Goal: Task Accomplishment & Management: Complete application form

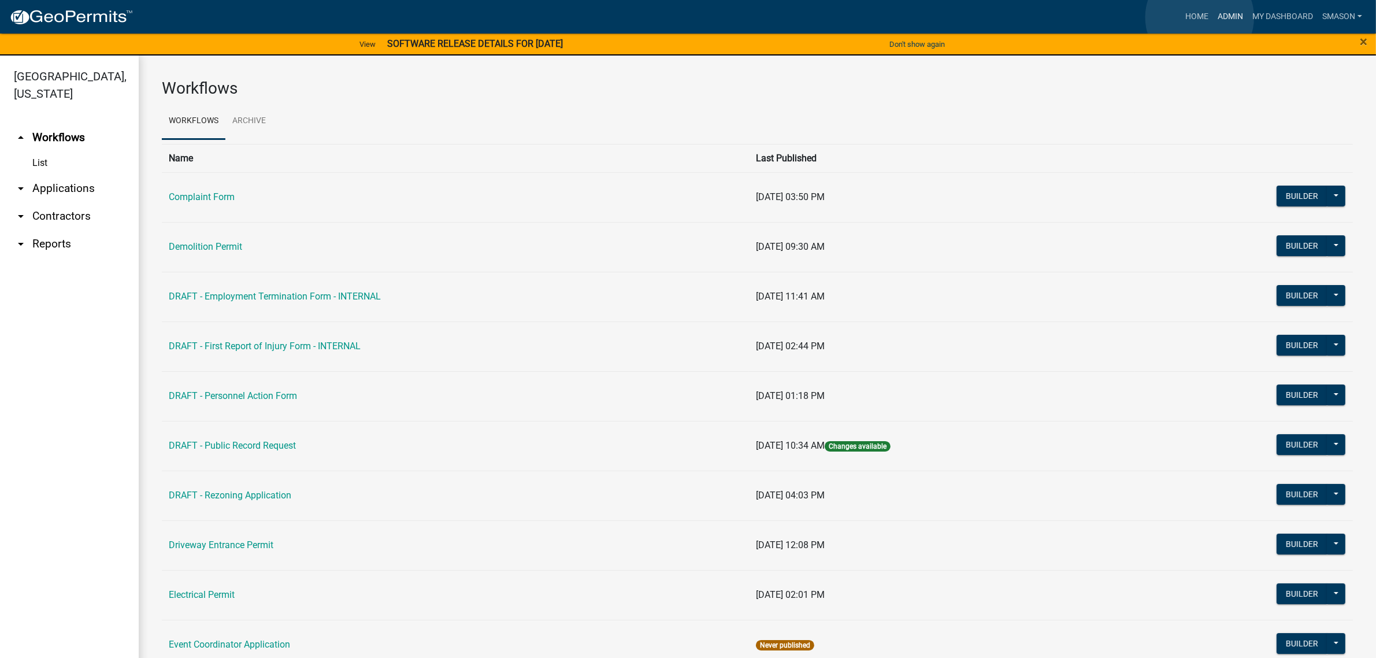
click at [1213, 17] on link "Admin" at bounding box center [1230, 17] width 35 height 22
click at [65, 202] on link "arrow_drop_down Applications" at bounding box center [69, 189] width 139 height 28
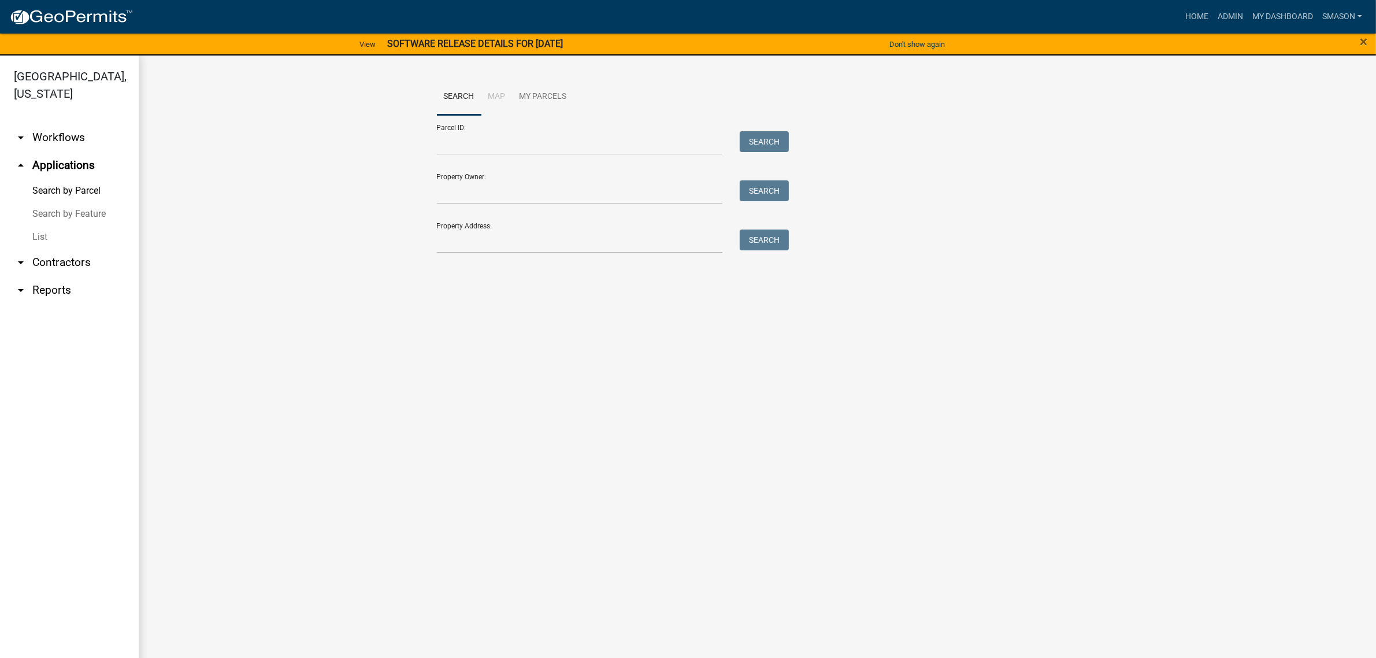
click at [42, 249] on link "List" at bounding box center [69, 236] width 139 height 23
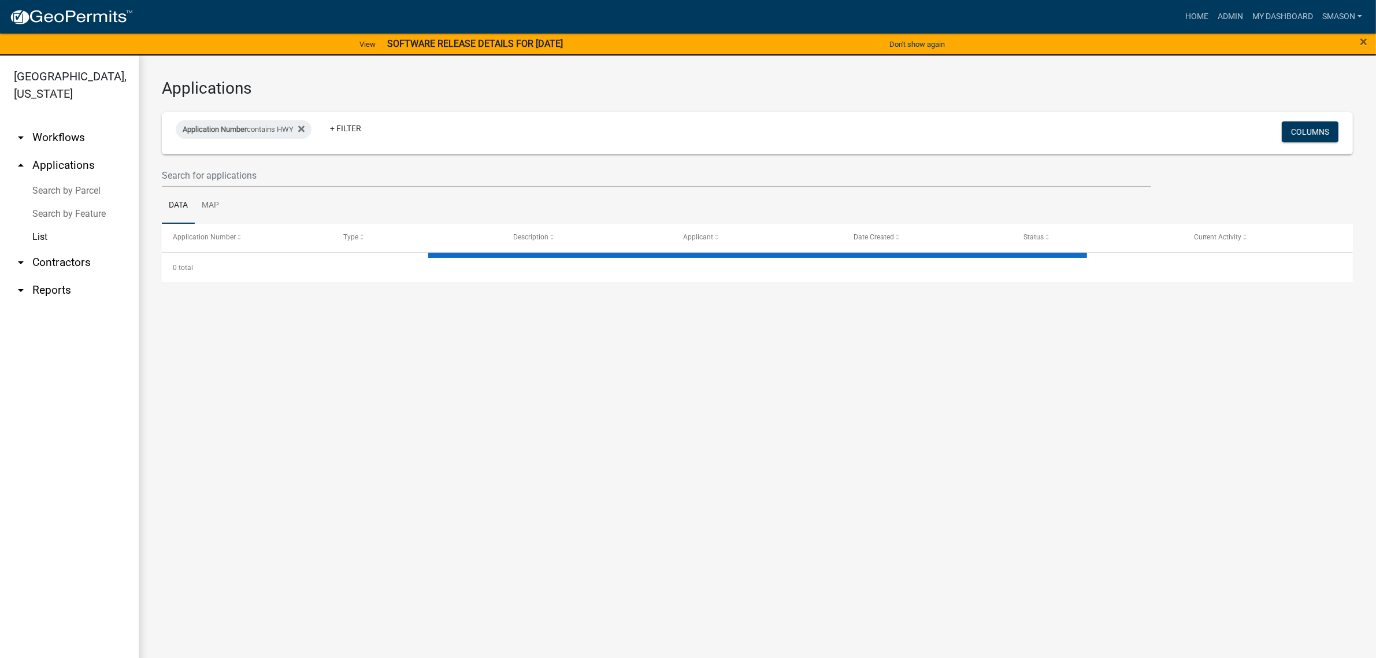
select select "3: 100"
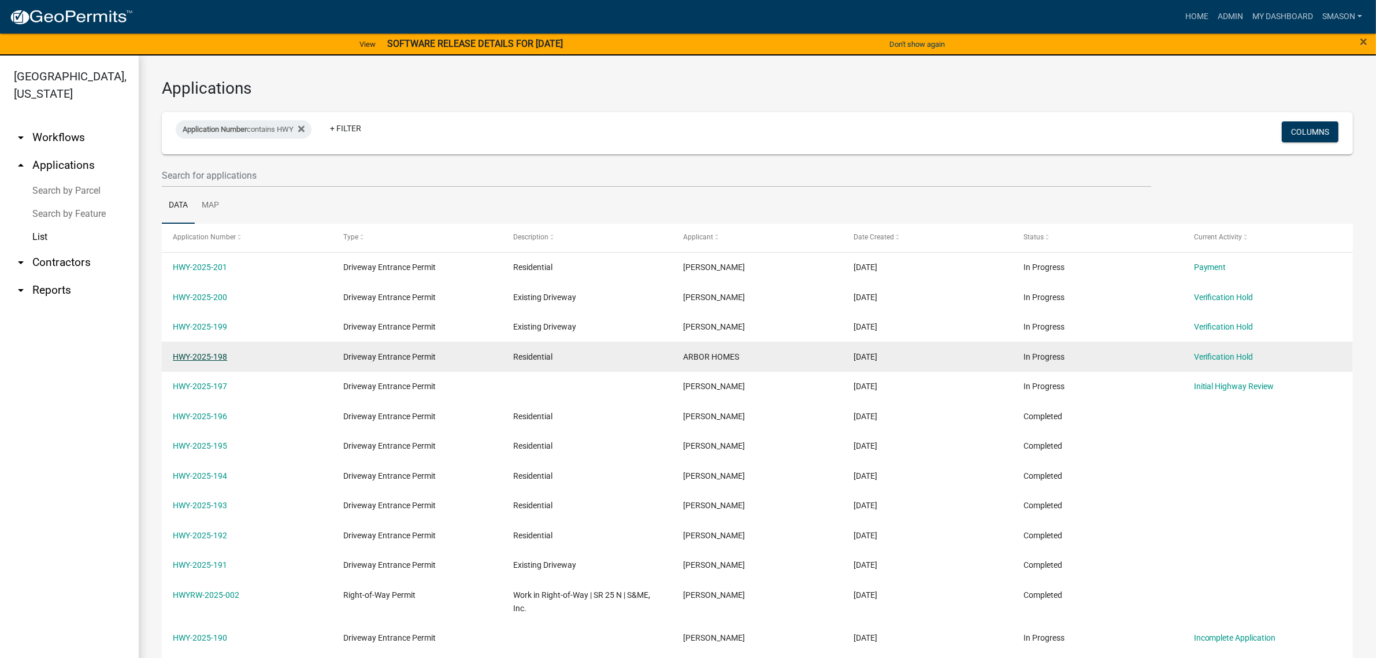
click at [217, 361] on link "HWY-2025-198" at bounding box center [200, 356] width 54 height 9
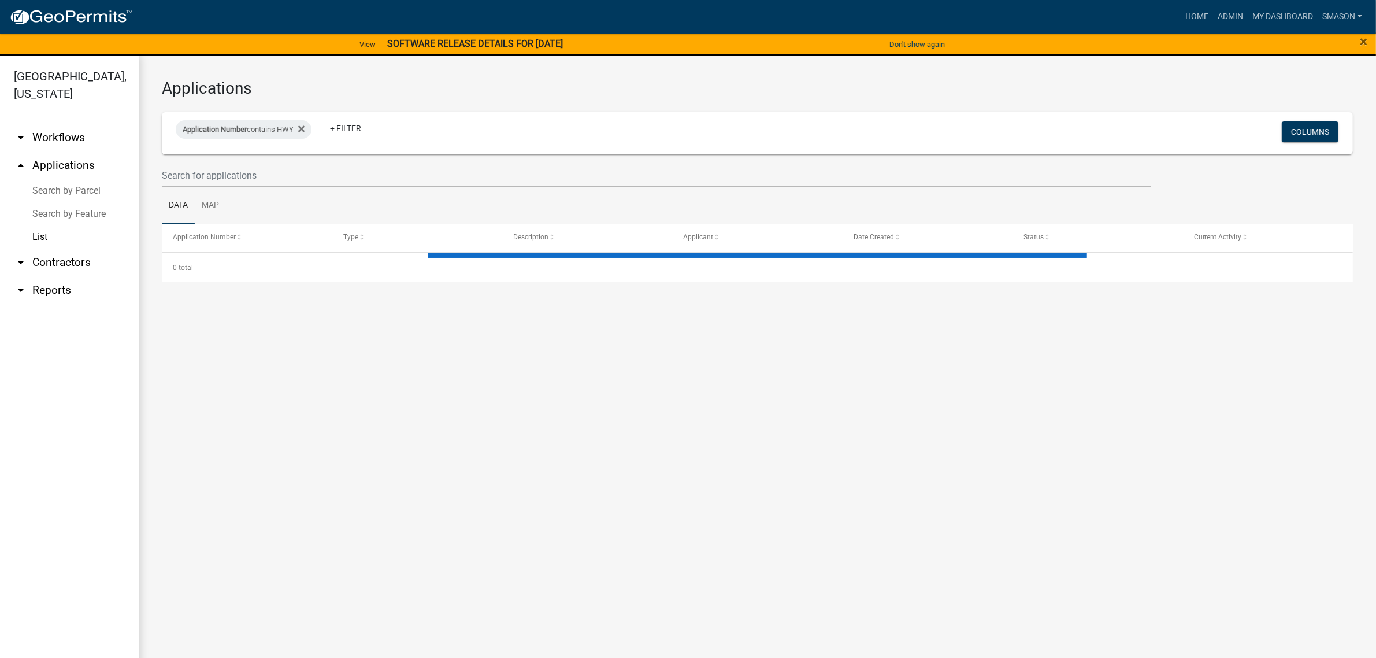
select select "3: 100"
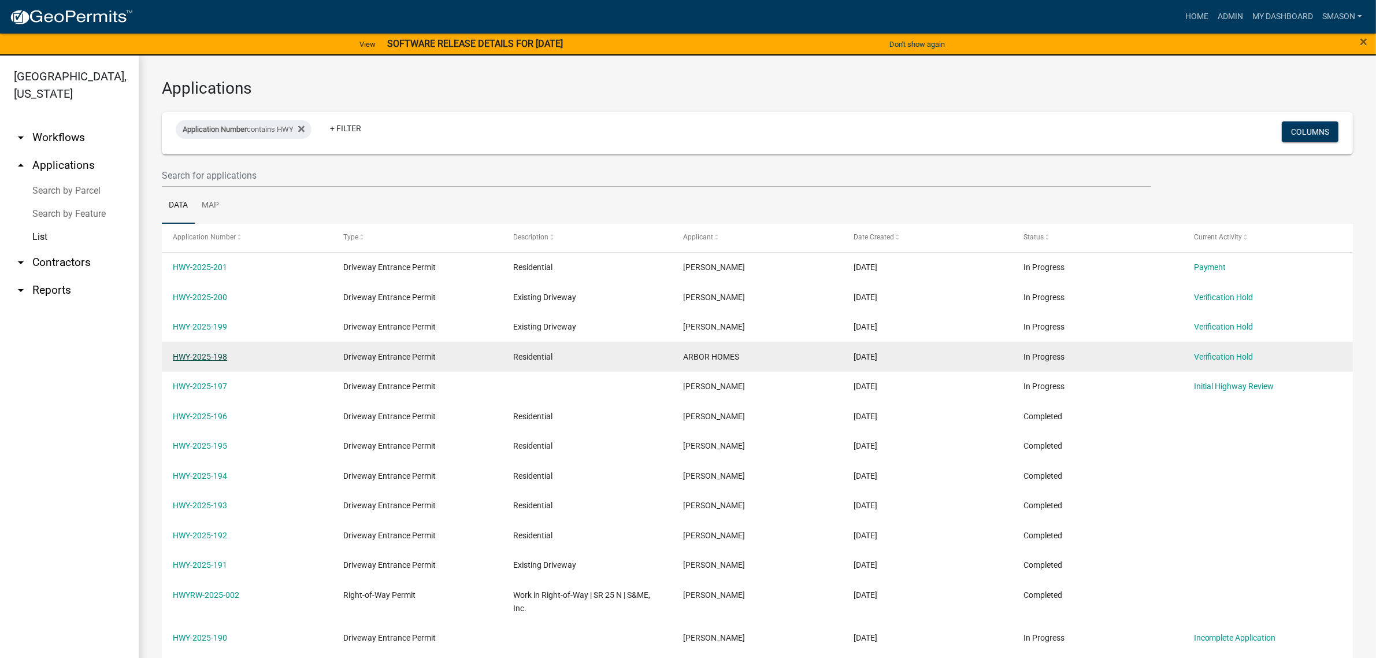
click at [212, 361] on link "HWY-2025-198" at bounding box center [200, 356] width 54 height 9
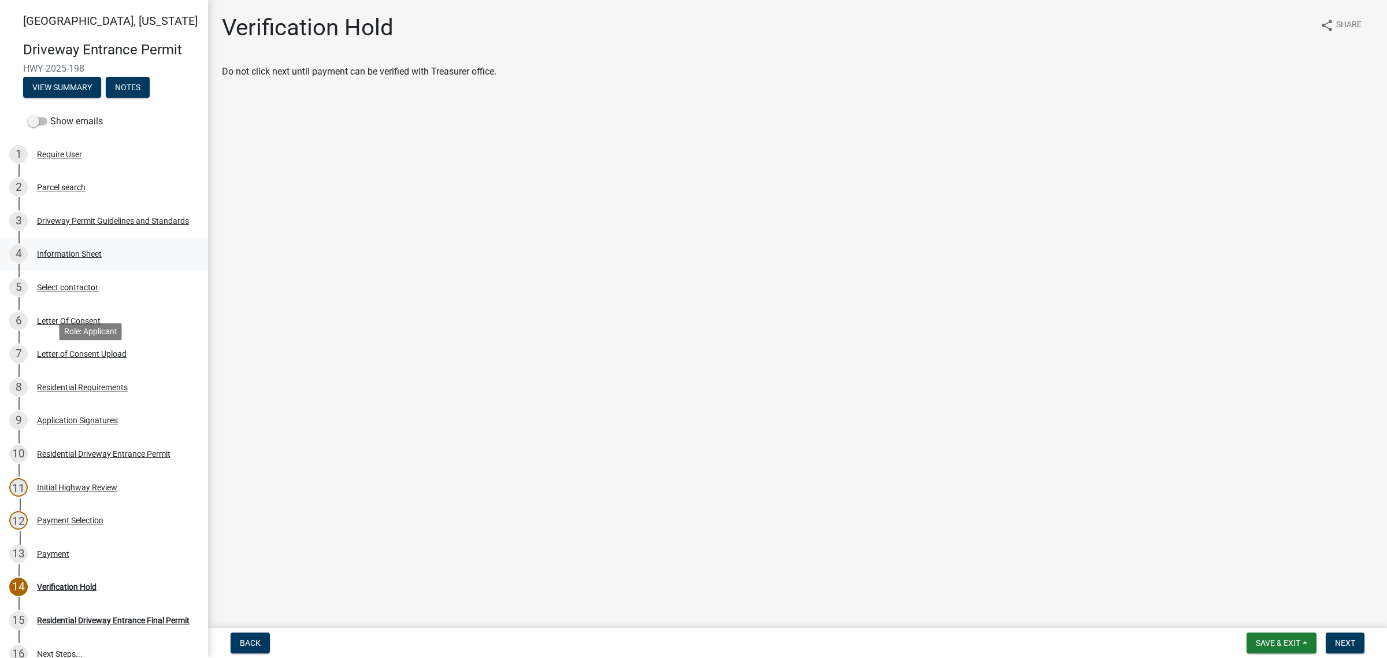
click at [65, 258] on div "Information Sheet" at bounding box center [69, 254] width 65 height 8
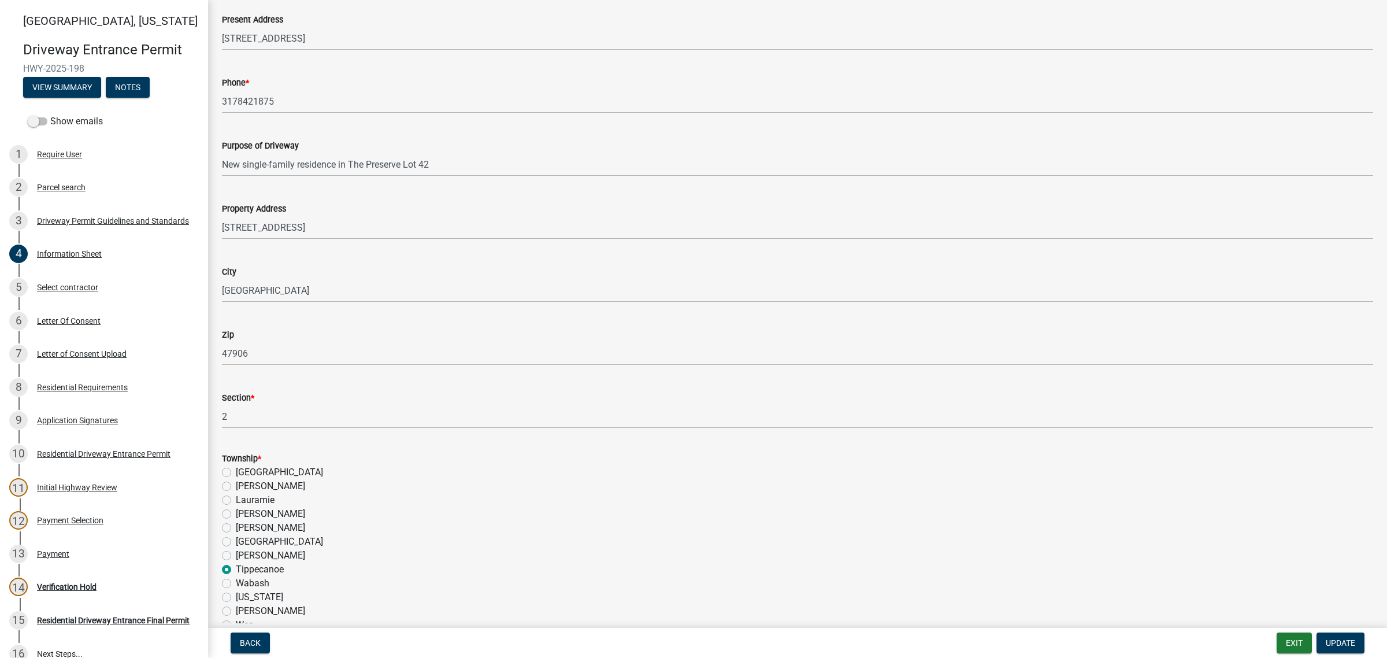
scroll to position [434, 0]
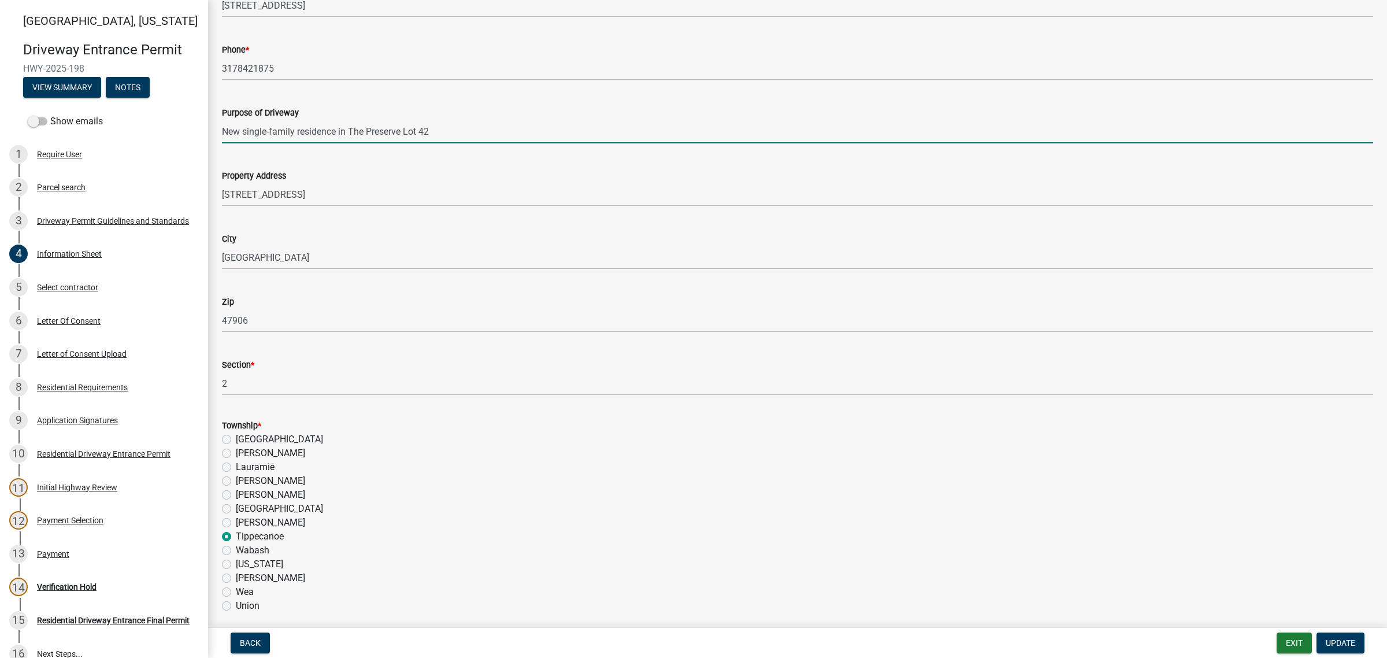
drag, startPoint x: 386, startPoint y: 271, endPoint x: 391, endPoint y: 287, distance: 17.0
click at [391, 153] on wm-data-entity-input "Purpose of Driveway New single-family residence in The Preserve Lot 42" at bounding box center [798, 121] width 1152 height 63
drag, startPoint x: 372, startPoint y: 271, endPoint x: 478, endPoint y: 272, distance: 105.8
click at [486, 143] on input "New single-family residence in The Preserve Lot 42" at bounding box center [798, 132] width 1152 height 24
type input "New single-family residence"
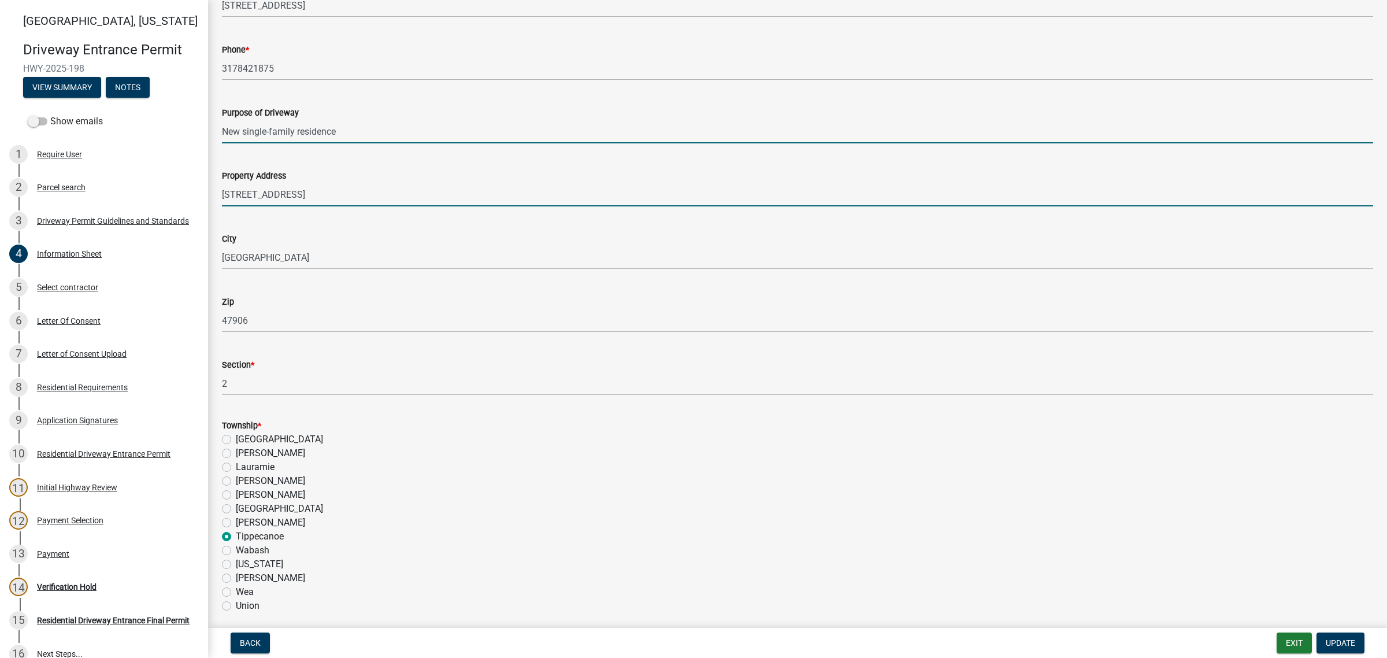
click at [545, 206] on input "[STREET_ADDRESS]" at bounding box center [798, 195] width 1152 height 24
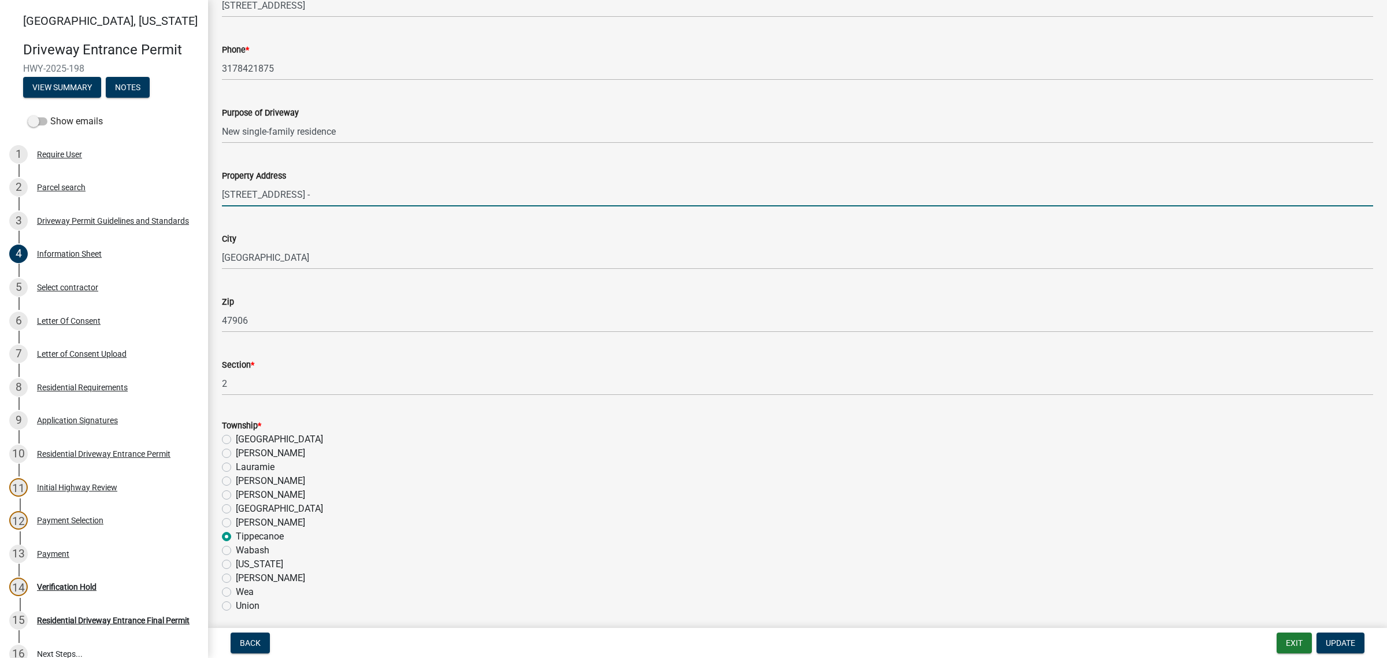
paste input "in The Preserve Lot 42"
click at [356, 206] on input "6322 QUILLWORT CT - in The Preserve Lot 42" at bounding box center [798, 195] width 1152 height 24
click at [458, 206] on input "6322 QUILLWORT CT - The Preserve Lot 42" at bounding box center [798, 195] width 1152 height 24
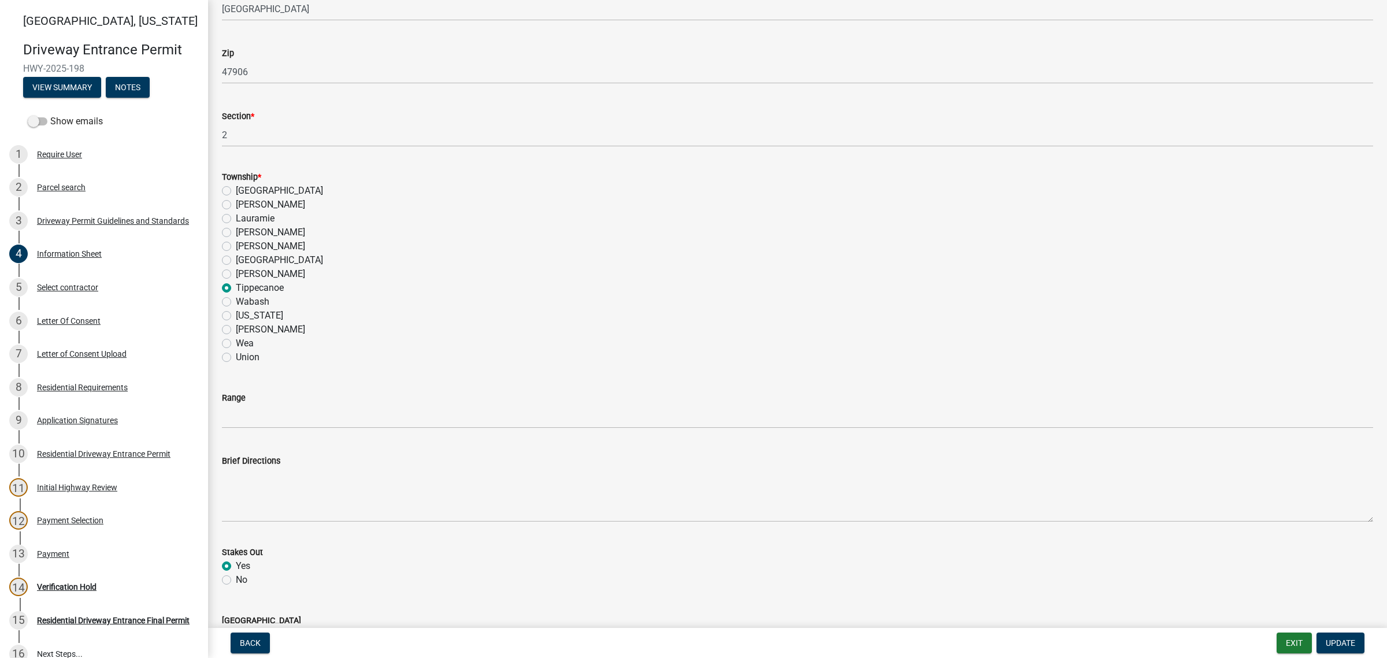
scroll to position [723, 0]
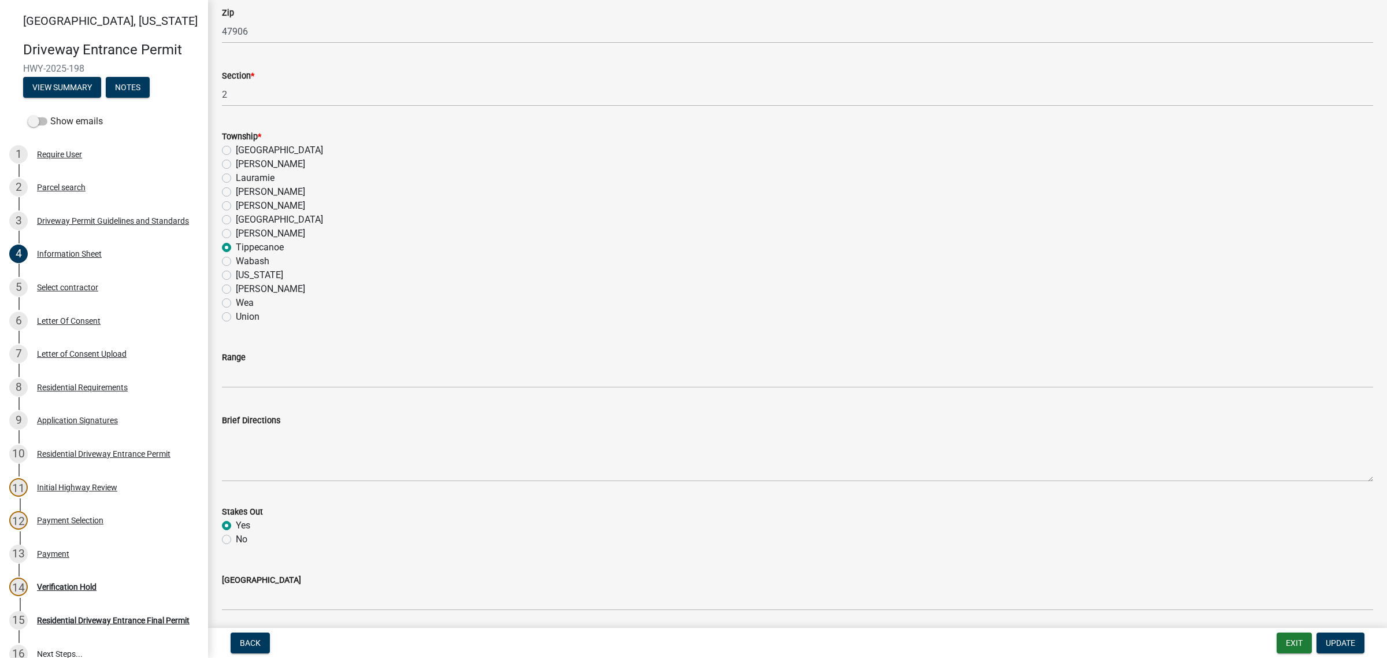
drag, startPoint x: 313, startPoint y: 53, endPoint x: 175, endPoint y: 49, distance: 138.2
click at [175, 49] on div "[GEOGRAPHIC_DATA][US_STATE] Entrance Permit HWY-2025-198 View Summary Notes Sho…" at bounding box center [693, 329] width 1387 height 658
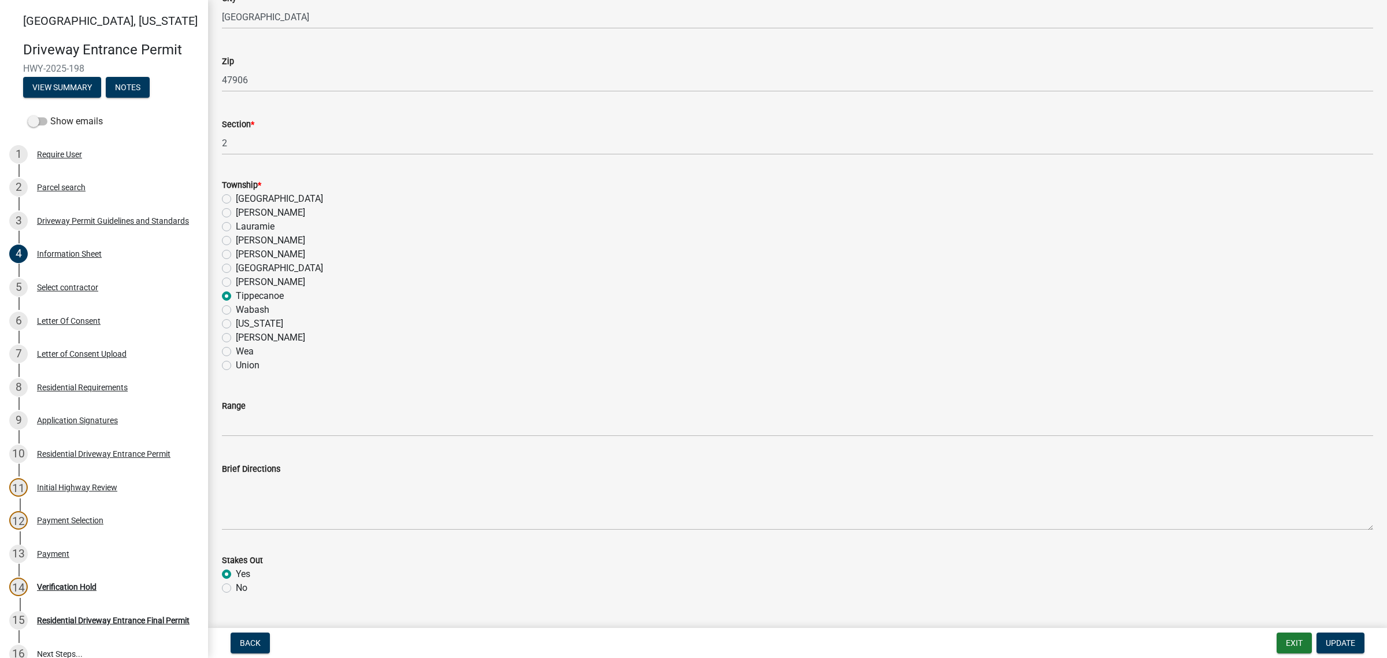
scroll to position [578, 0]
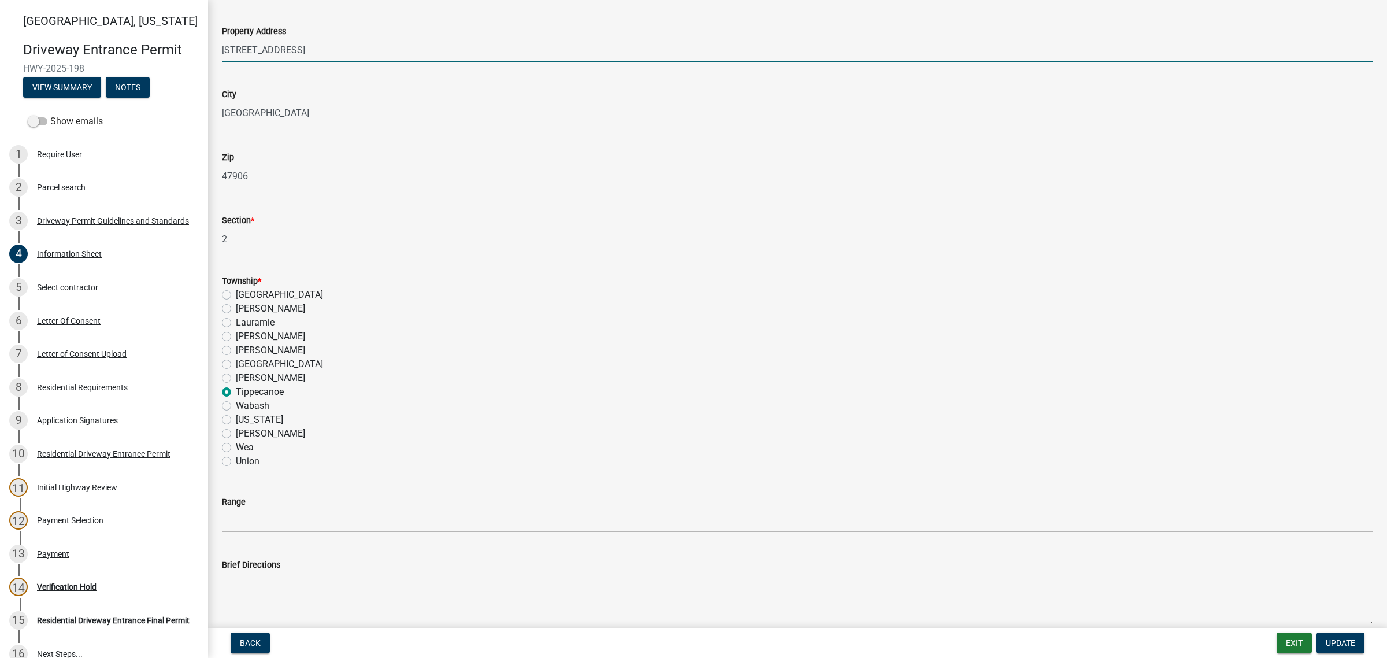
click at [412, 62] on input "[STREET_ADDRESS]" at bounding box center [798, 50] width 1152 height 24
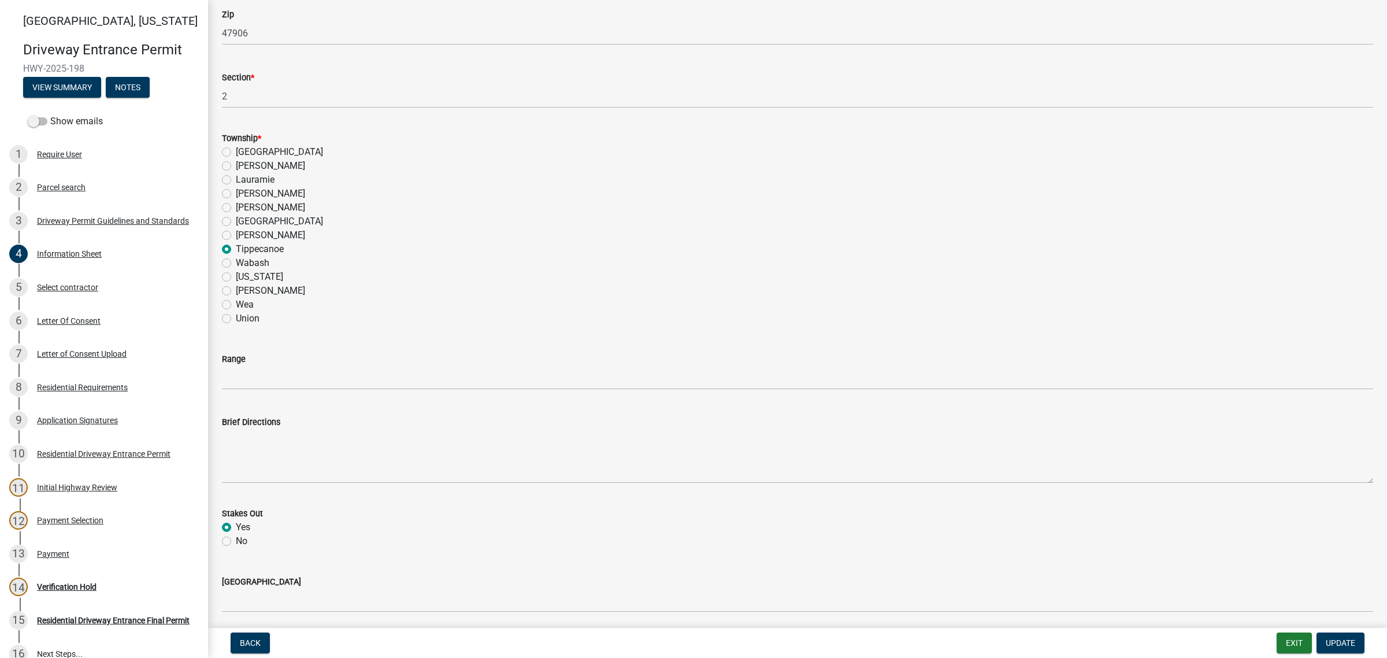
scroll to position [723, 0]
type input "[STREET_ADDRESS]"
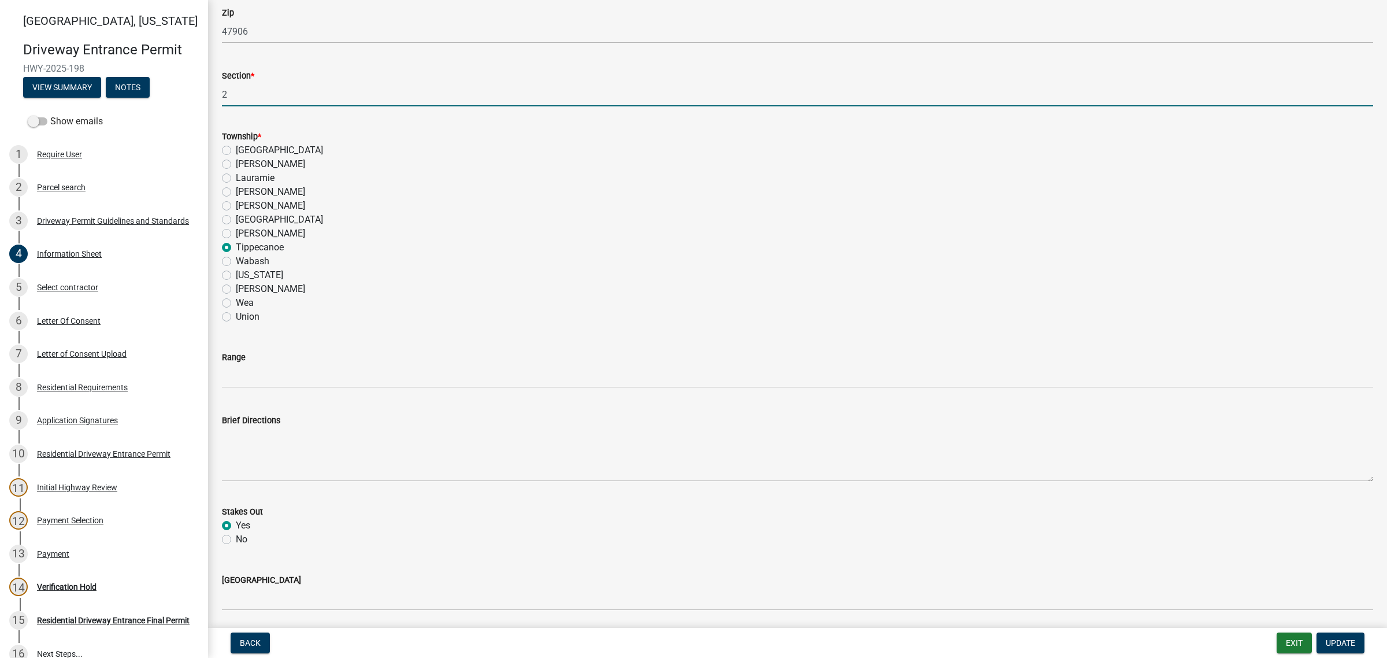
click at [320, 106] on input "2" at bounding box center [798, 95] width 1152 height 24
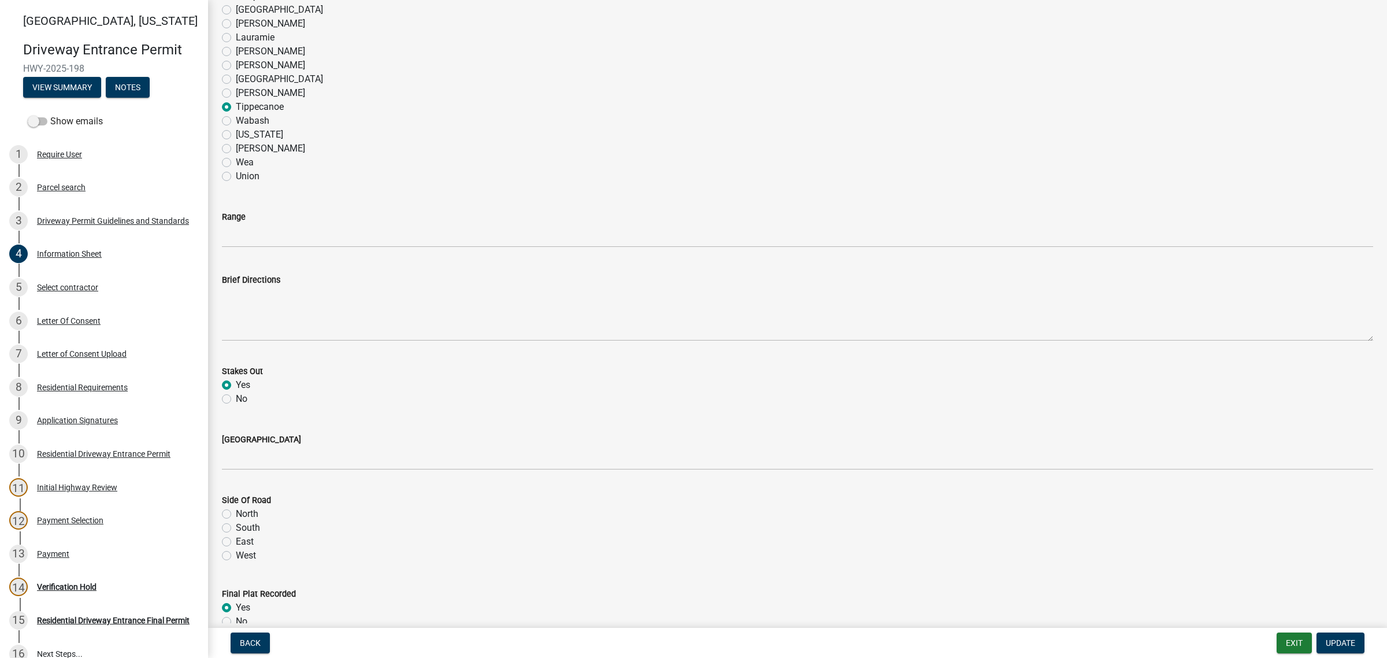
scroll to position [1156, 0]
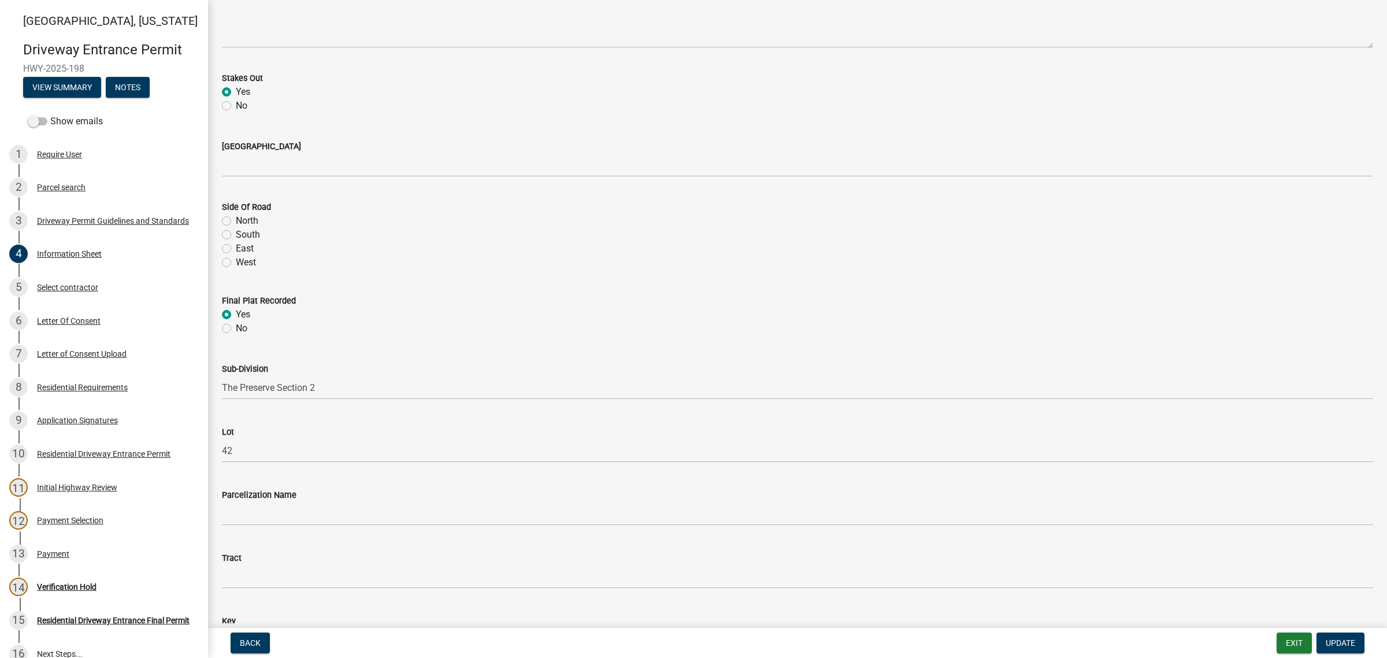
type input "20-24-4"
type input "4W"
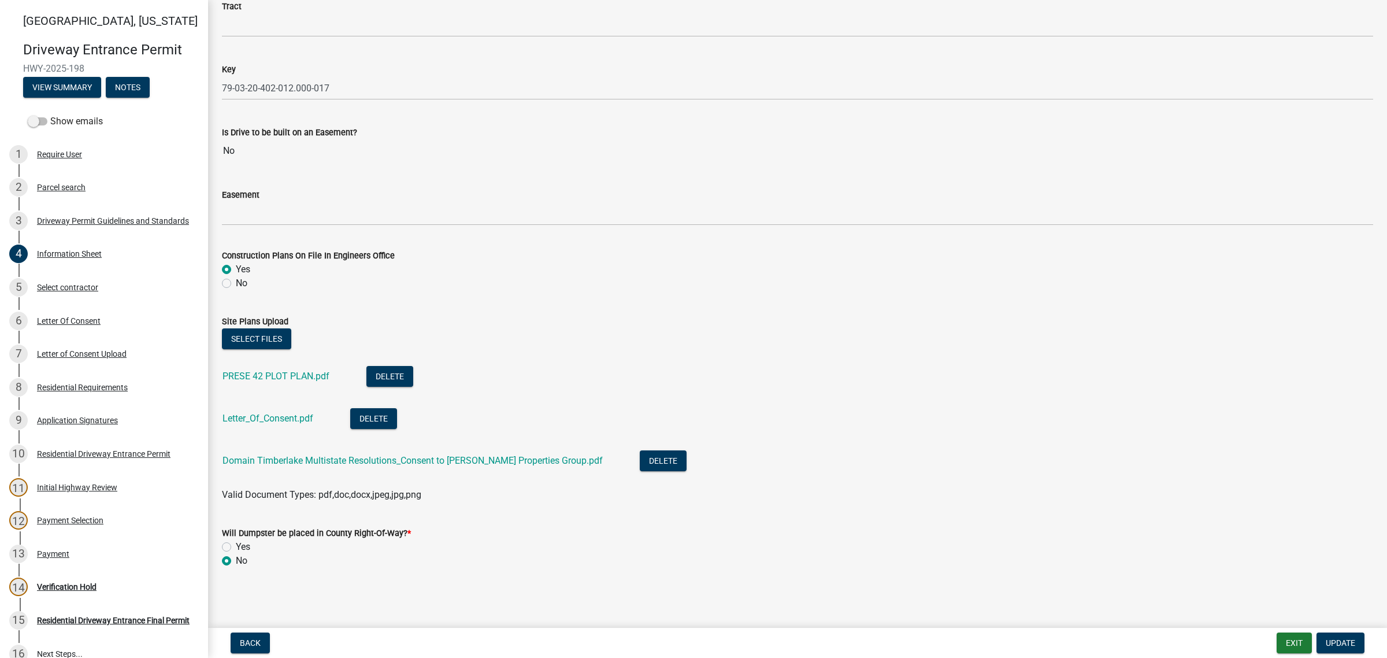
scroll to position [2276, 0]
click at [1330, 638] on span "Update" at bounding box center [1340, 642] width 29 height 9
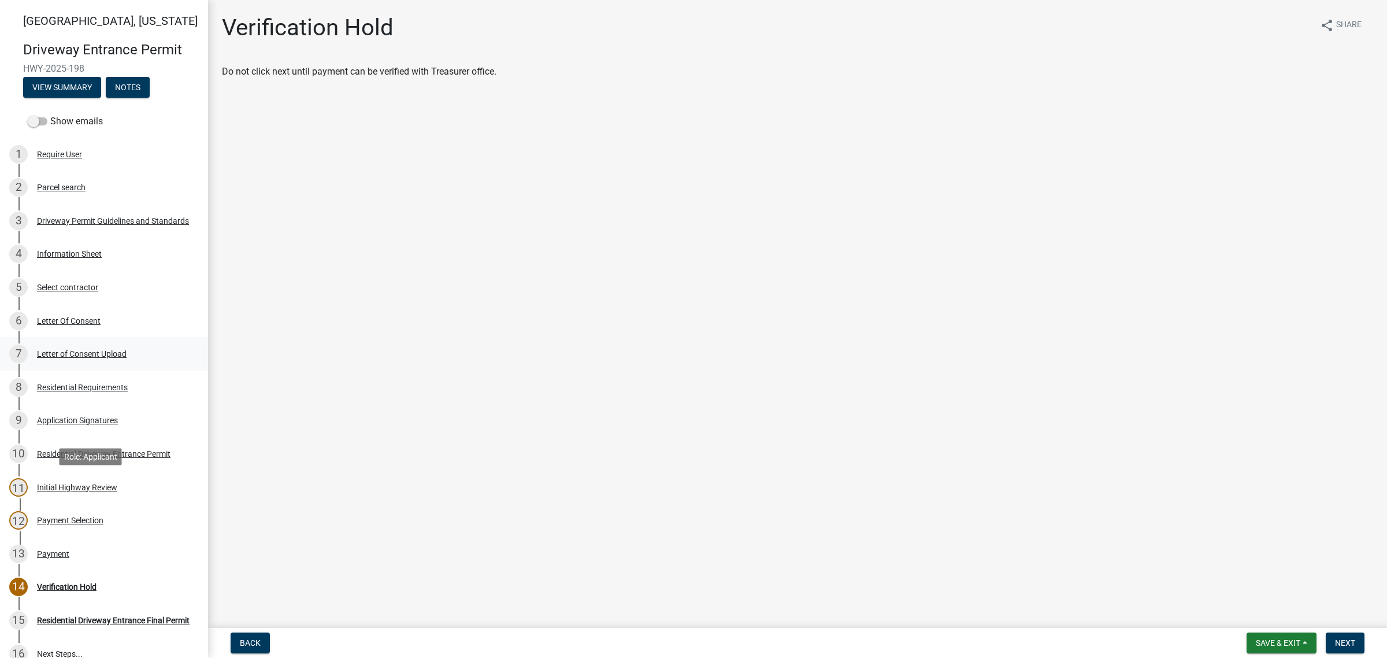
click at [90, 358] on div "Letter of Consent Upload" at bounding box center [82, 354] width 90 height 8
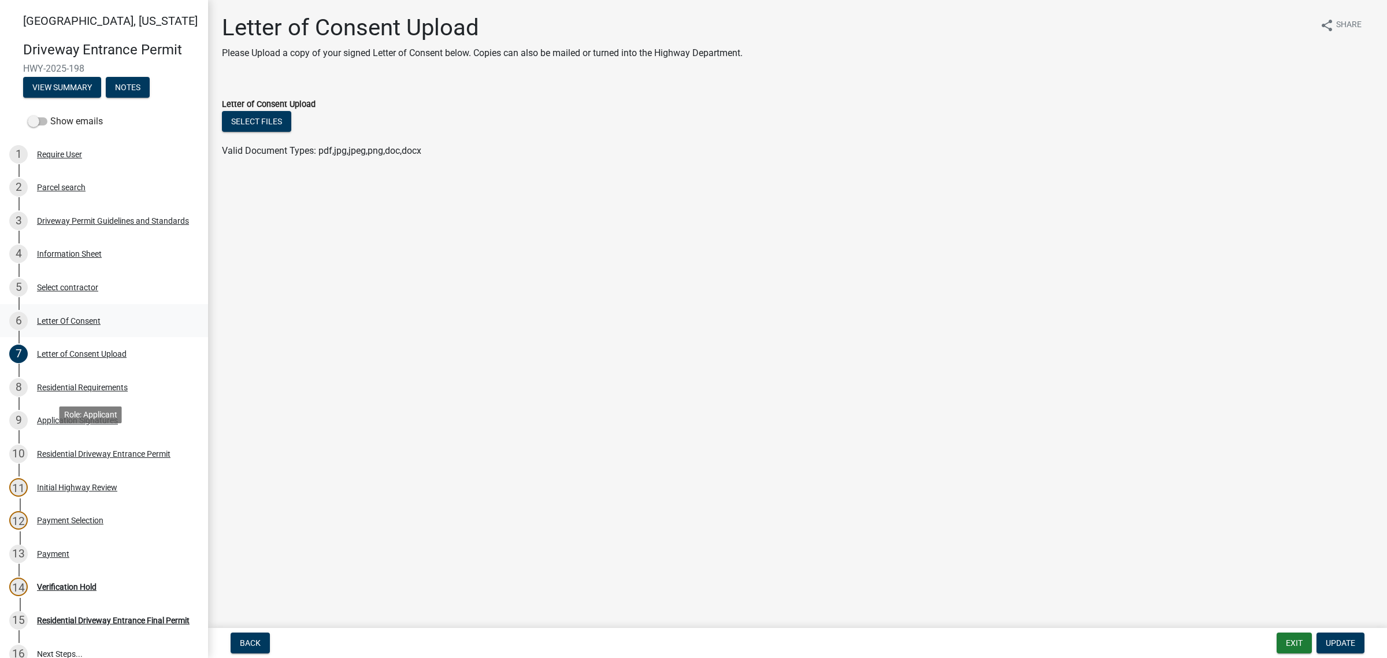
click at [97, 325] on div "Letter Of Consent" at bounding box center [69, 321] width 64 height 8
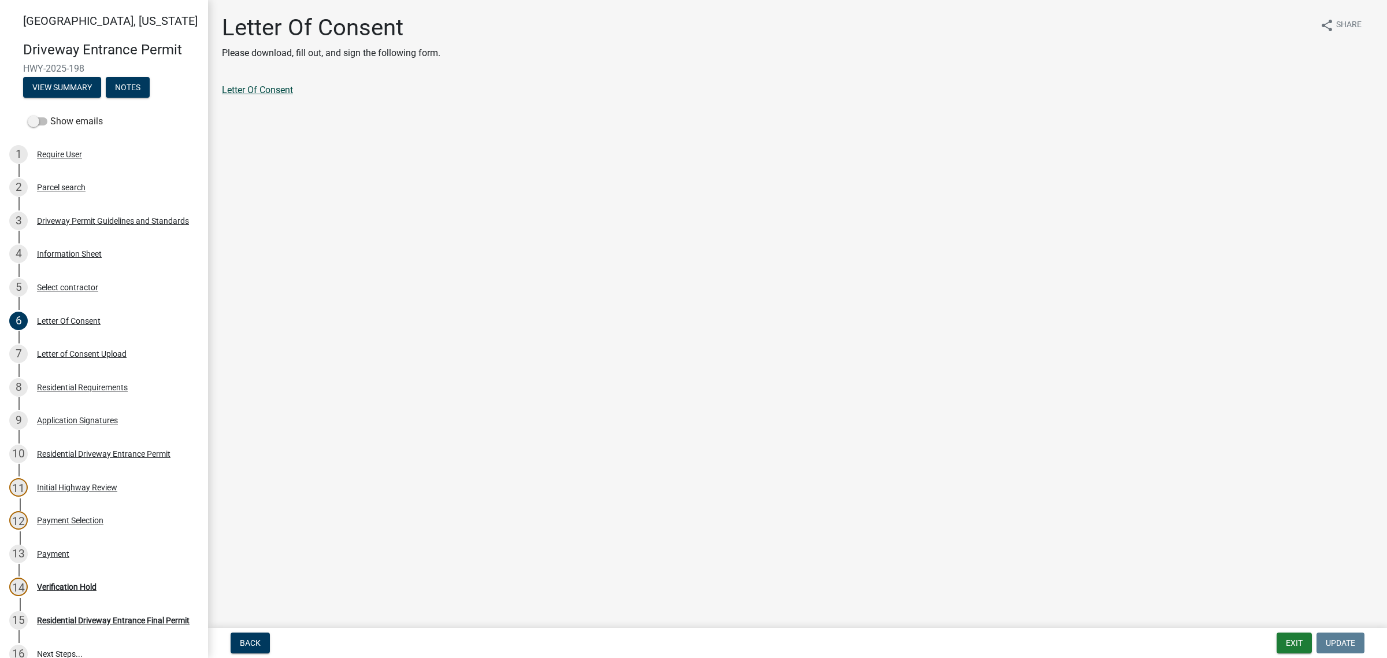
click at [265, 95] on link "Letter Of Consent" at bounding box center [257, 89] width 71 height 11
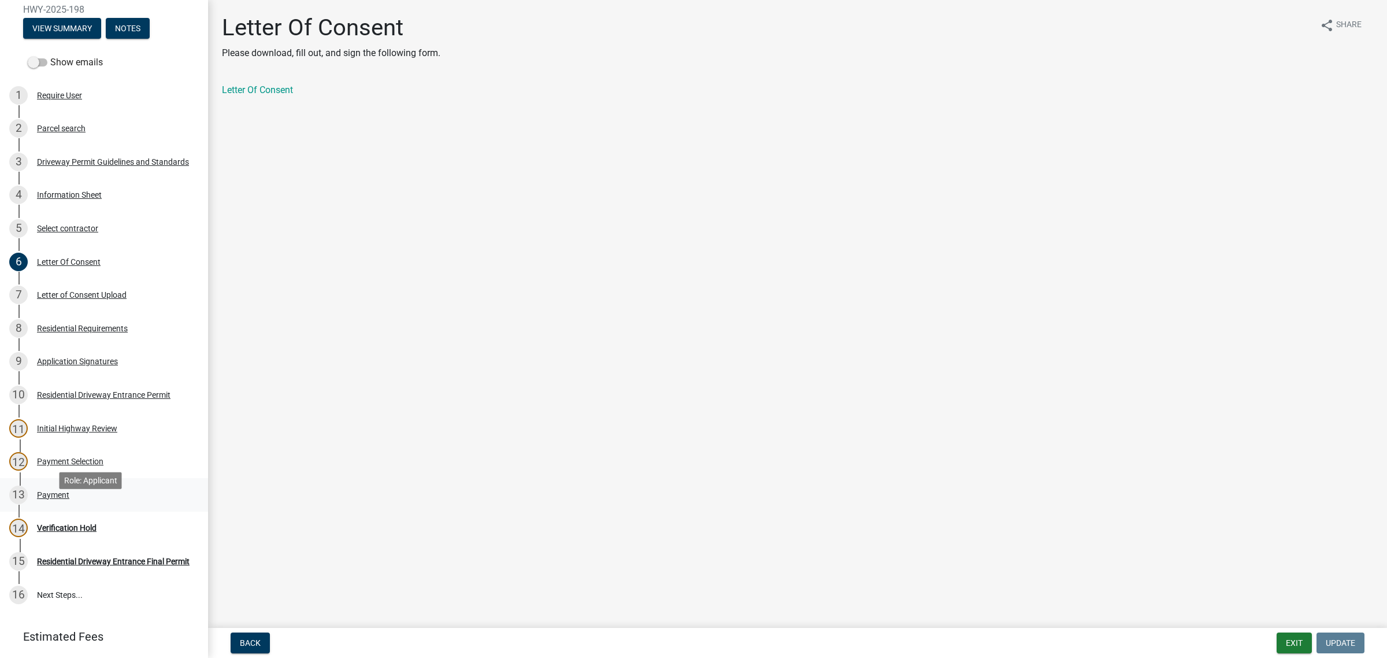
scroll to position [217, 0]
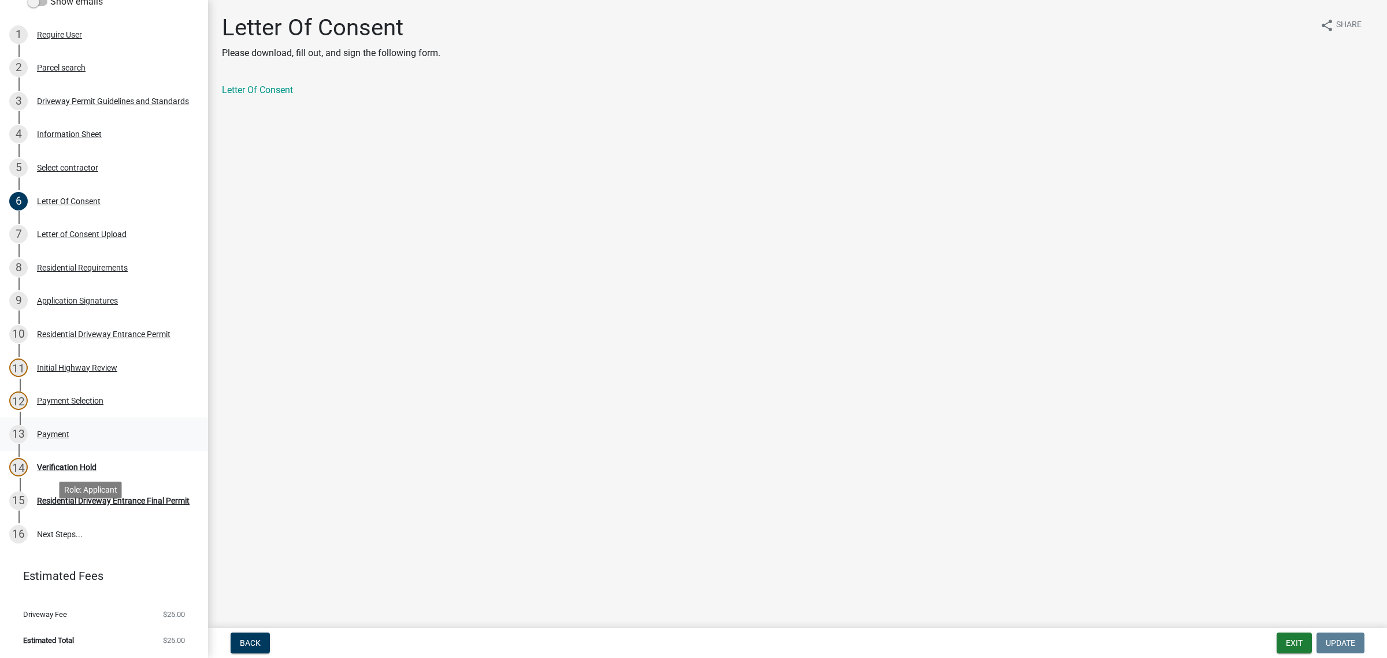
click at [55, 438] on div "Payment" at bounding box center [53, 434] width 32 height 8
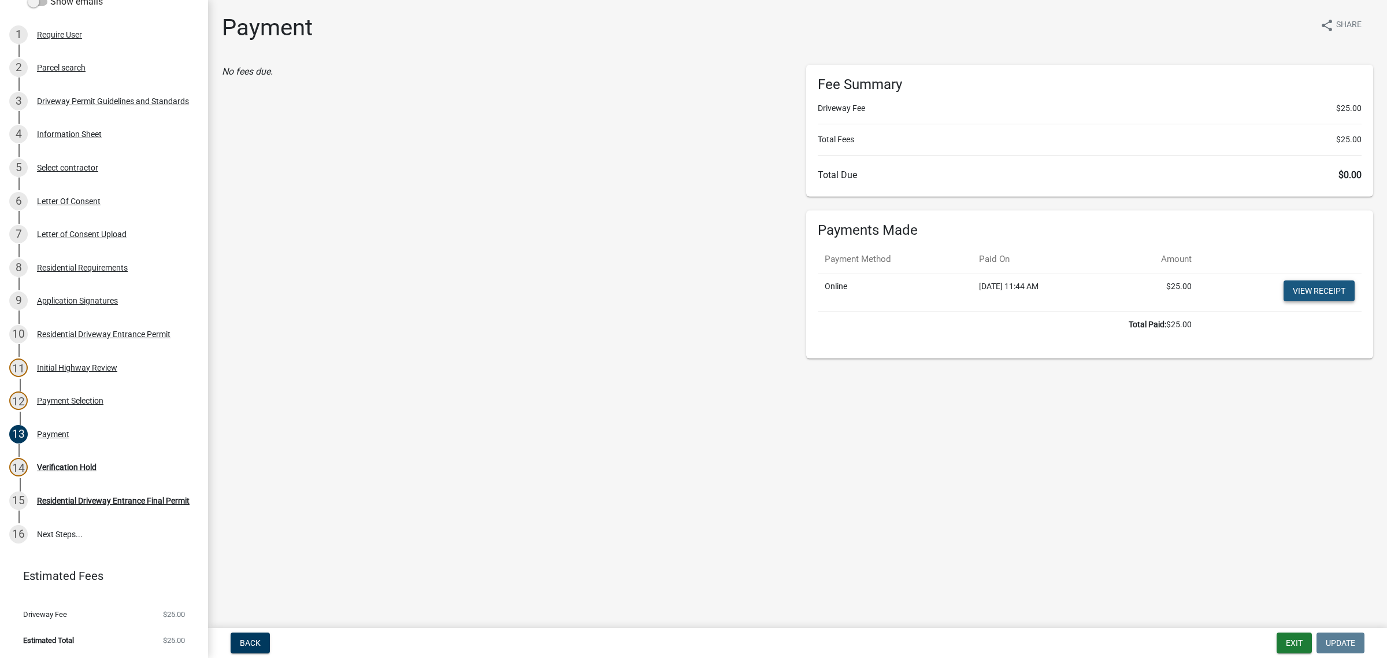
click at [1325, 301] on link "View receipt" at bounding box center [1319, 290] width 71 height 21
click at [93, 297] on div "Application Signatures" at bounding box center [77, 301] width 81 height 8
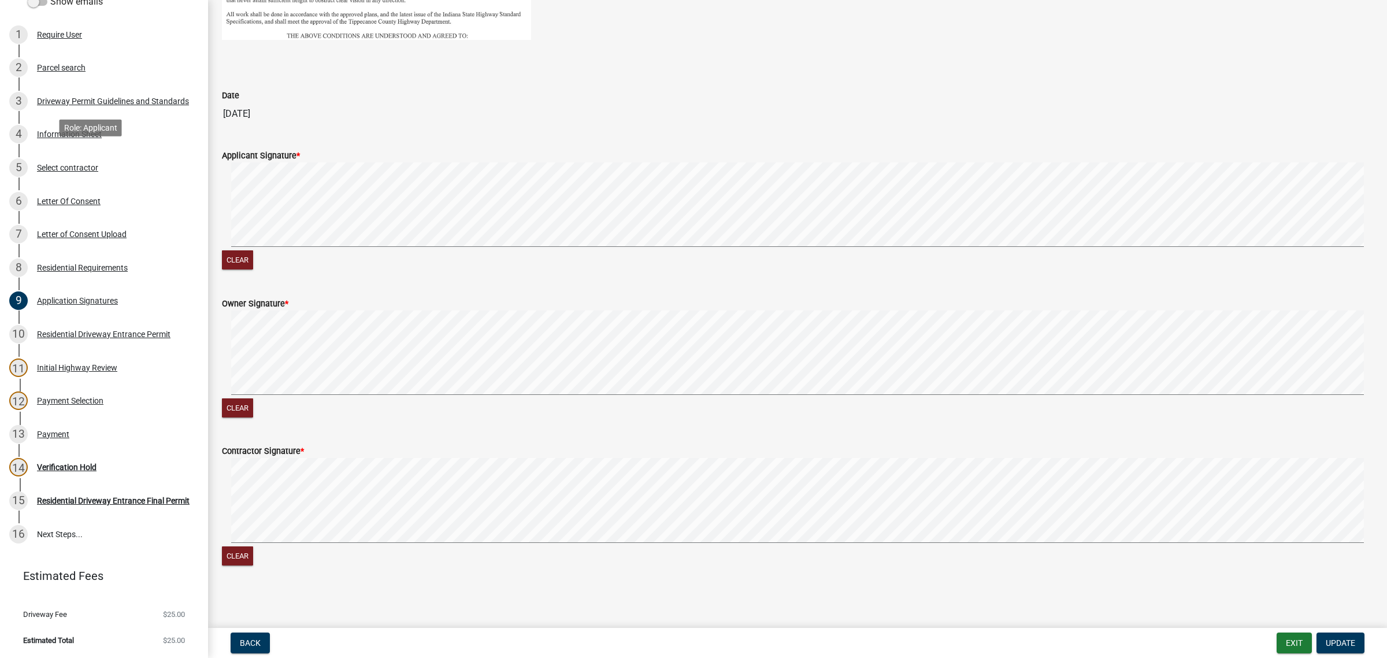
scroll to position [230, 0]
click at [77, 131] on div "Information Sheet" at bounding box center [69, 134] width 65 height 8
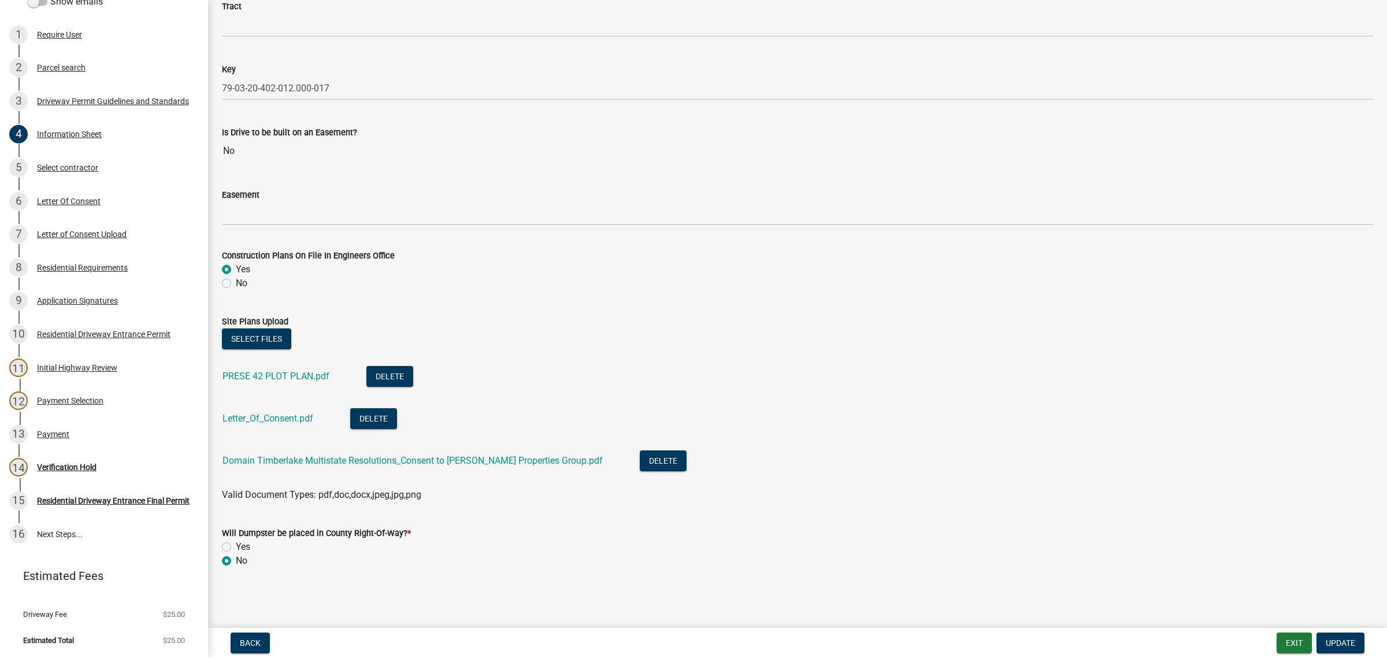
scroll to position [2276, 0]
click at [298, 413] on link "Letter_Of_Consent.pdf" at bounding box center [268, 418] width 91 height 11
click at [356, 455] on link "Domain Timberlake Multistate Resolutions_Consent to [PERSON_NAME] Properties Gr…" at bounding box center [413, 460] width 380 height 11
click at [81, 471] on div "Verification Hold" at bounding box center [67, 467] width 60 height 8
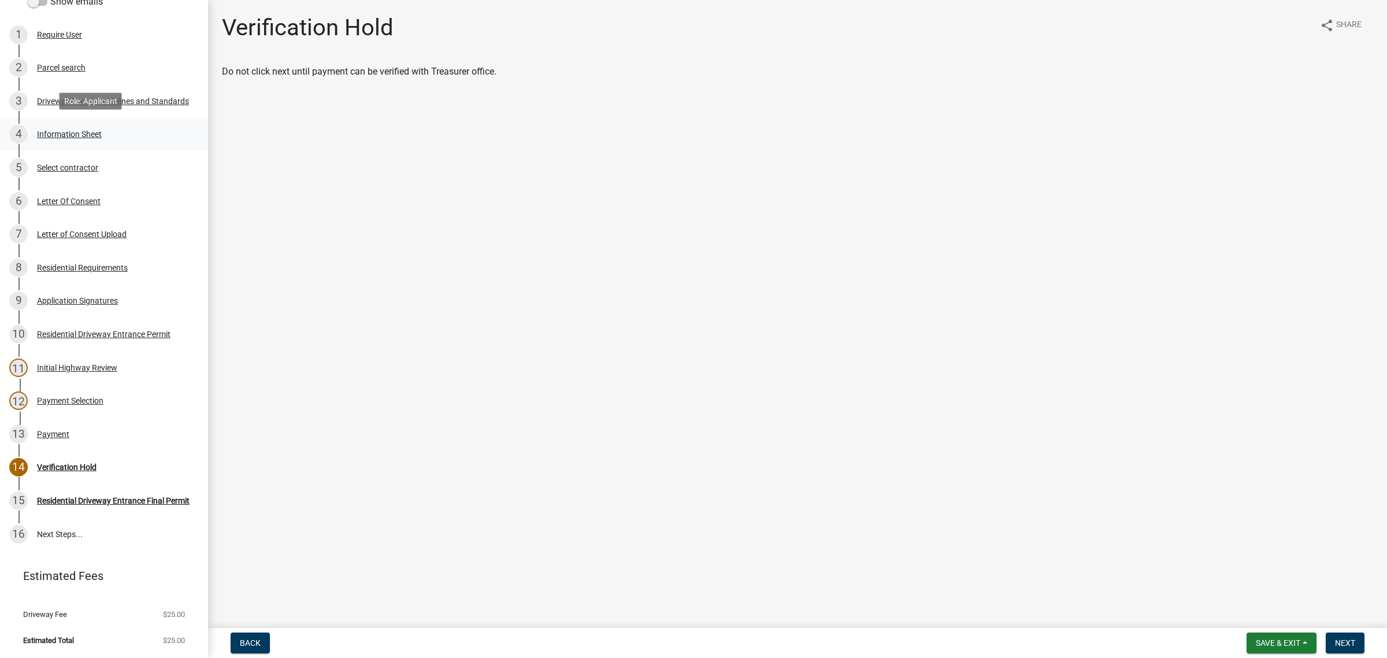
click at [64, 134] on div "Information Sheet" at bounding box center [69, 134] width 65 height 8
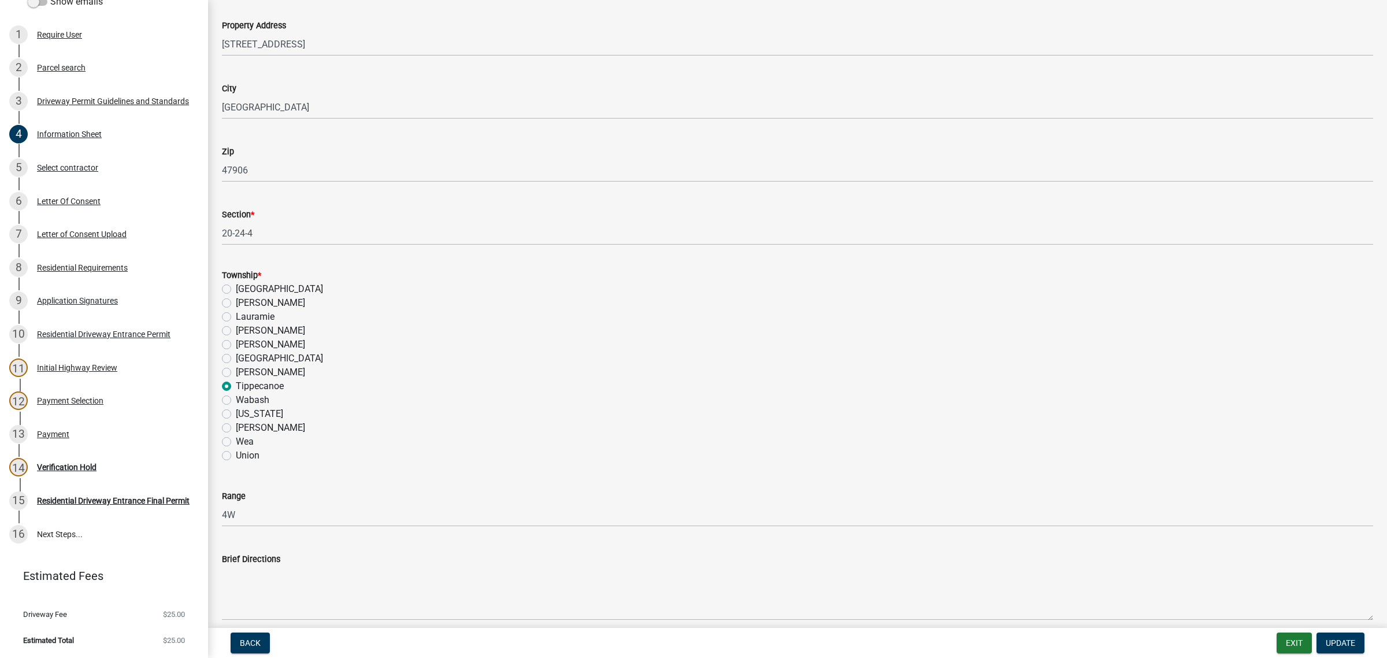
scroll to position [650, 0]
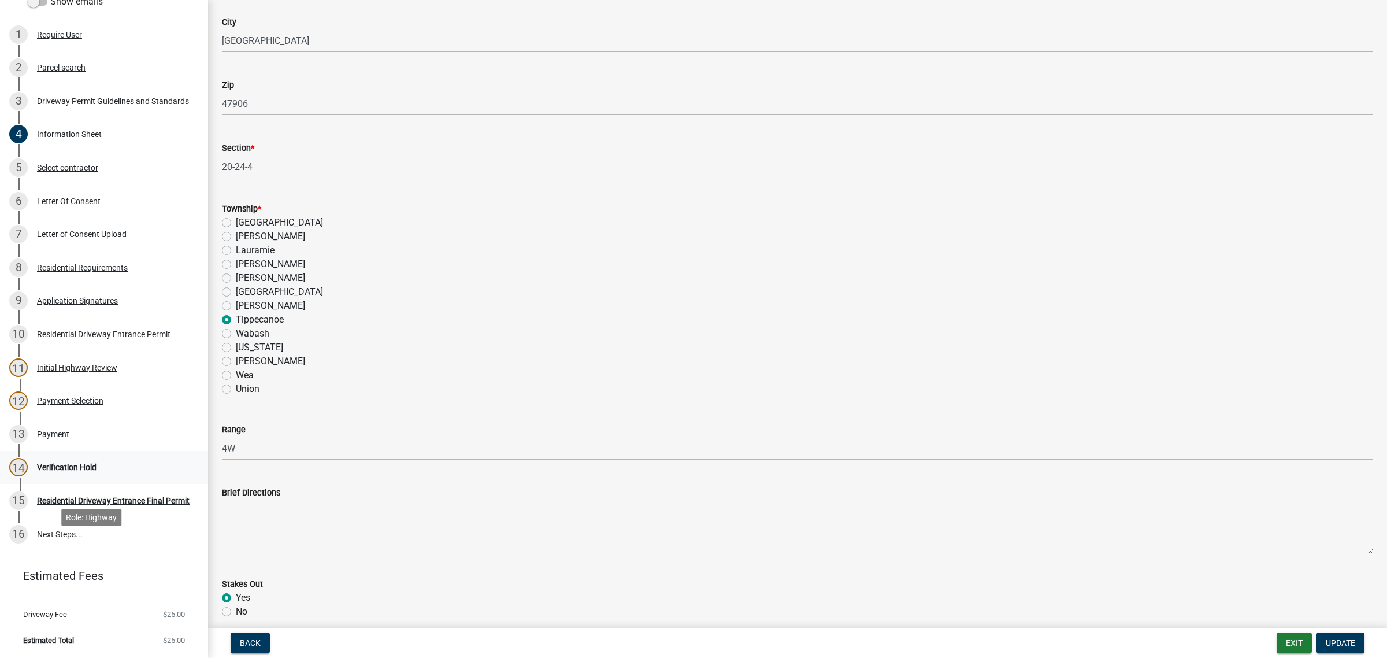
click at [88, 471] on div "Verification Hold" at bounding box center [67, 467] width 60 height 8
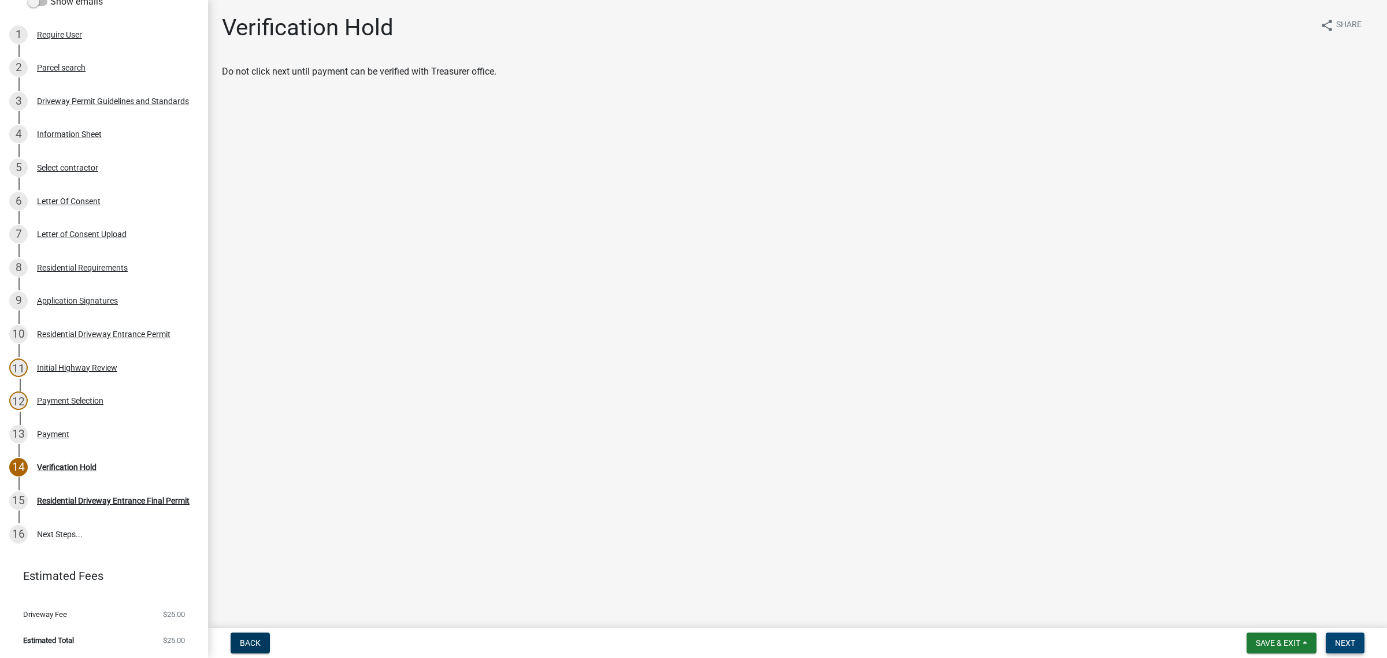
click at [1337, 638] on span "Next" at bounding box center [1345, 642] width 20 height 9
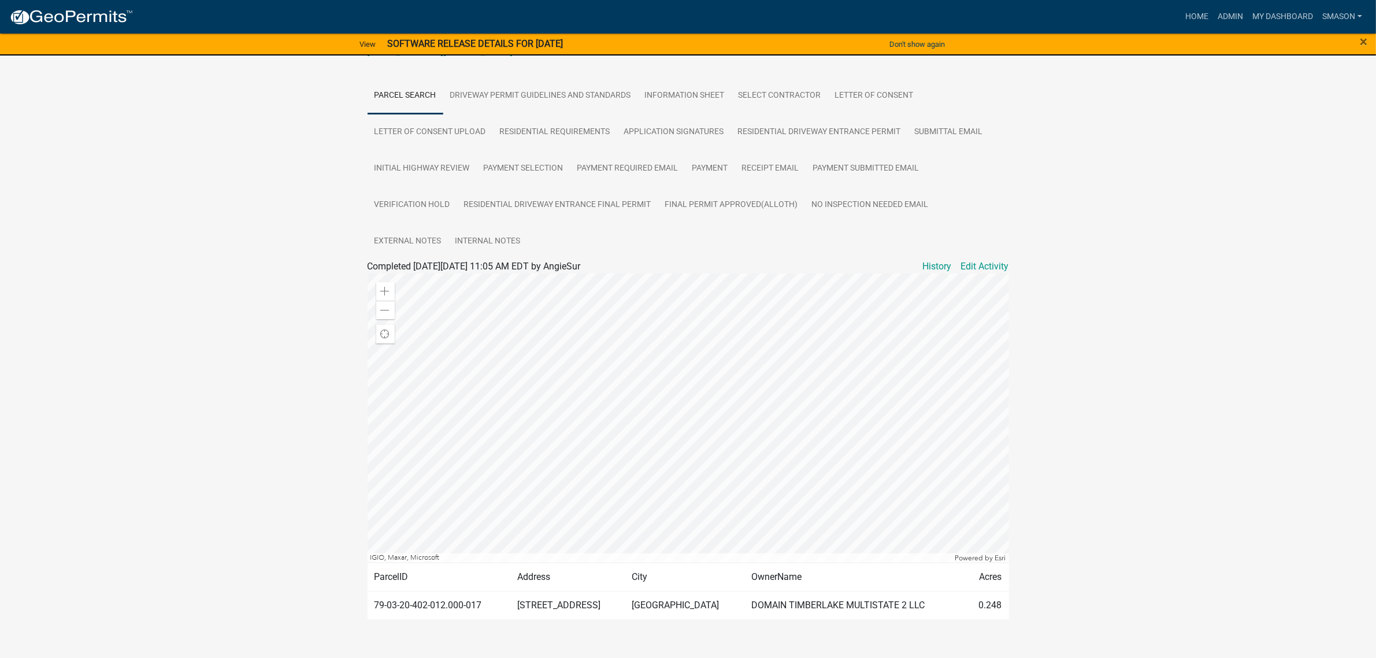
scroll to position [217, 0]
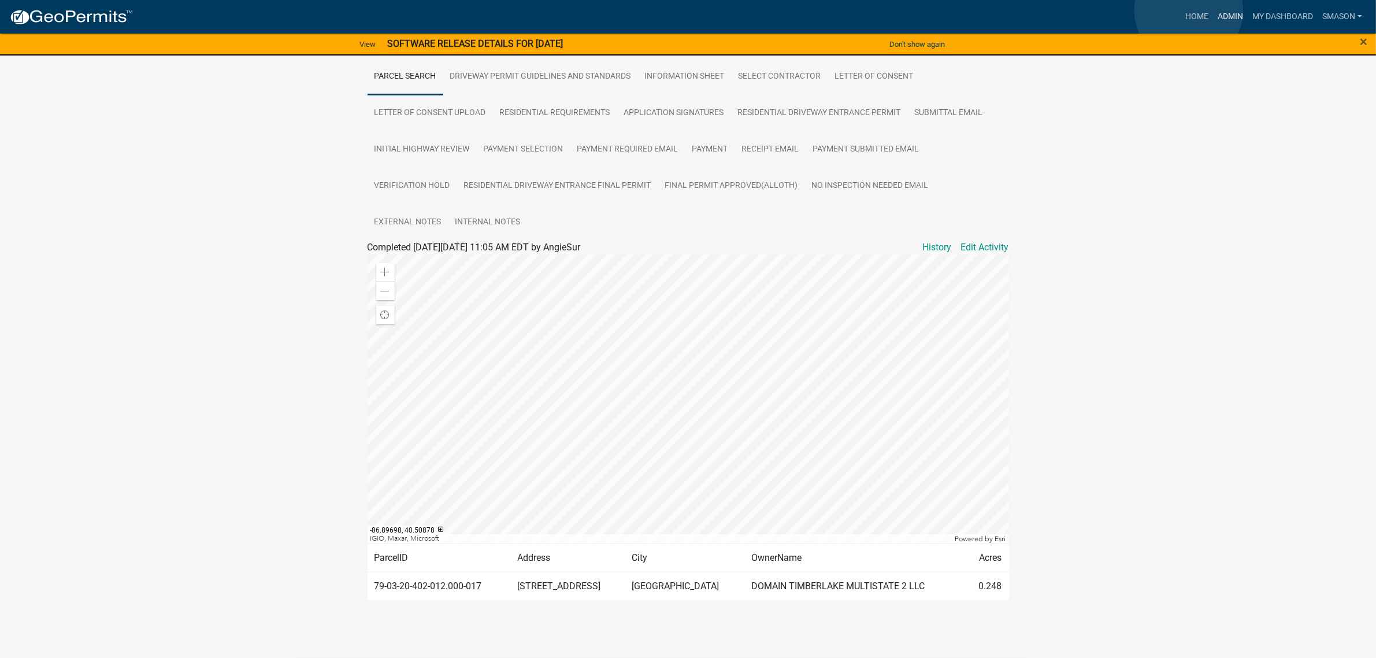
click at [1213, 10] on link "Admin" at bounding box center [1230, 17] width 35 height 22
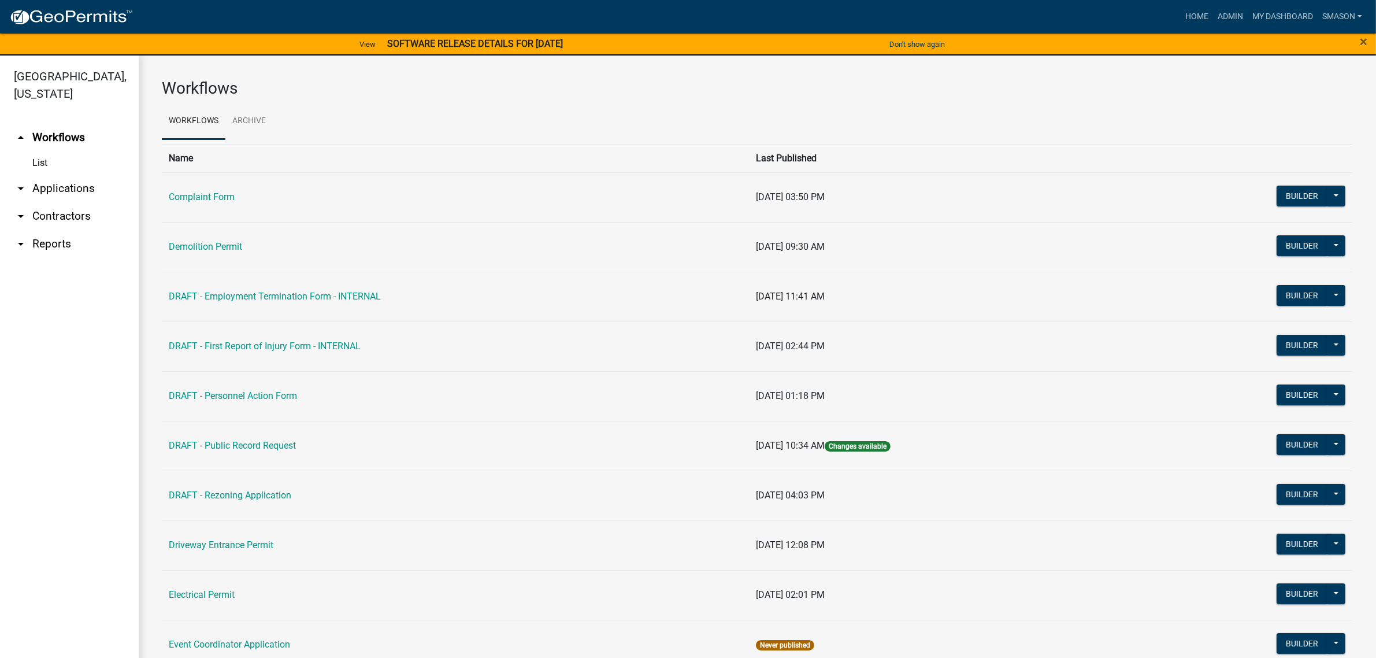
click at [58, 202] on link "arrow_drop_down Applications" at bounding box center [69, 189] width 139 height 28
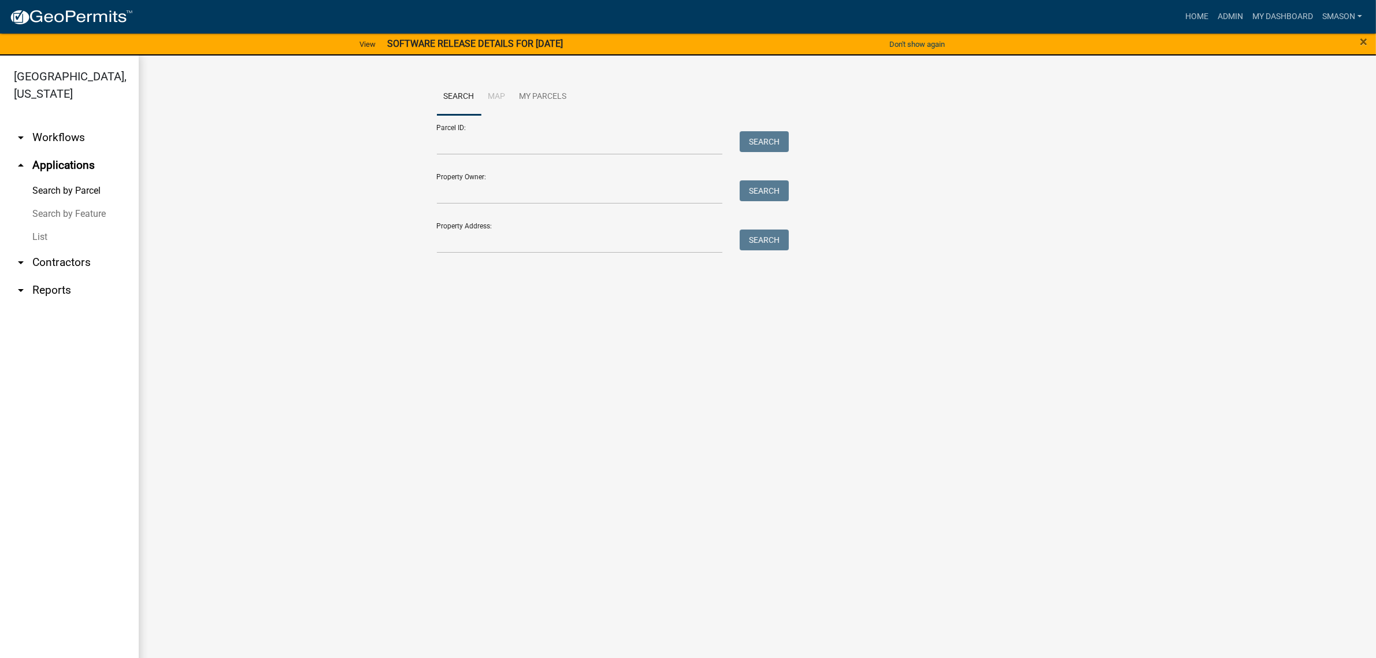
click at [49, 249] on link "List" at bounding box center [69, 236] width 139 height 23
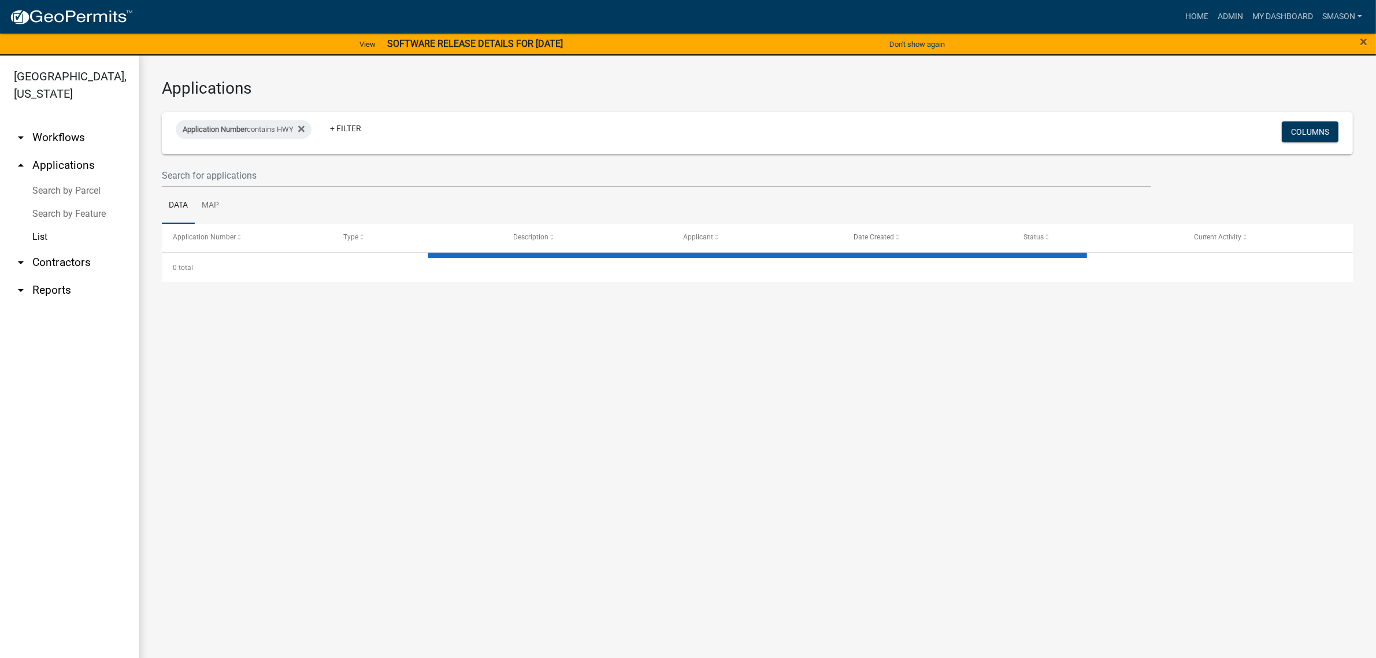
select select "3: 100"
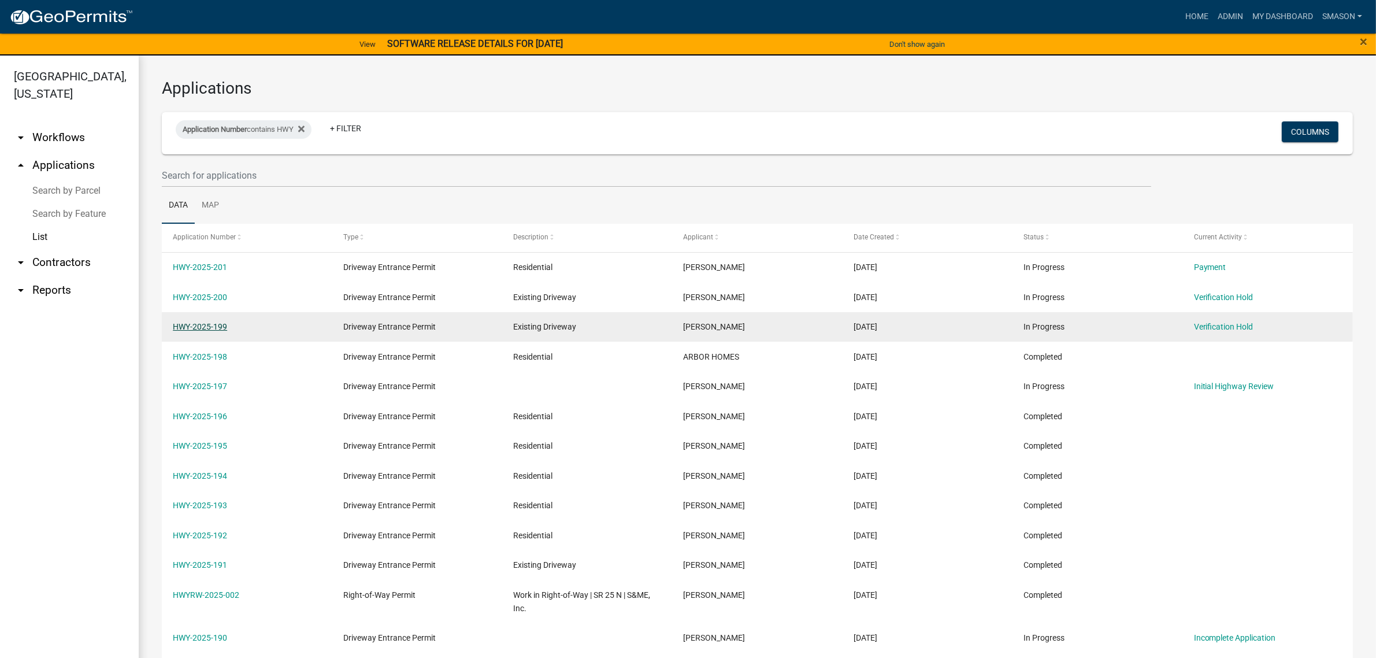
click at [214, 331] on link "HWY-2025-199" at bounding box center [200, 326] width 54 height 9
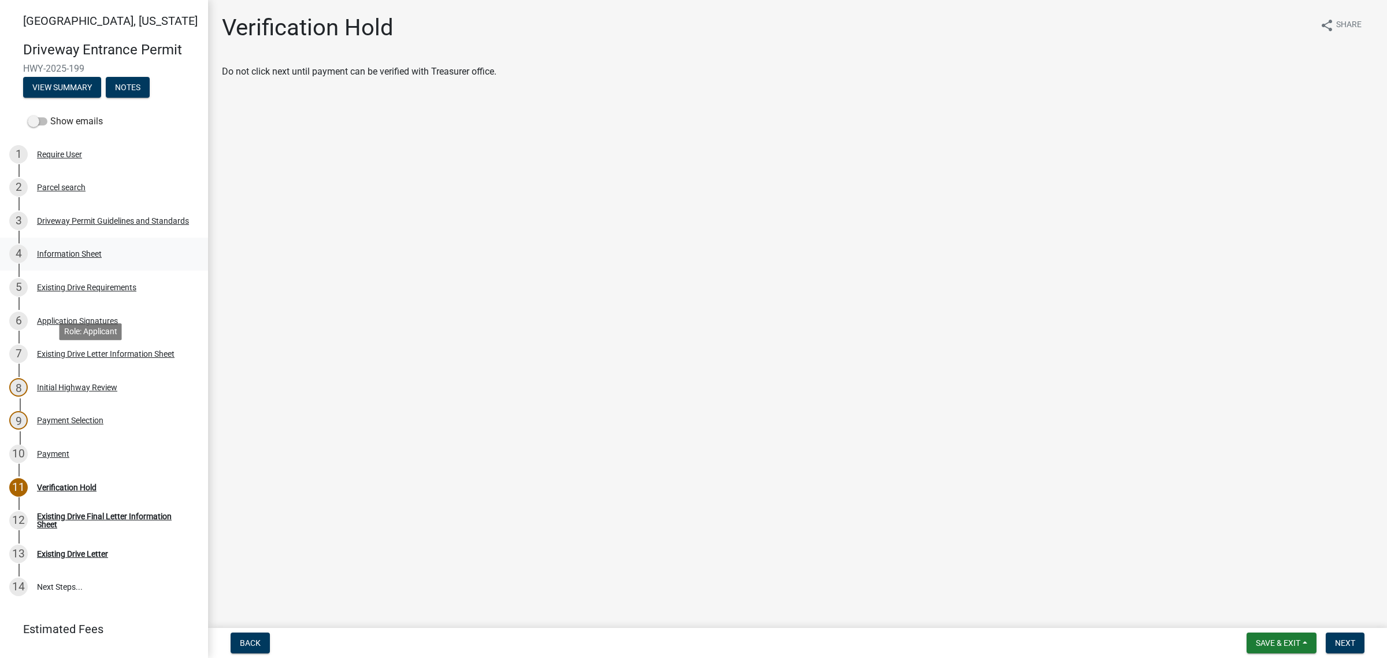
drag, startPoint x: 62, startPoint y: 362, endPoint x: 68, endPoint y: 361, distance: 5.8
click at [64, 258] on div "Information Sheet" at bounding box center [69, 254] width 65 height 8
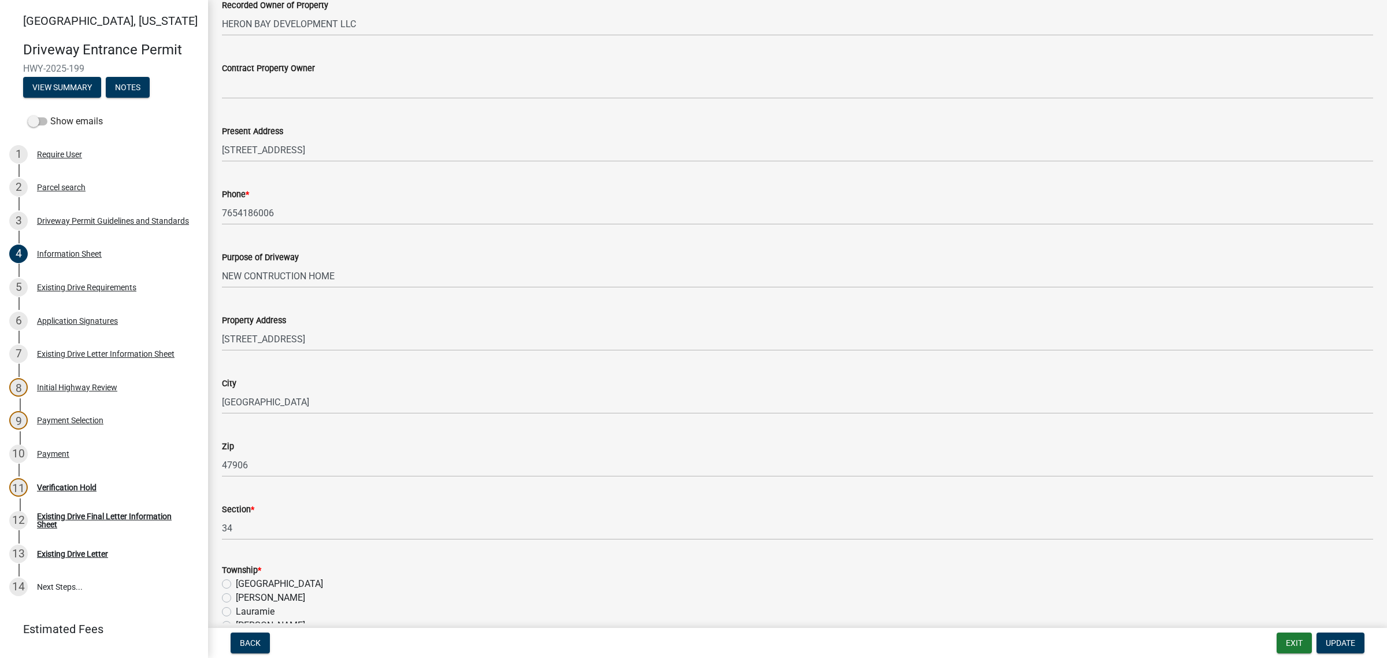
scroll to position [434, 0]
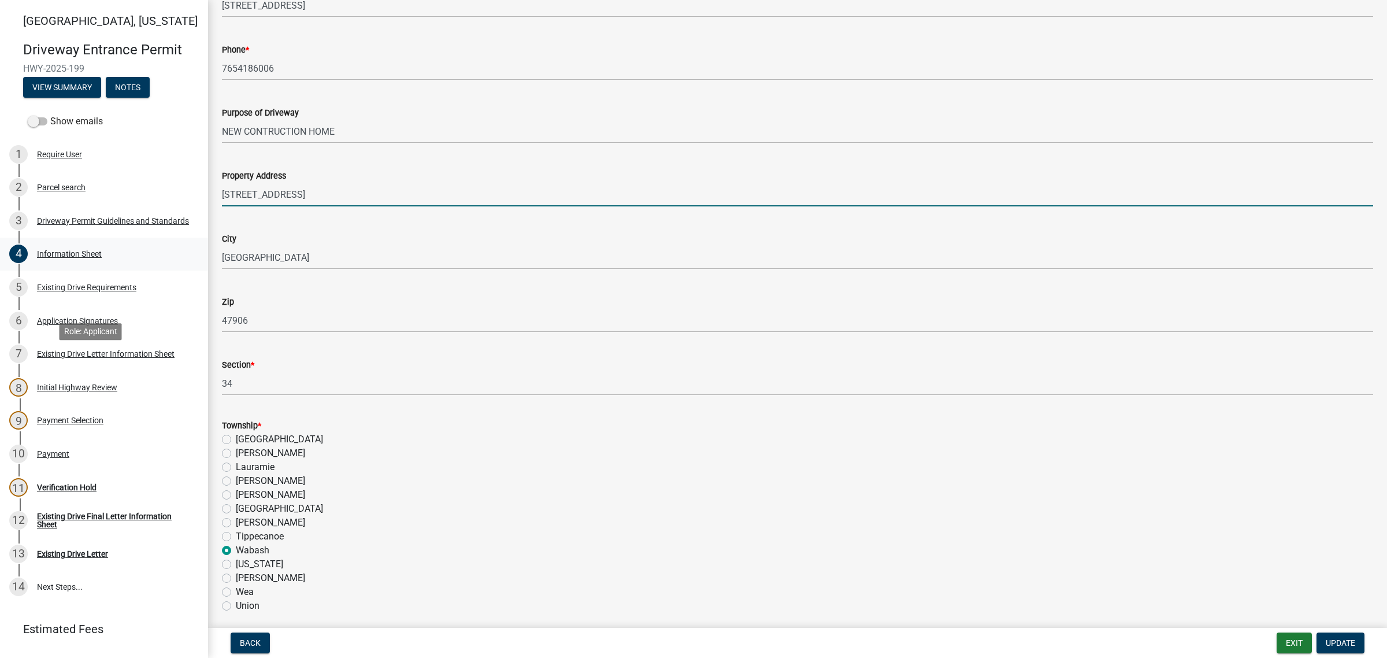
drag, startPoint x: 376, startPoint y: 349, endPoint x: 171, endPoint y: 361, distance: 205.0
click at [122, 356] on div "[GEOGRAPHIC_DATA][US_STATE] Entrance Permit HWY-2025-199 View Summary Notes Sho…" at bounding box center [693, 329] width 1387 height 658
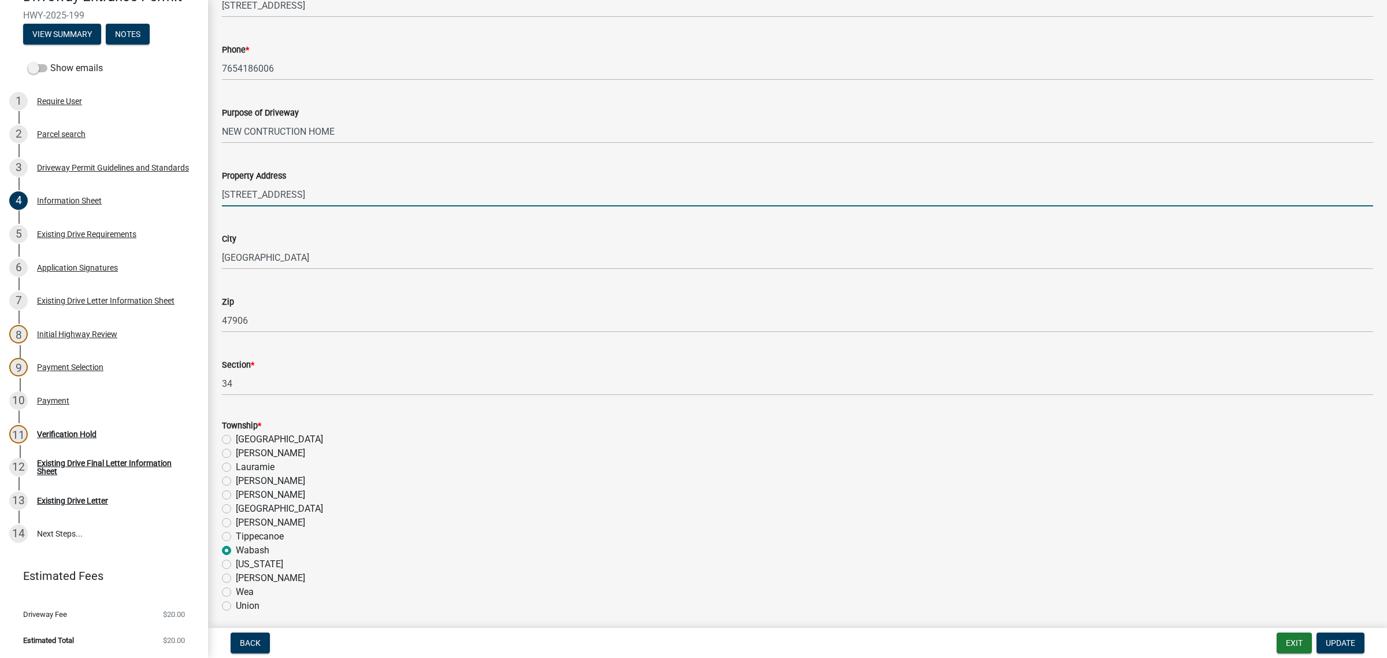
click at [376, 206] on input "[STREET_ADDRESS]" at bounding box center [798, 195] width 1152 height 24
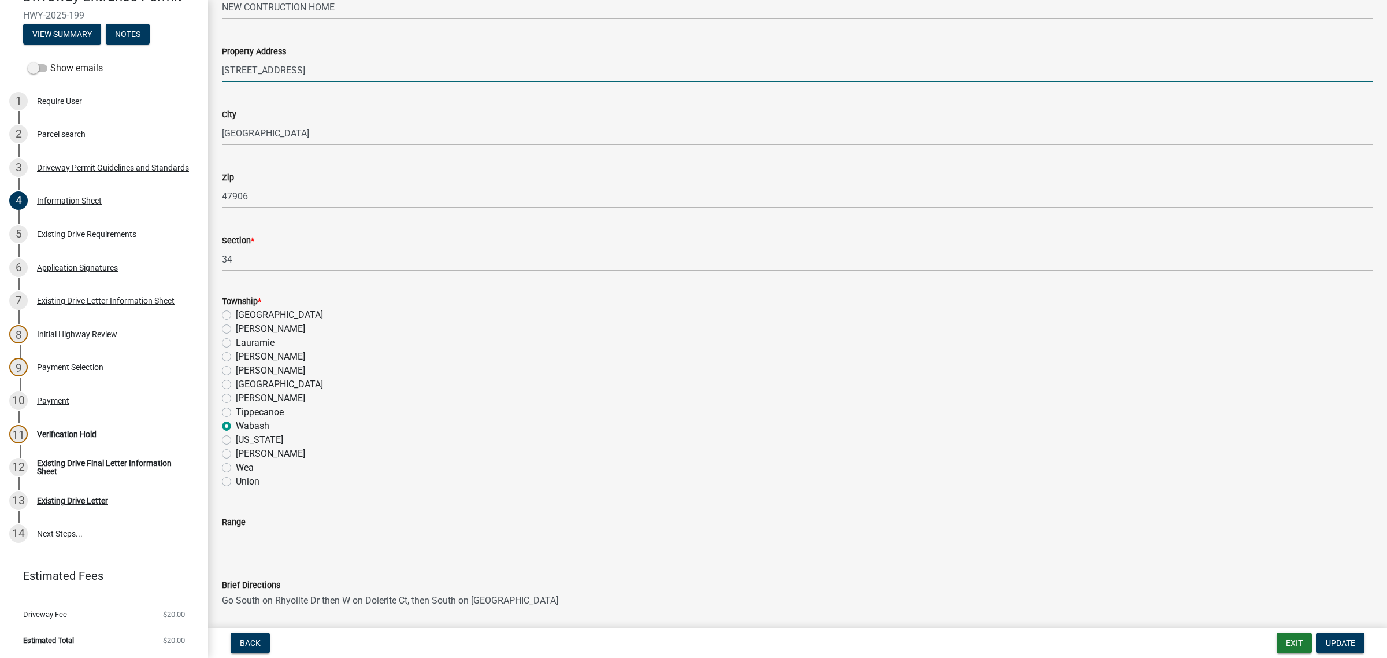
scroll to position [578, 0]
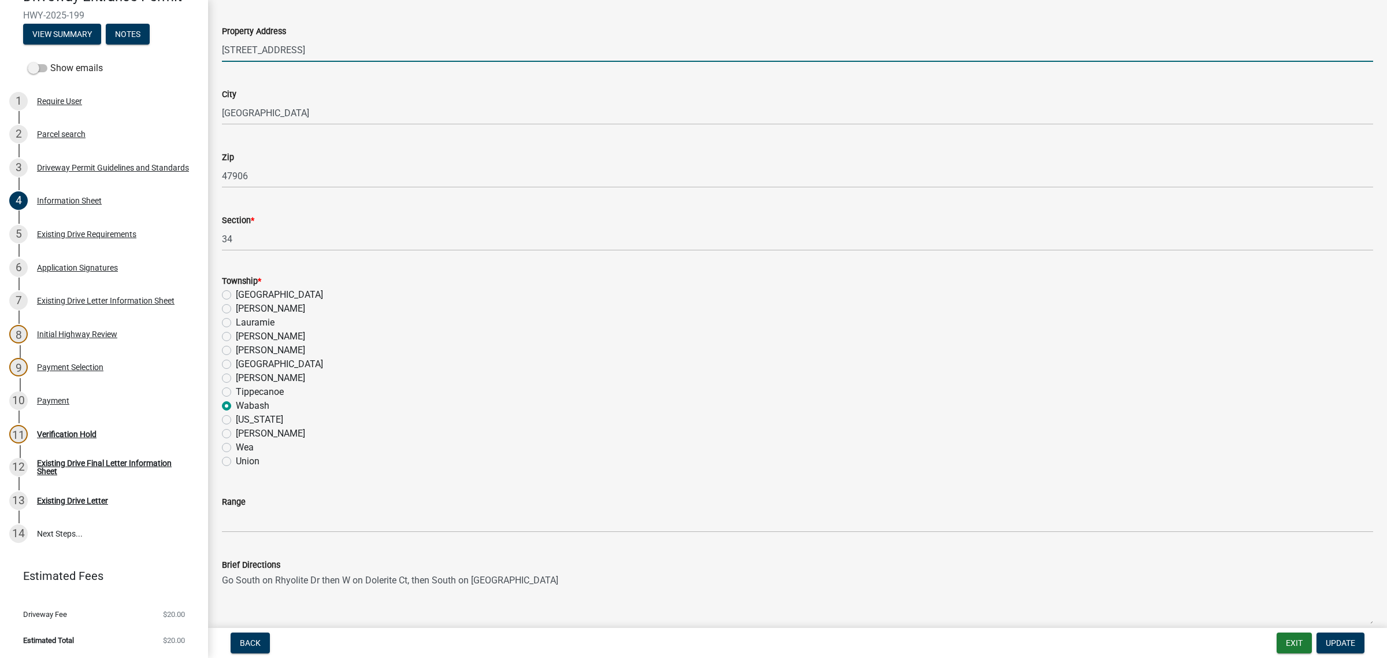
type input "[STREET_ADDRESS]"
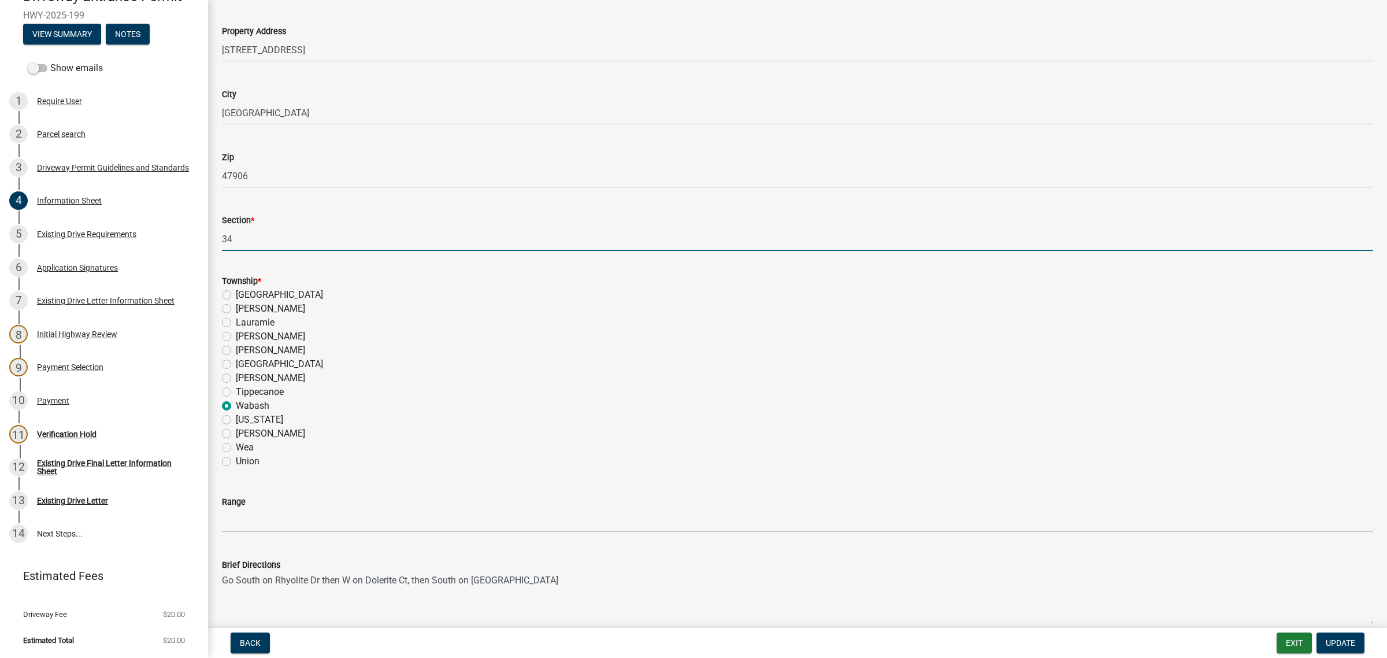
click at [256, 251] on input "34" at bounding box center [798, 239] width 1152 height 24
type input "34-24-5"
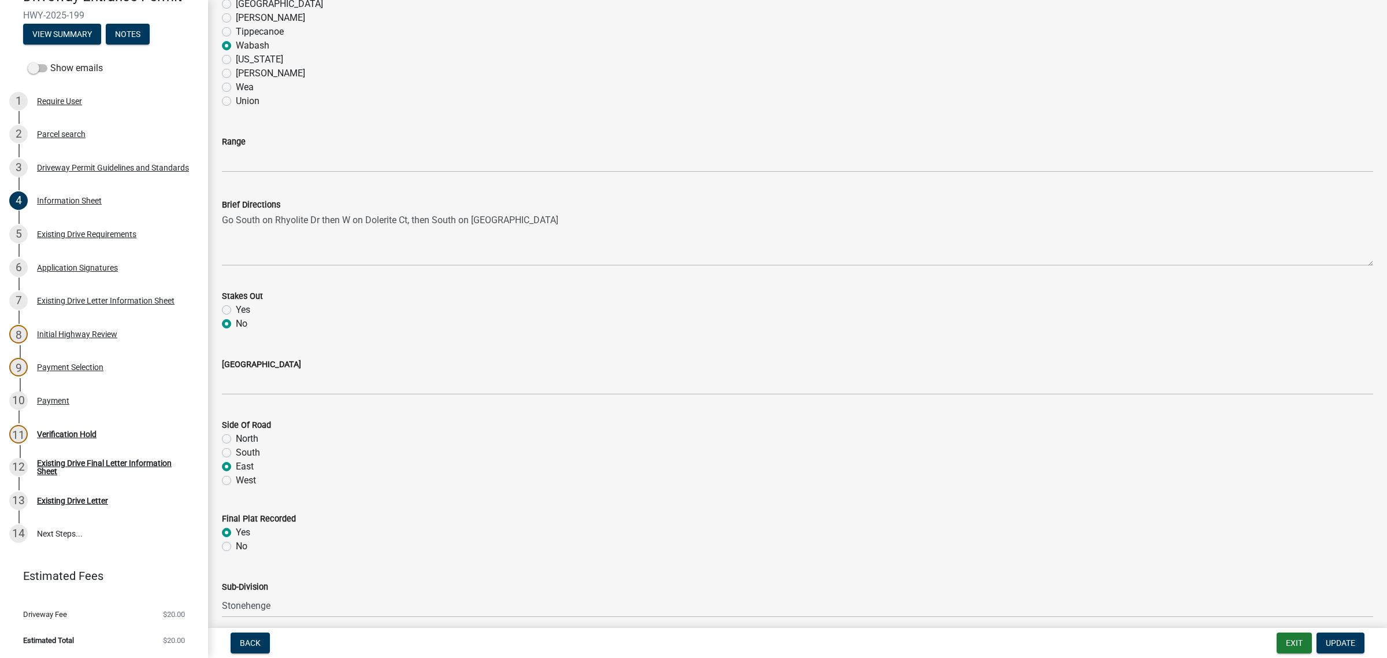
scroll to position [939, 0]
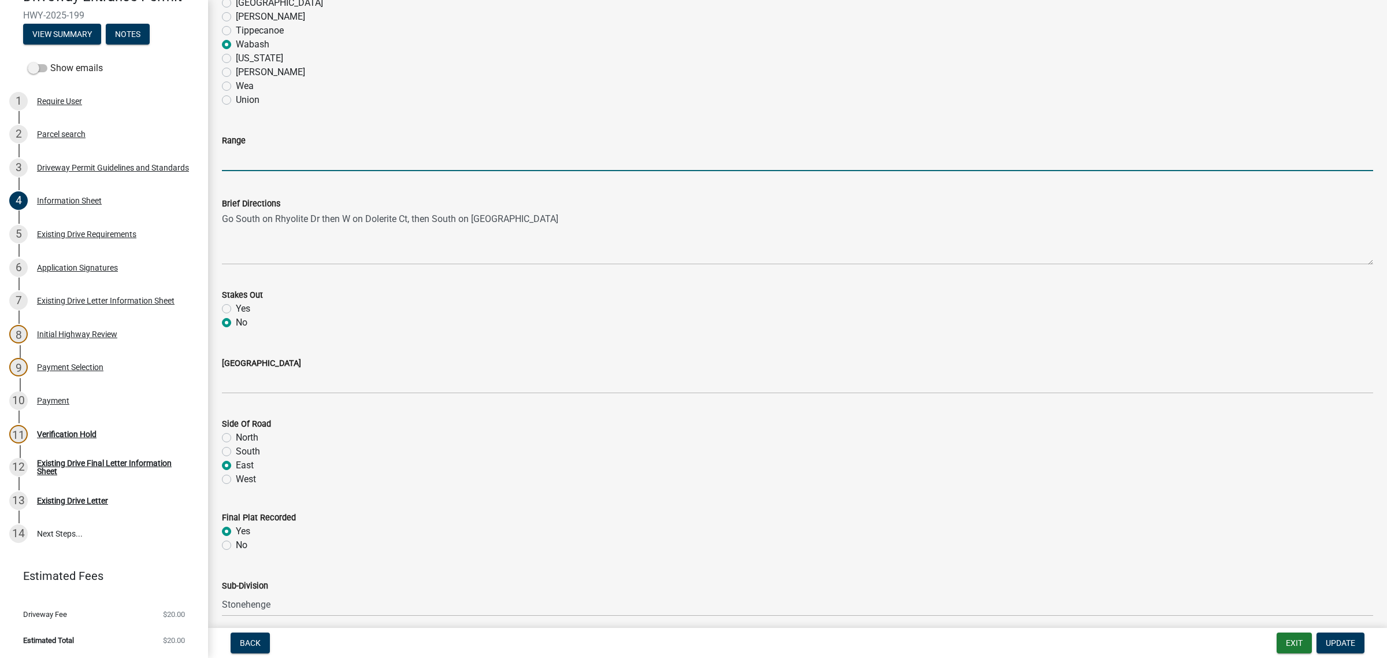
click at [249, 171] on input "Range" at bounding box center [798, 159] width 1152 height 24
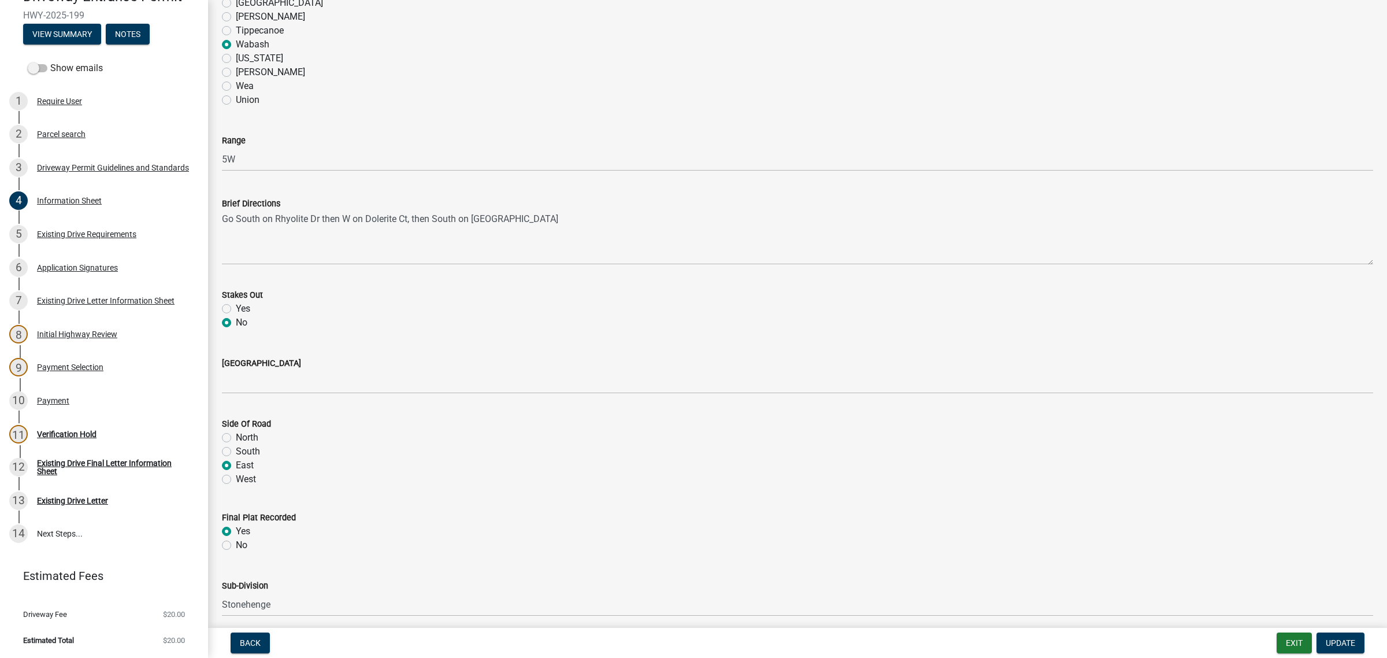
drag, startPoint x: 587, startPoint y: 280, endPoint x: 590, endPoint y: 256, distance: 24.5
click at [587, 107] on div "Township * [PERSON_NAME] [PERSON_NAME] [GEOGRAPHIC_DATA][PERSON_NAME] Tippecano…" at bounding box center [798, 10] width 1152 height 194
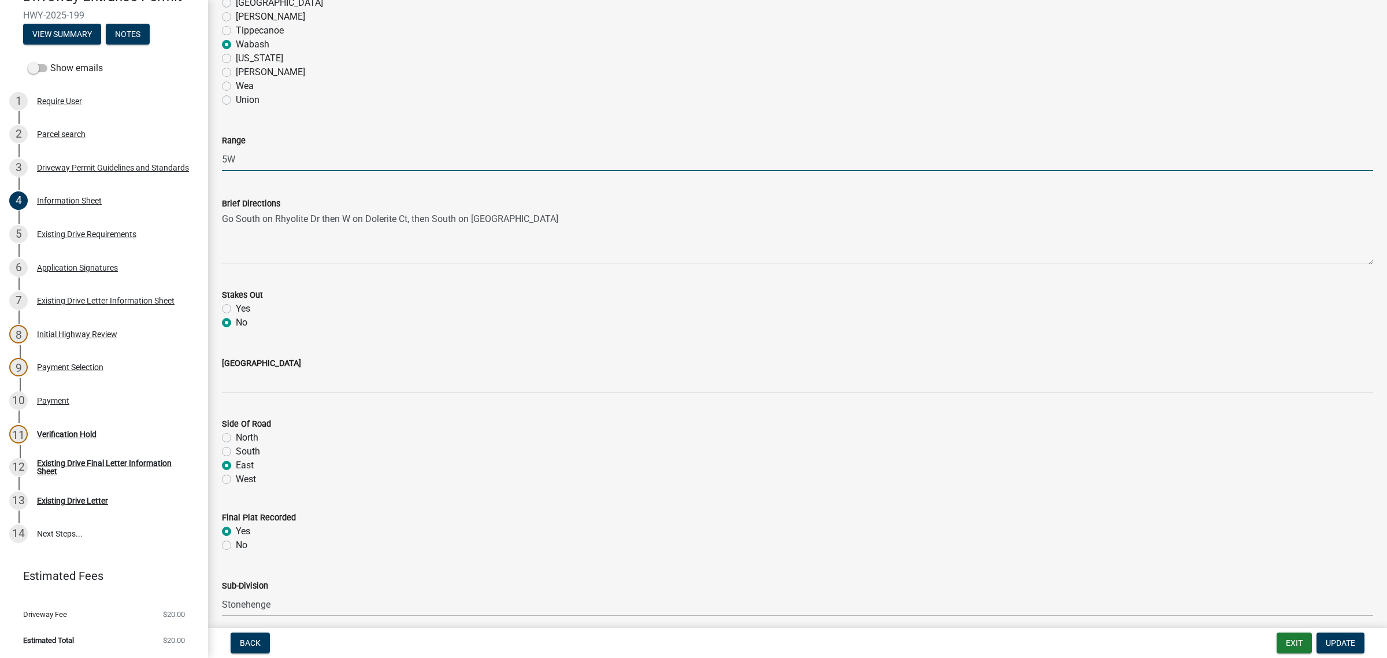
click at [253, 171] on input "5W" at bounding box center [798, 159] width 1152 height 24
type input "5"
click at [611, 79] on div "[PERSON_NAME]" at bounding box center [798, 72] width 1152 height 14
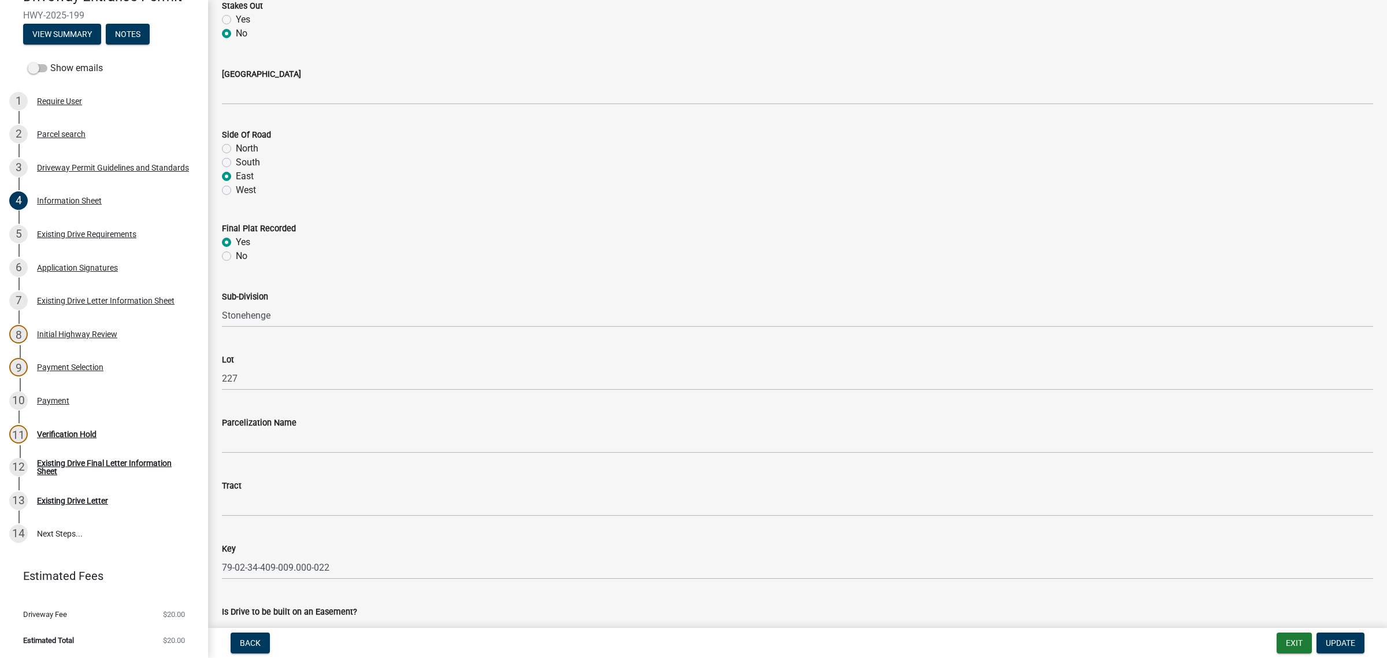
scroll to position [1518, 0]
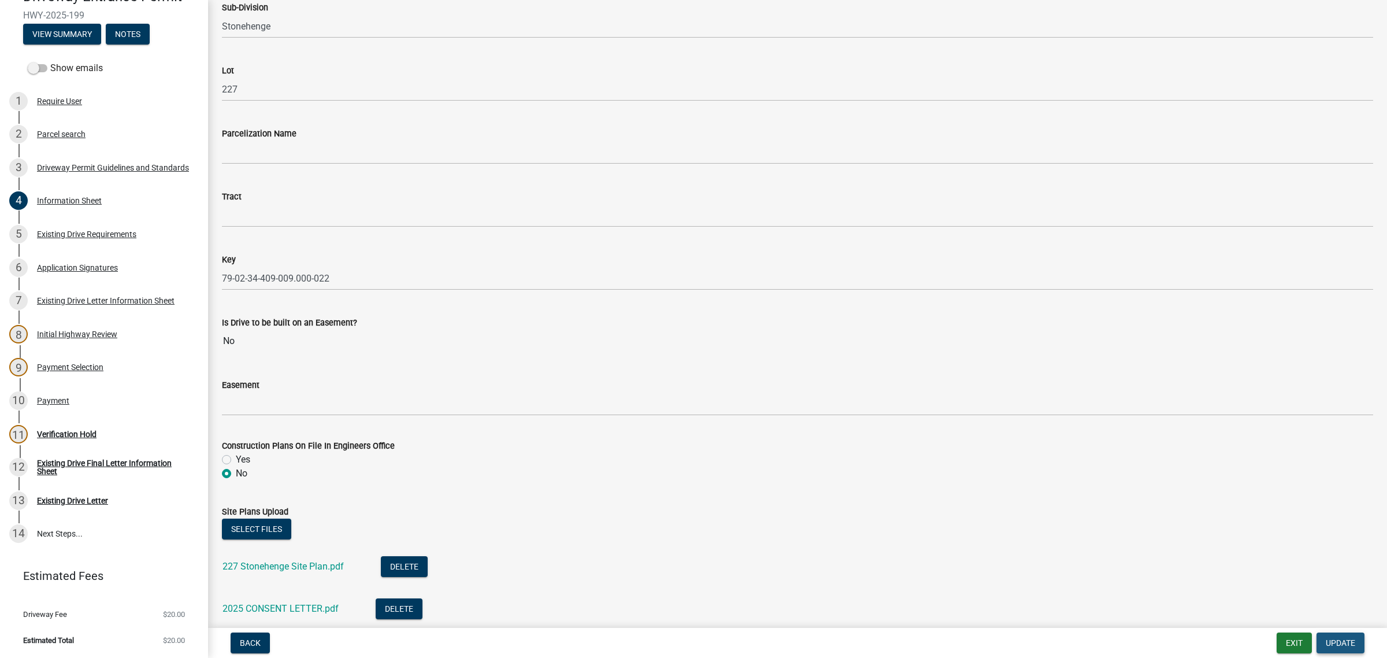
click at [1333, 638] on span "Update" at bounding box center [1340, 642] width 29 height 9
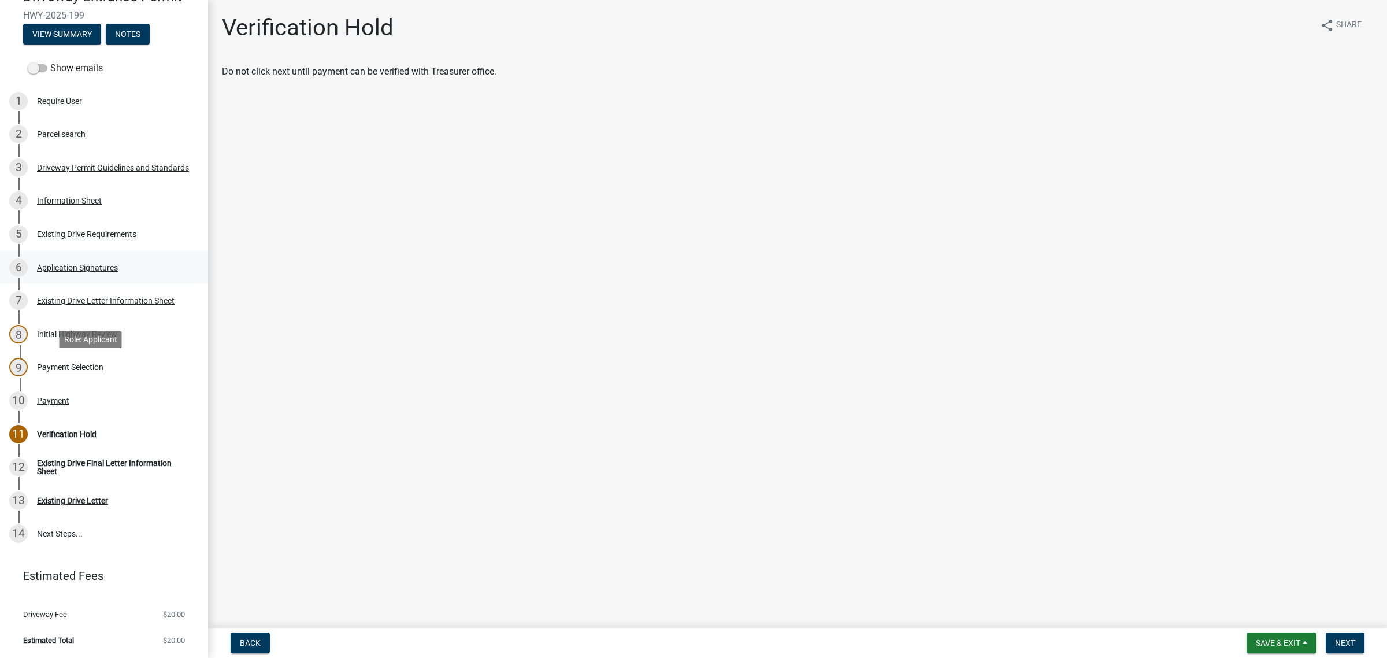
scroll to position [75, 0]
click at [91, 205] on div "Information Sheet" at bounding box center [69, 201] width 65 height 8
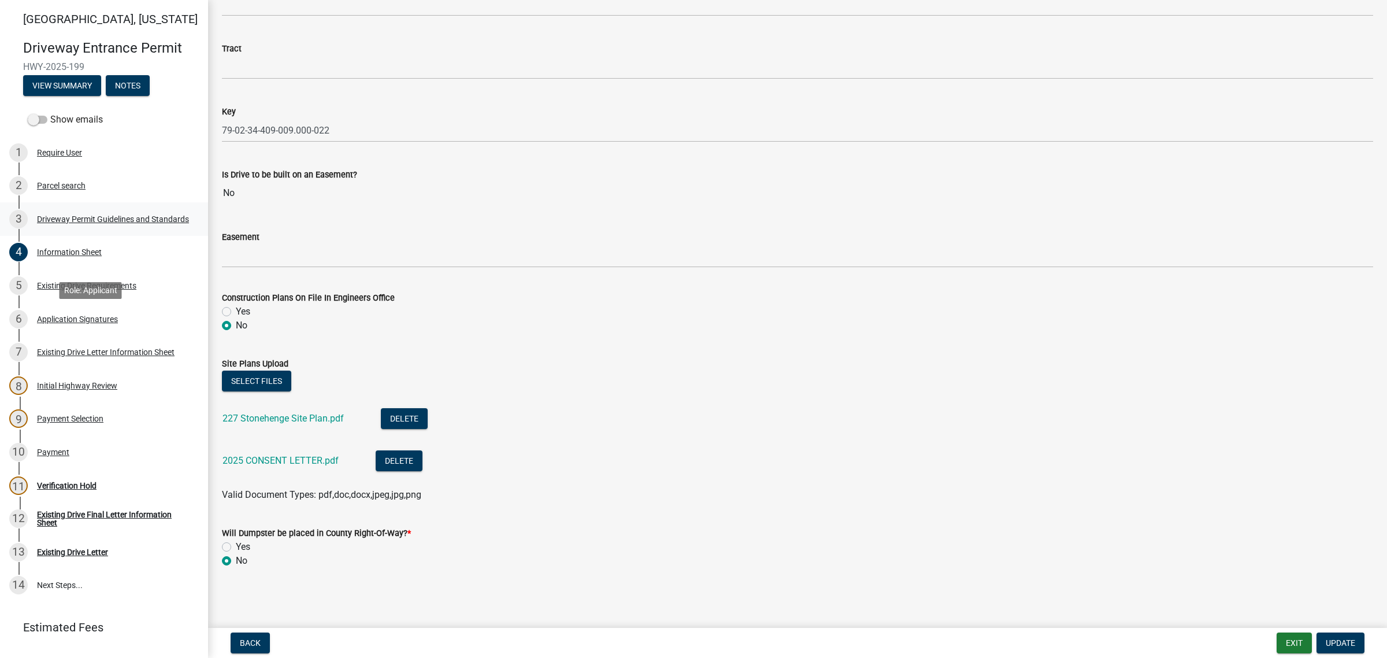
scroll to position [0, 0]
click at [86, 325] on div "Application Signatures" at bounding box center [77, 321] width 81 height 8
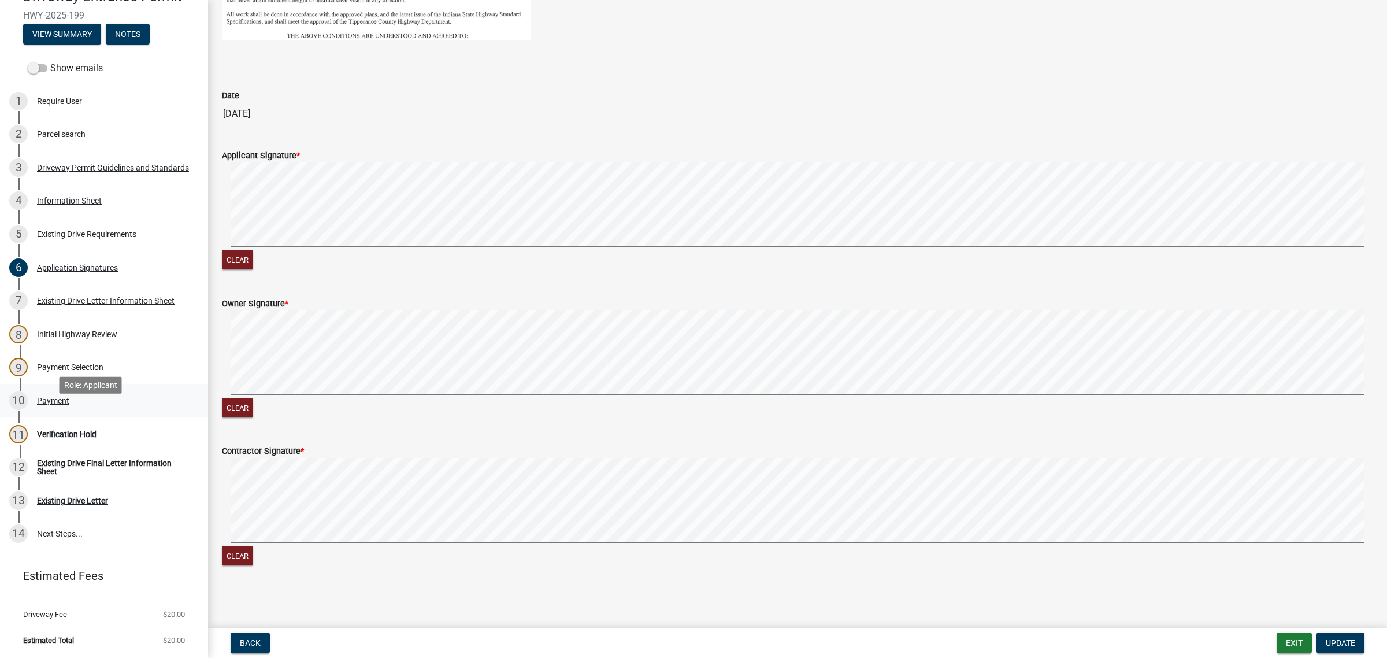
scroll to position [217, 0]
click at [64, 399] on div "Payment" at bounding box center [53, 401] width 32 height 8
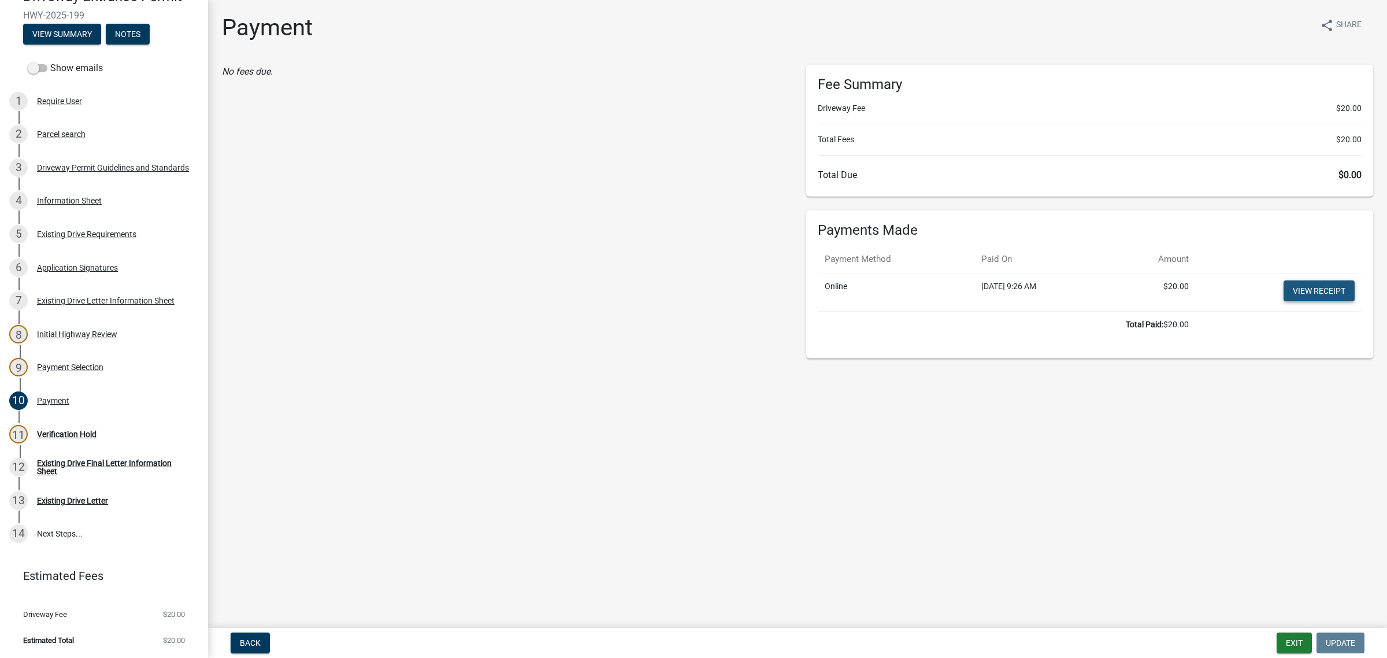
click at [1304, 301] on link "View receipt" at bounding box center [1319, 290] width 71 height 21
click at [92, 197] on div "Information Sheet" at bounding box center [69, 201] width 65 height 8
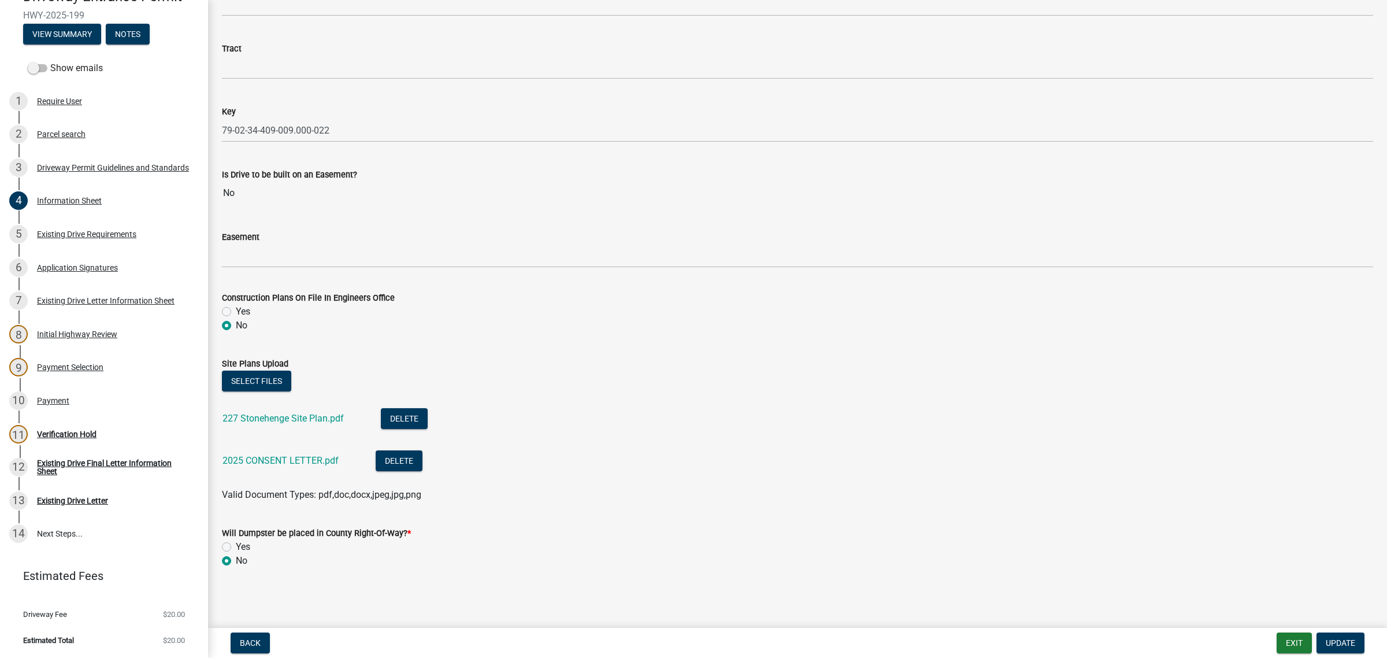
scroll to position [2223, 0]
click at [309, 455] on link "2025 CONSENT LETTER.pdf" at bounding box center [281, 460] width 116 height 11
click at [287, 413] on link "227 Stonehenge Site Plan.pdf" at bounding box center [283, 418] width 121 height 11
click at [88, 436] on div "Verification Hold" at bounding box center [67, 434] width 60 height 8
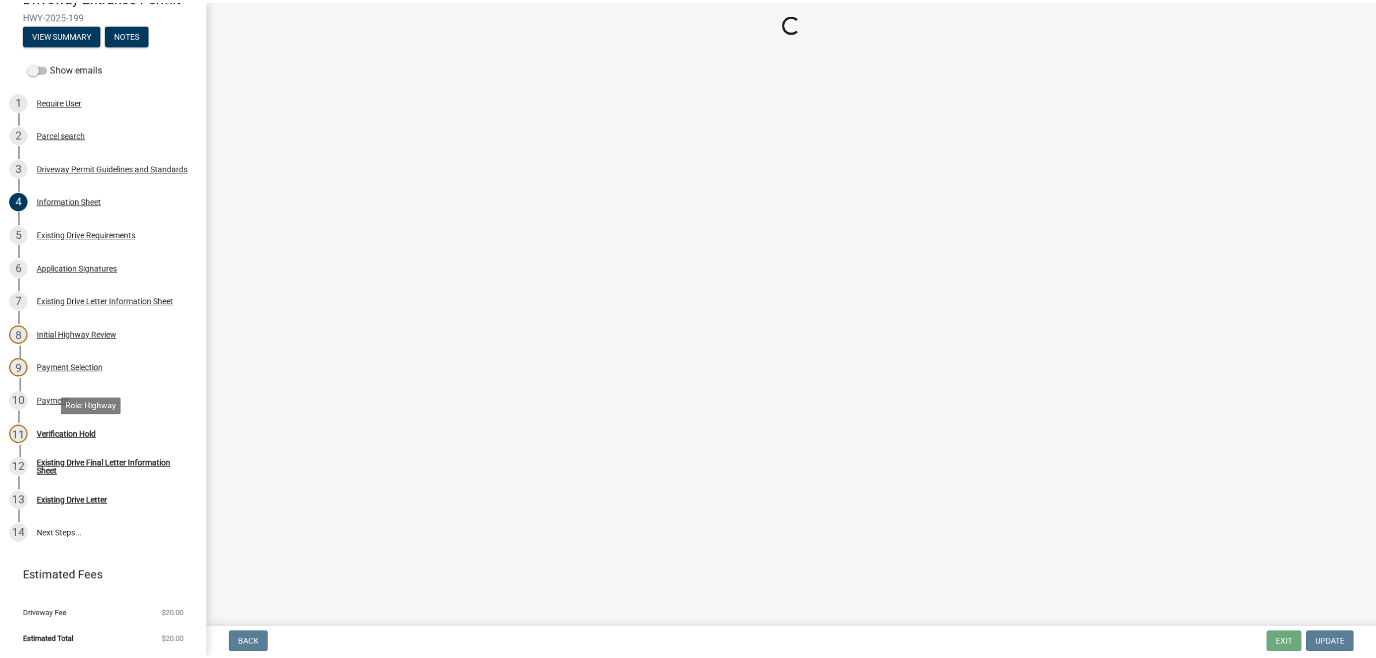
scroll to position [0, 0]
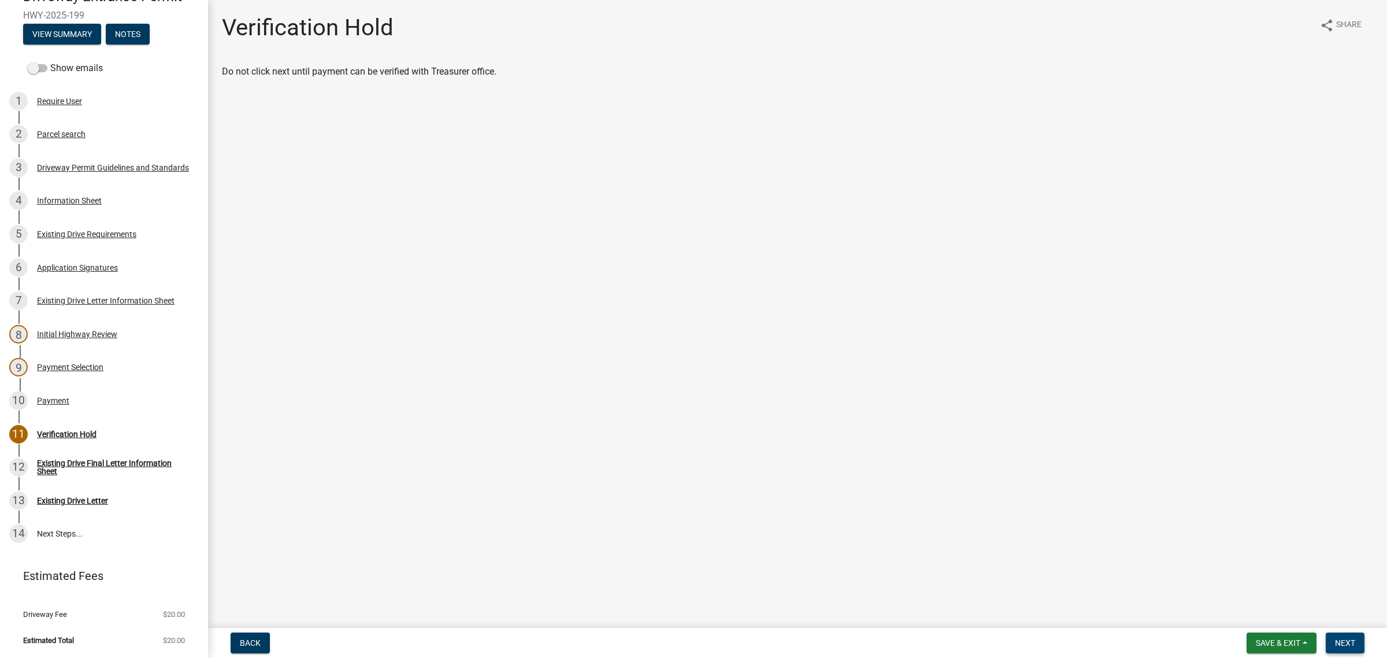
click at [1347, 638] on span "Next" at bounding box center [1345, 642] width 20 height 9
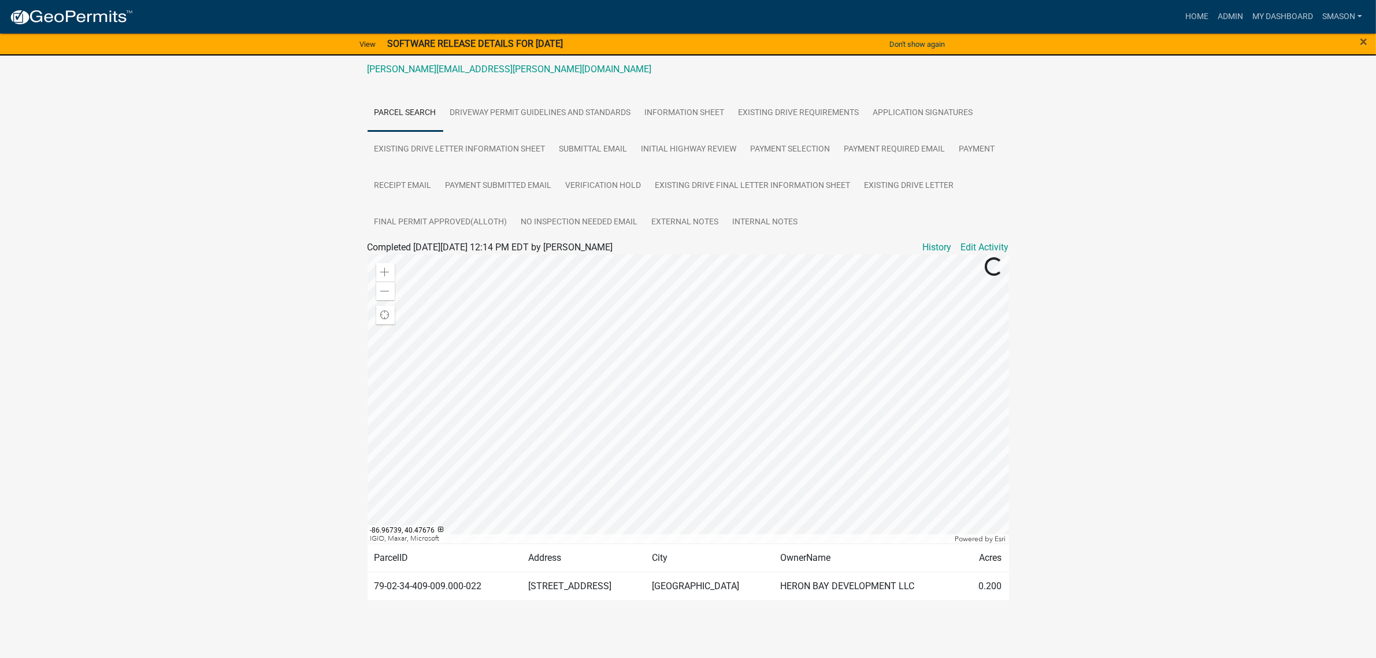
scroll to position [344, 0]
click at [1213, 16] on link "Admin" at bounding box center [1230, 17] width 35 height 22
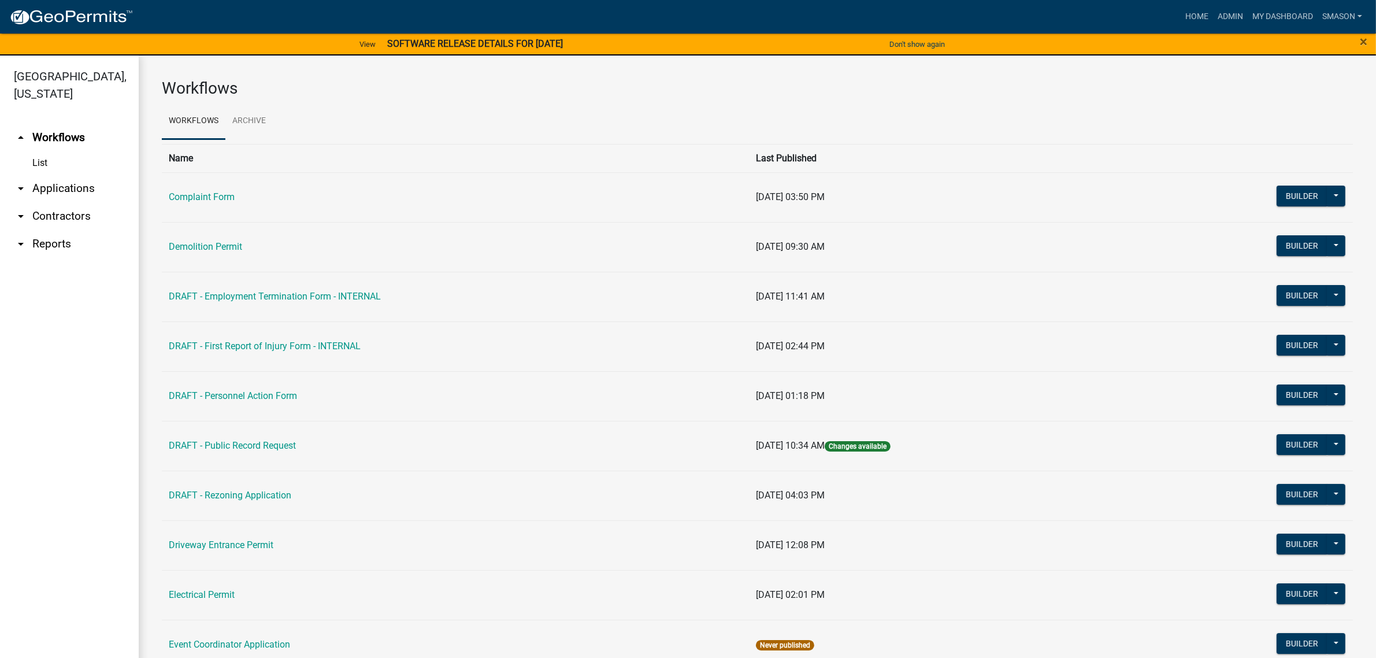
click at [72, 202] on link "arrow_drop_down Applications" at bounding box center [69, 189] width 139 height 28
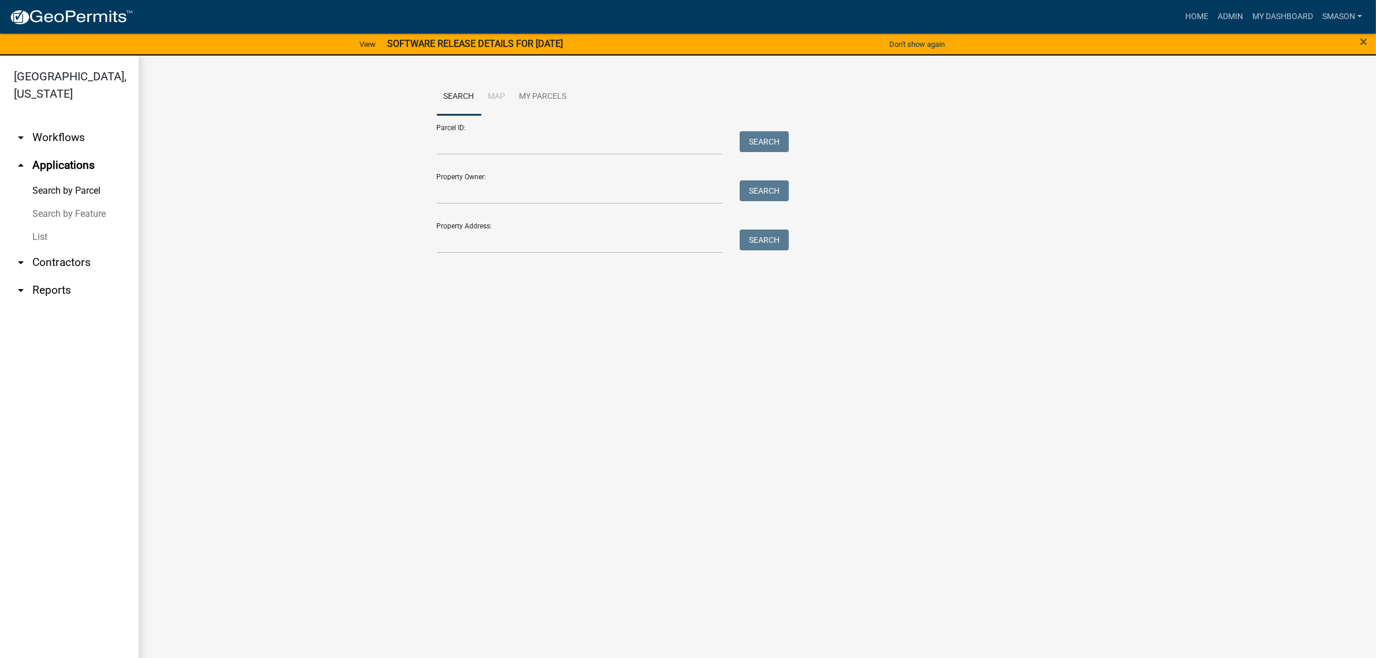
click at [46, 249] on link "List" at bounding box center [69, 236] width 139 height 23
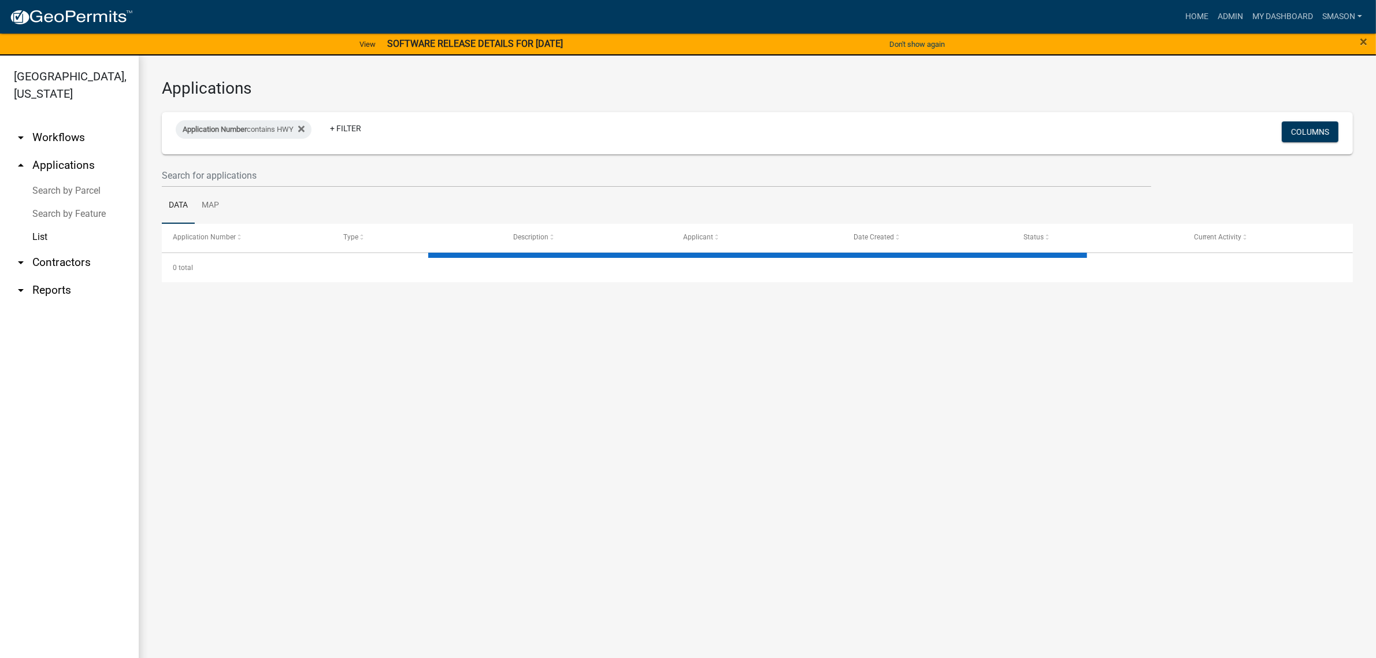
select select "3: 100"
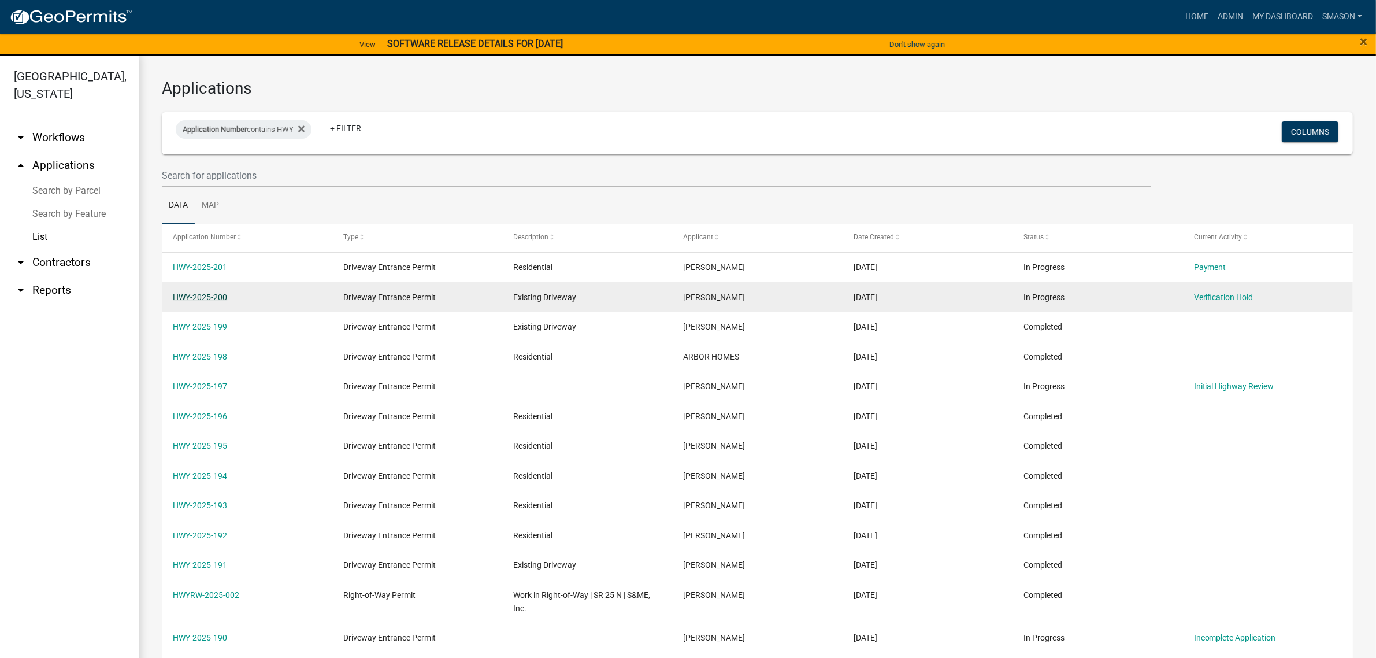
click at [198, 302] on link "HWY-2025-200" at bounding box center [200, 297] width 54 height 9
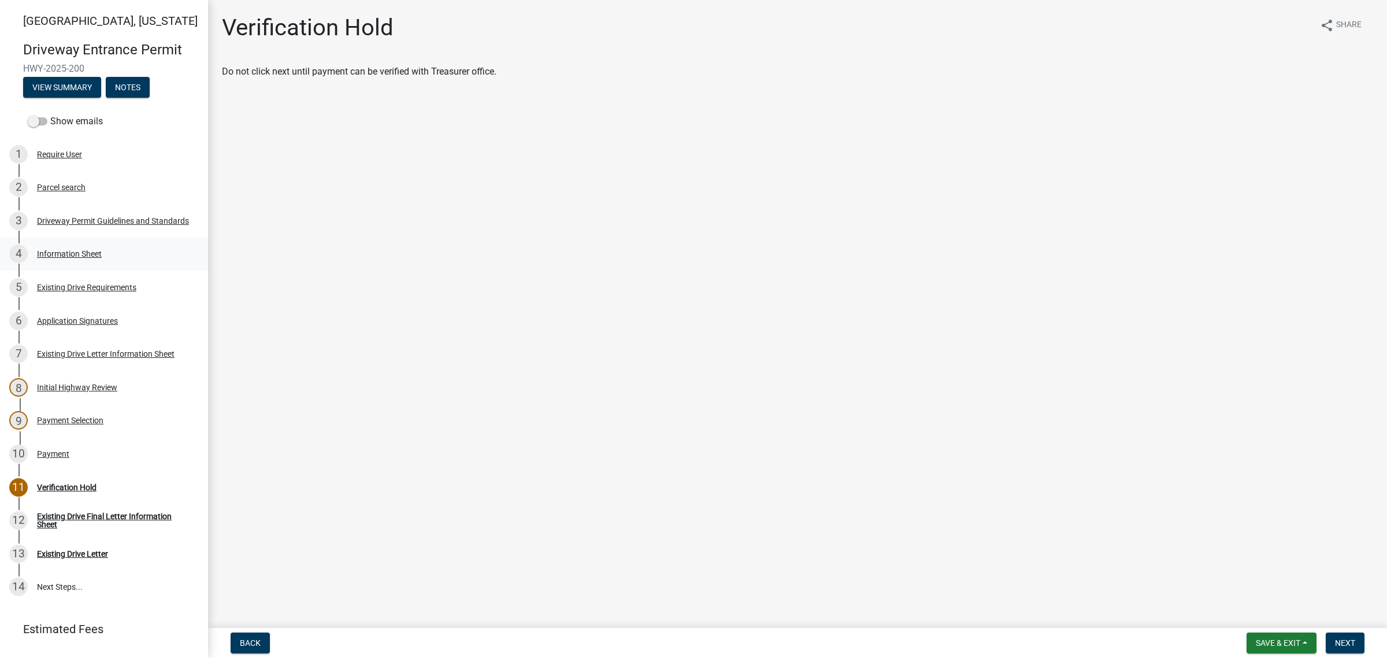
click at [74, 258] on div "Information Sheet" at bounding box center [69, 254] width 65 height 8
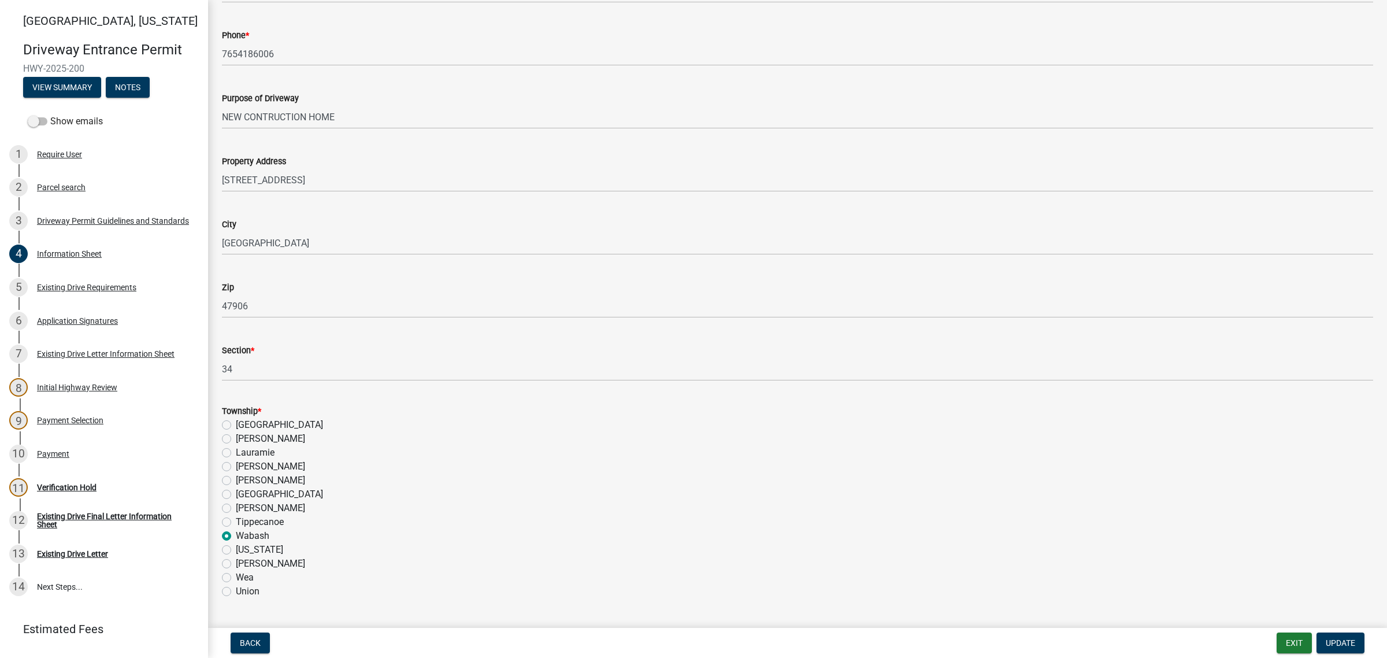
scroll to position [578, 0]
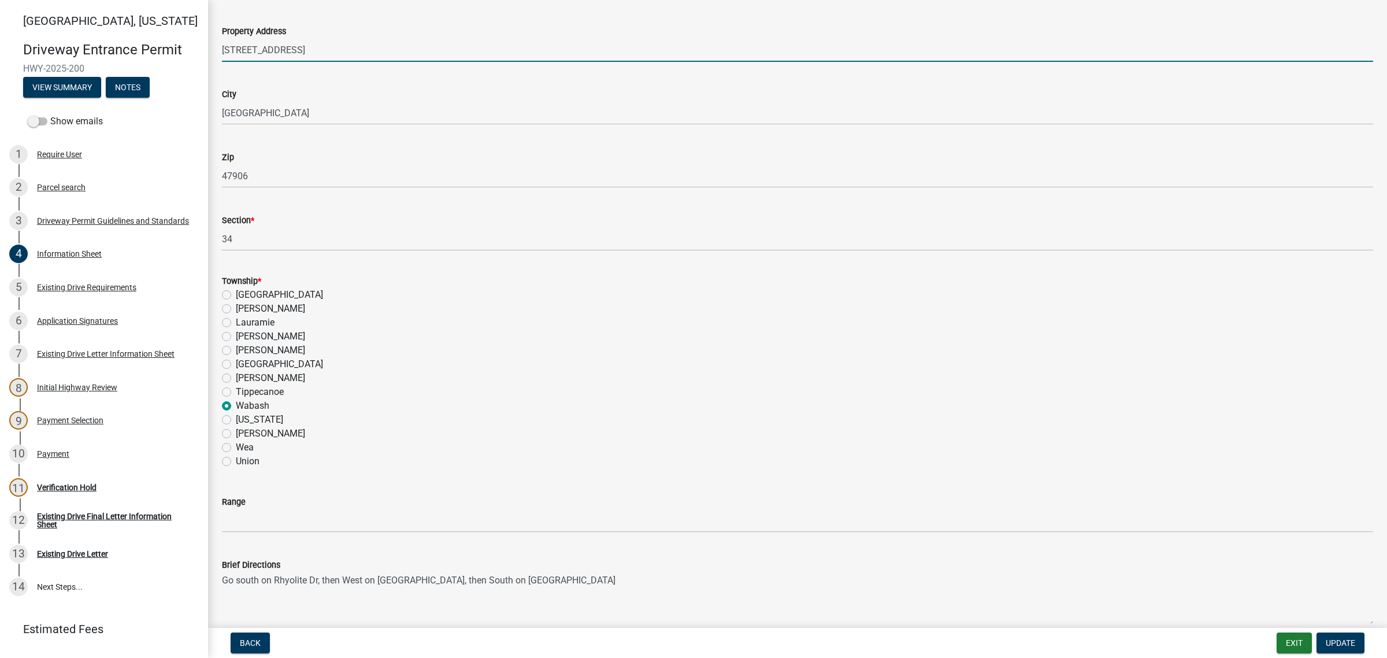
click at [379, 62] on input "[STREET_ADDRESS]" at bounding box center [798, 50] width 1152 height 24
drag, startPoint x: 368, startPoint y: 203, endPoint x: 213, endPoint y: 212, distance: 155.8
click at [186, 199] on div "[GEOGRAPHIC_DATA][US_STATE] Entrance Permit HWY-2025-200 View Summary Notes Sho…" at bounding box center [693, 329] width 1387 height 658
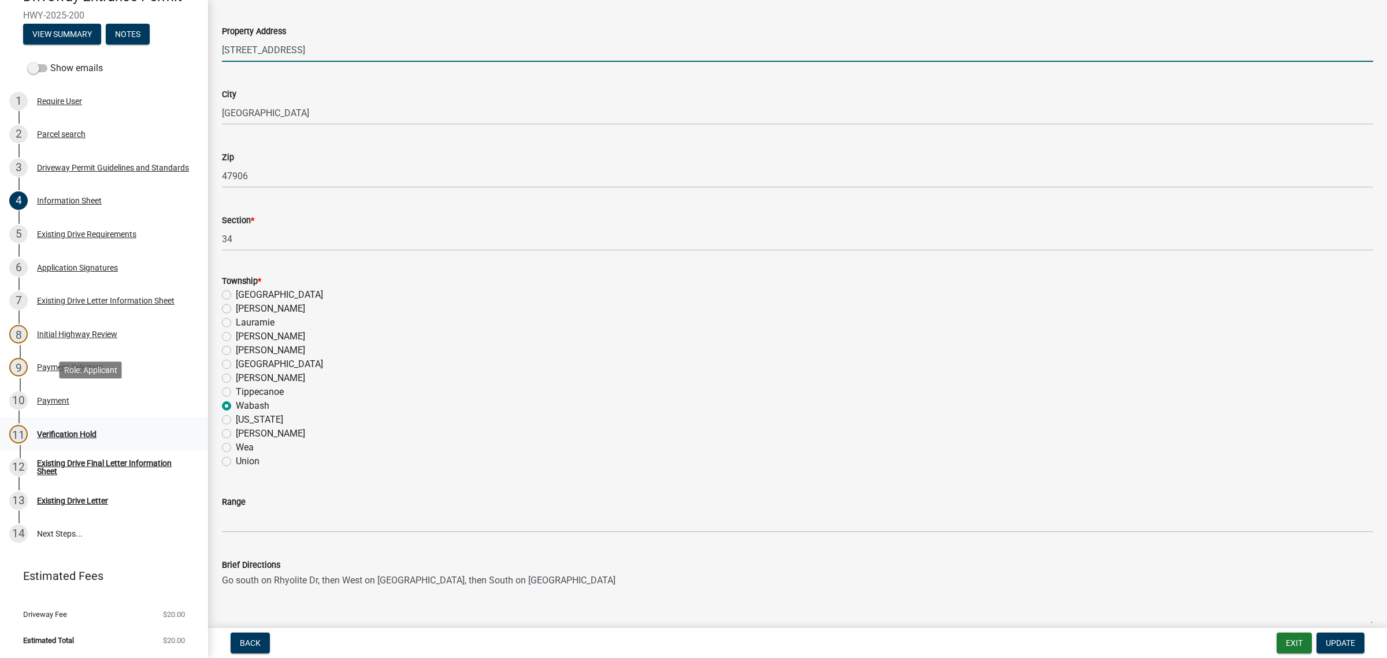
scroll to position [292, 0]
click at [388, 62] on input "[STREET_ADDRESS]" at bounding box center [798, 50] width 1152 height 24
click at [524, 62] on input "[STREET_ADDRESS]" at bounding box center [798, 50] width 1152 height 24
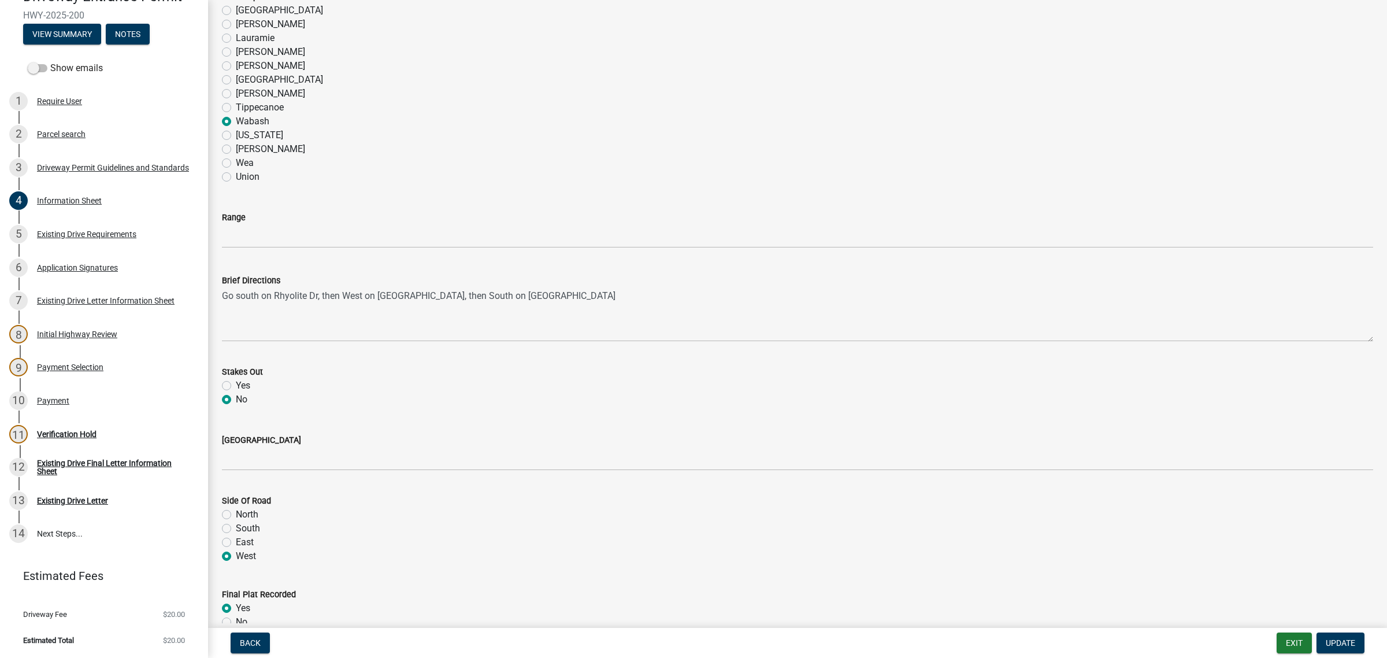
scroll to position [867, 0]
type input "[STREET_ADDRESS]"
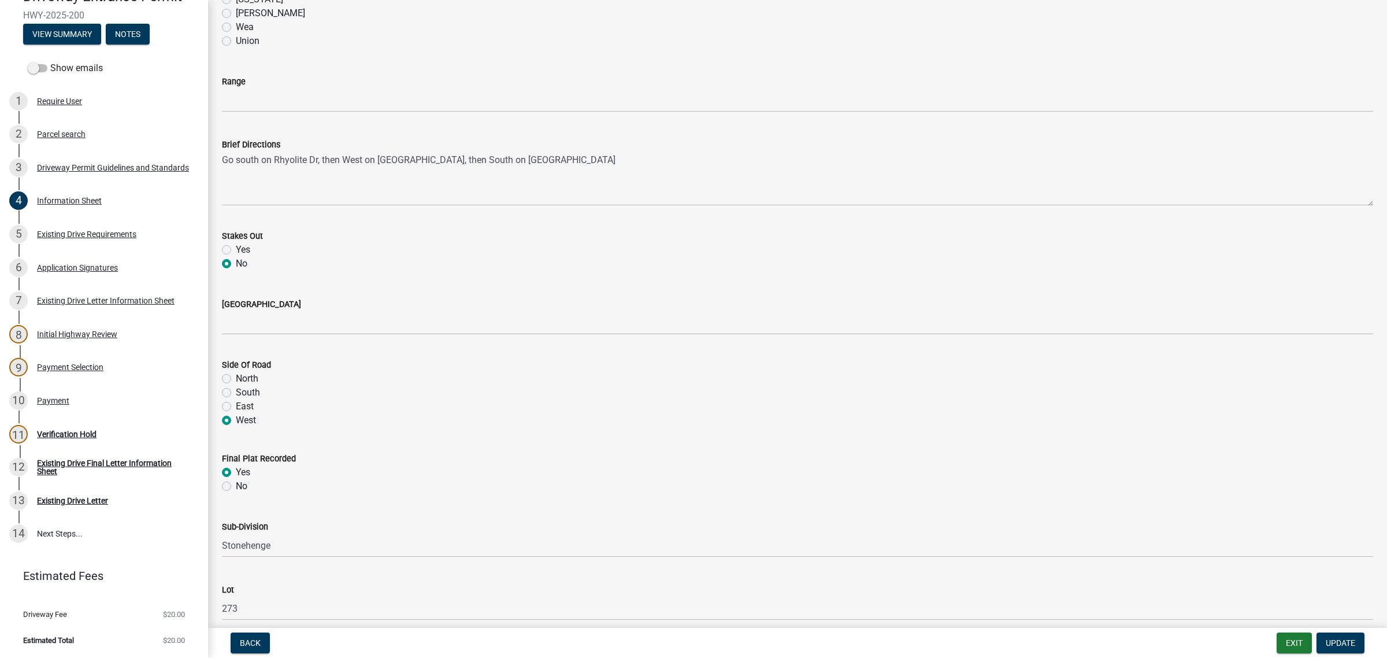
scroll to position [1012, 0]
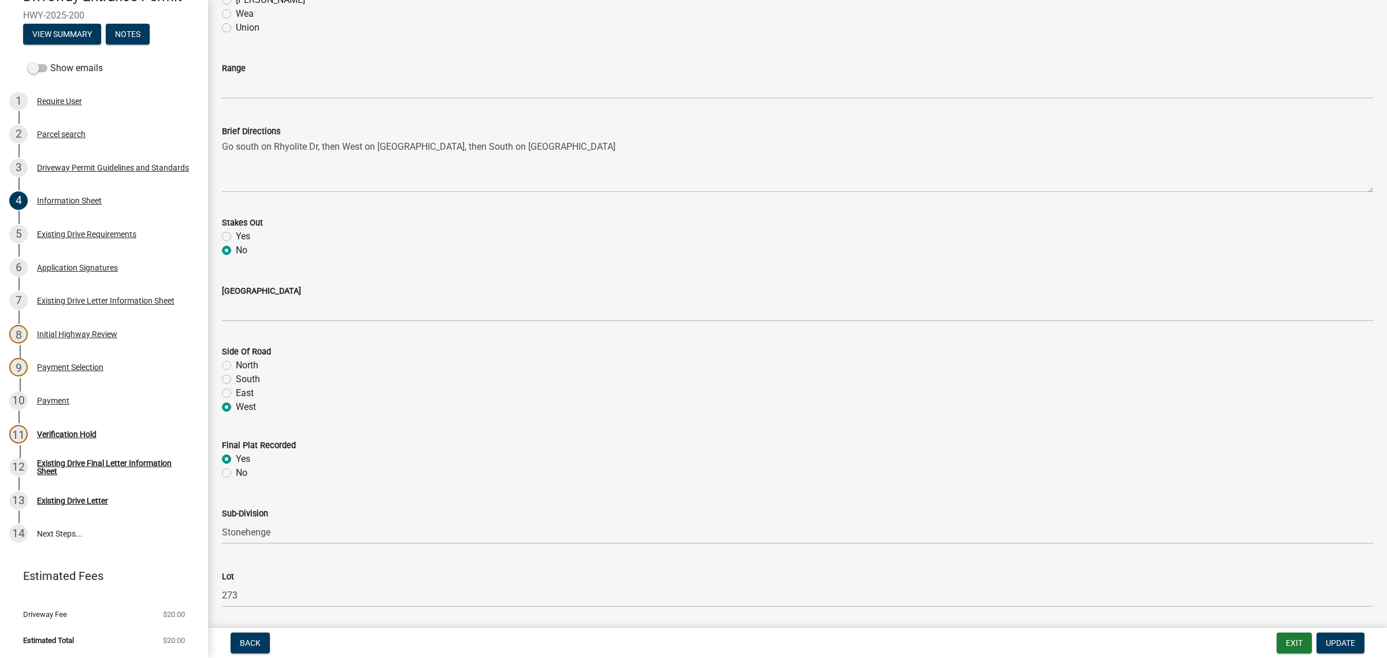
type input "34-24-5"
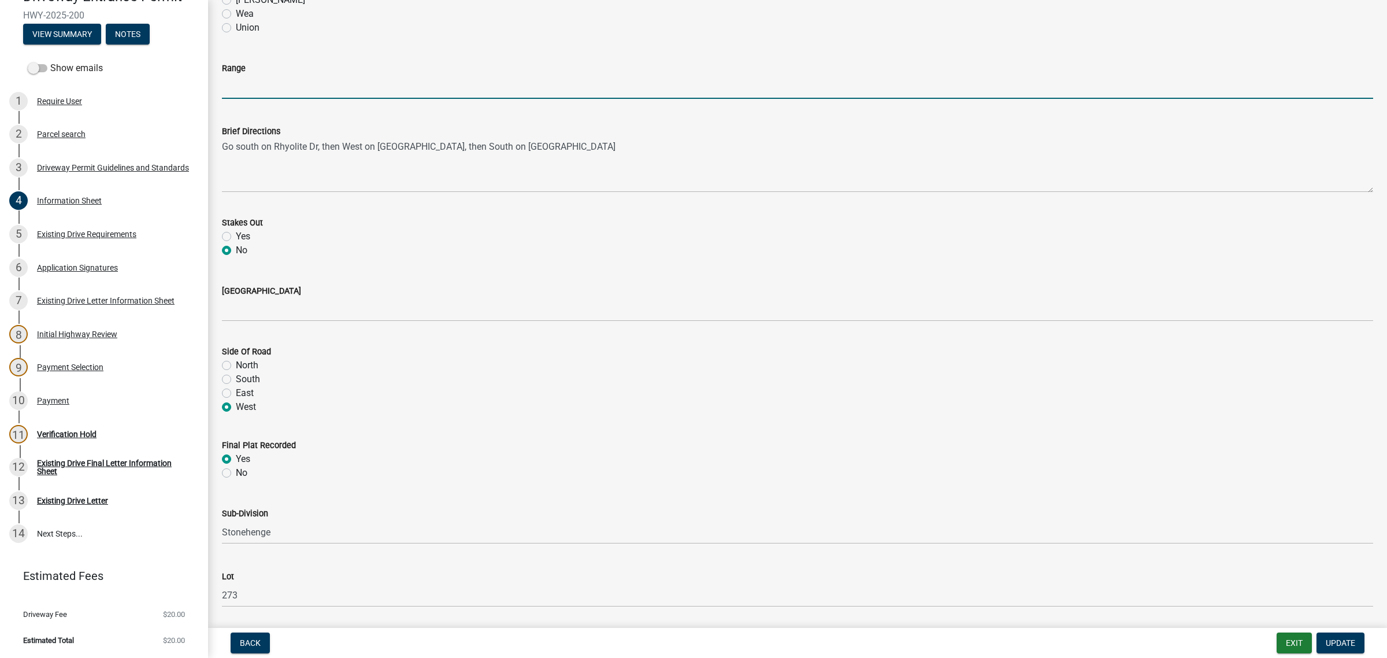
drag, startPoint x: 278, startPoint y: 360, endPoint x: 284, endPoint y: 360, distance: 5.8
click at [278, 99] on input "Range" at bounding box center [798, 87] width 1152 height 24
type input "5"
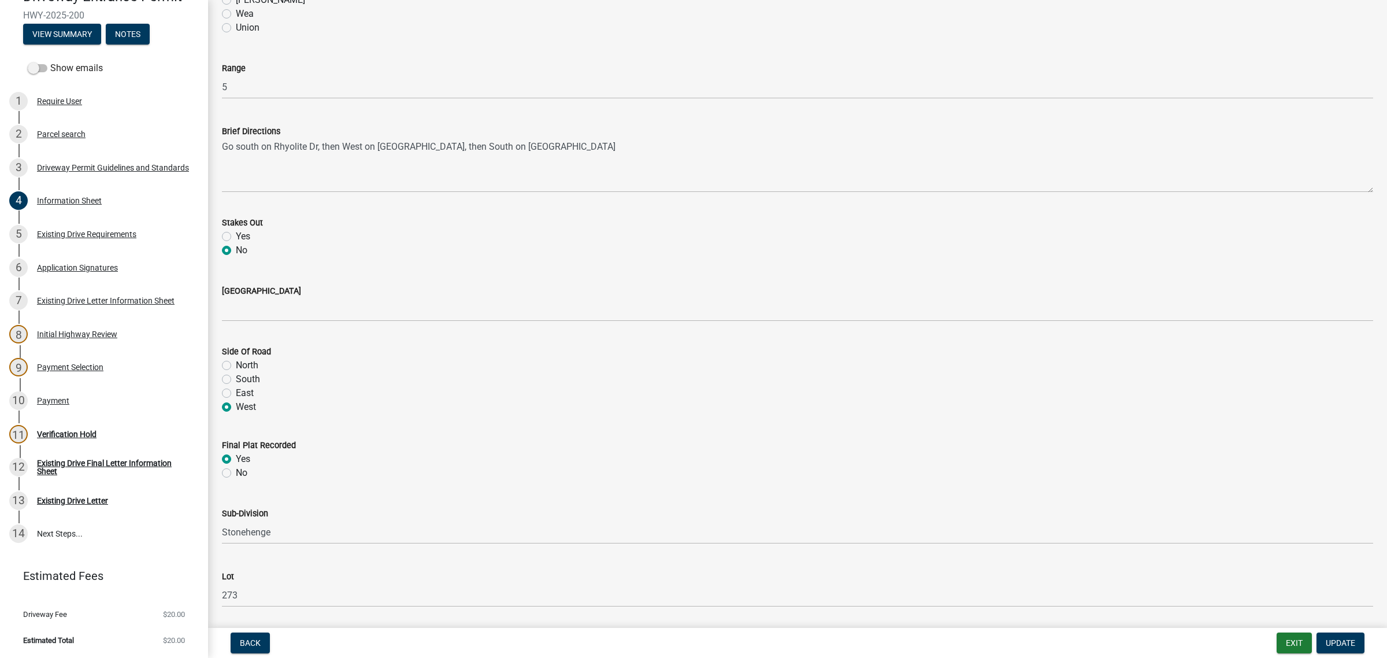
click at [471, 7] on div "[PERSON_NAME]" at bounding box center [798, 0] width 1152 height 14
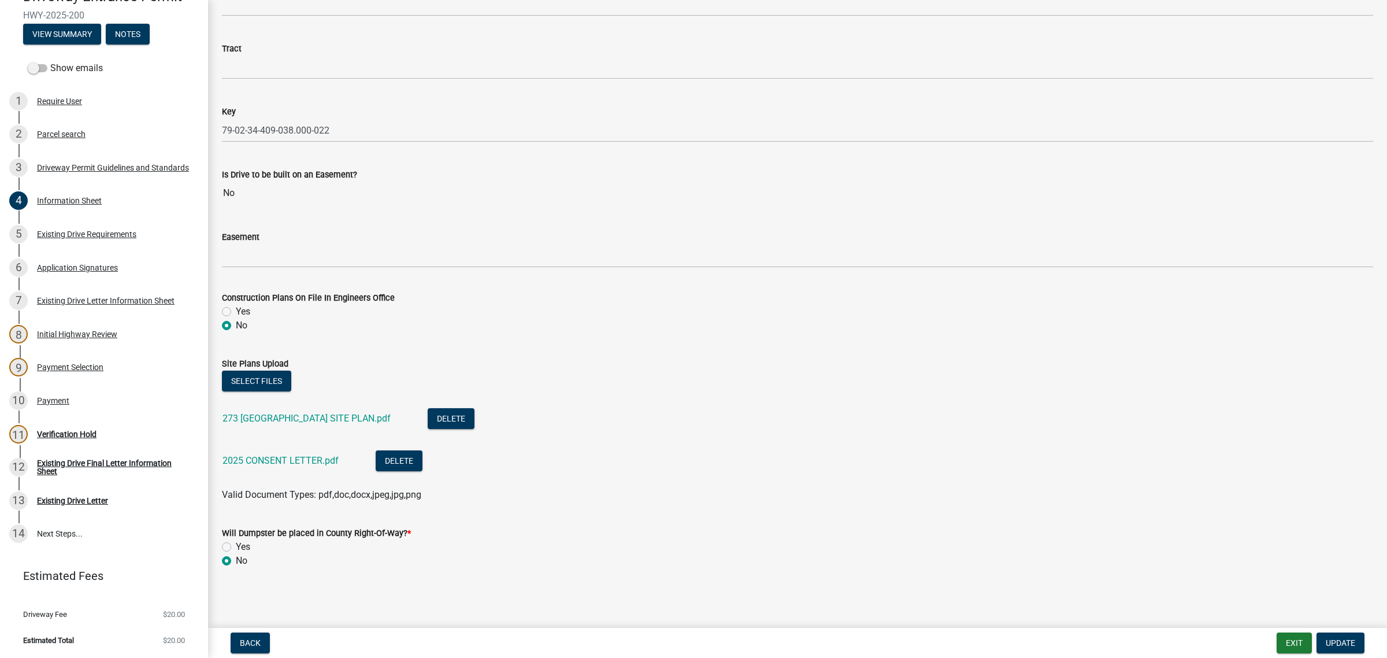
scroll to position [1807, 0]
type input "Stonehenge PH4"
click at [1330, 642] on span "Update" at bounding box center [1340, 642] width 29 height 9
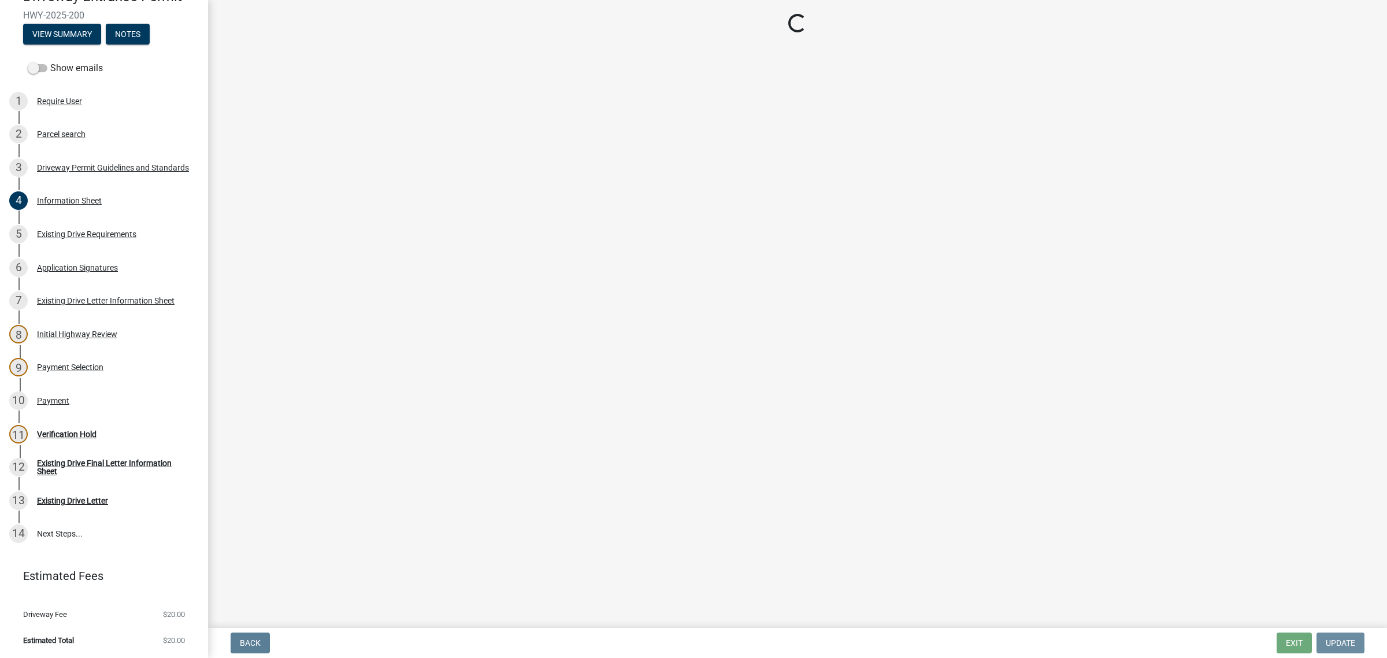
scroll to position [0, 0]
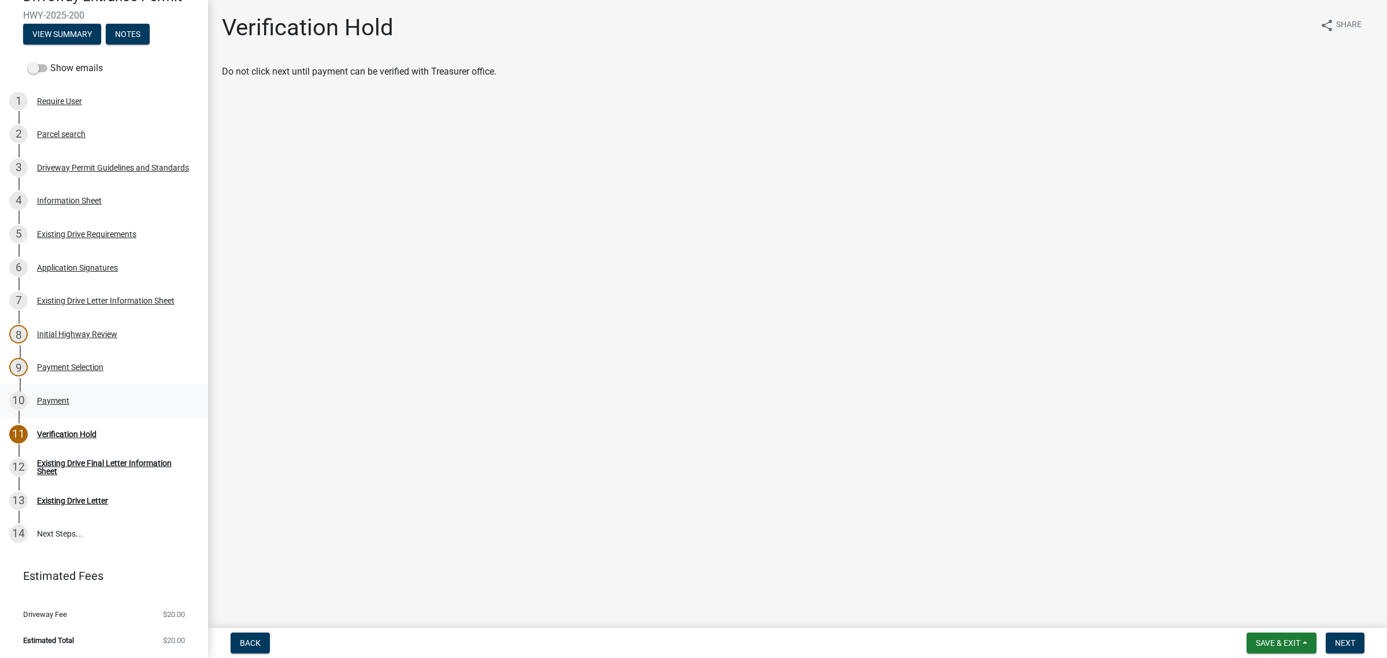
drag, startPoint x: 59, startPoint y: 328, endPoint x: 68, endPoint y: 330, distance: 9.0
click at [60, 397] on div "Payment" at bounding box center [53, 401] width 32 height 8
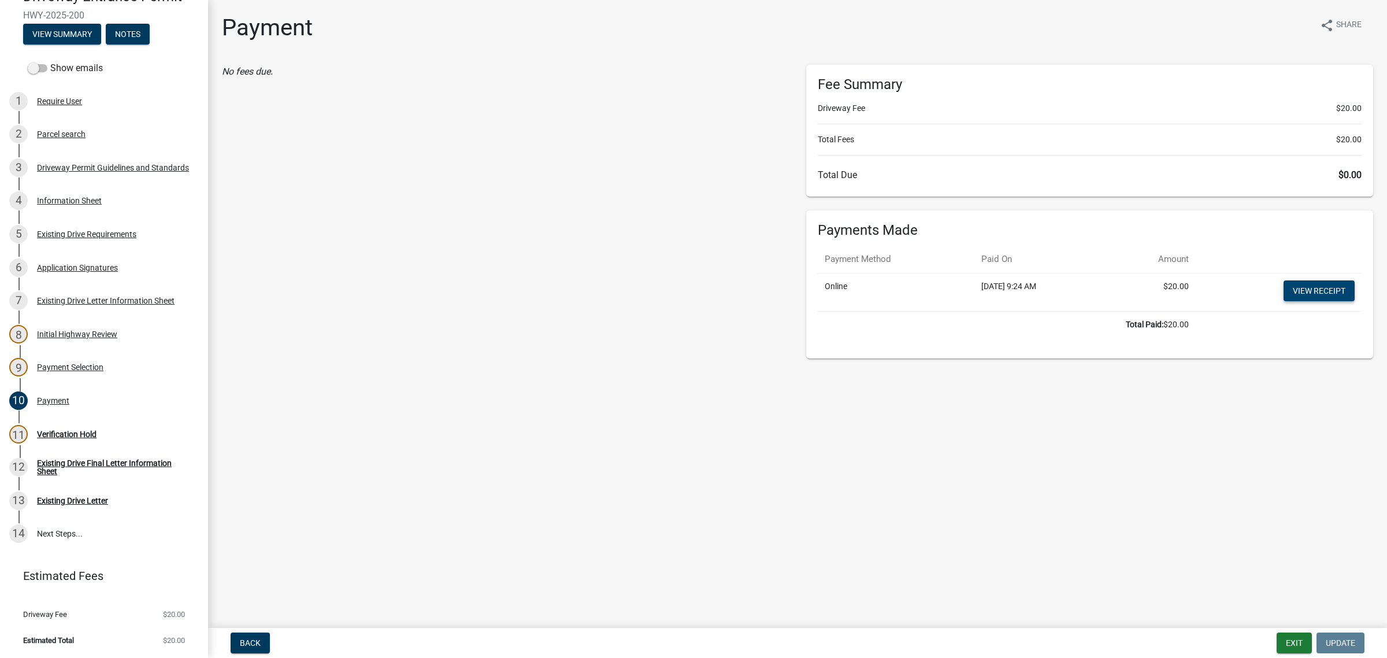
click at [1304, 301] on link "View receipt" at bounding box center [1319, 290] width 71 height 21
click at [95, 205] on div "Information Sheet" at bounding box center [69, 201] width 65 height 8
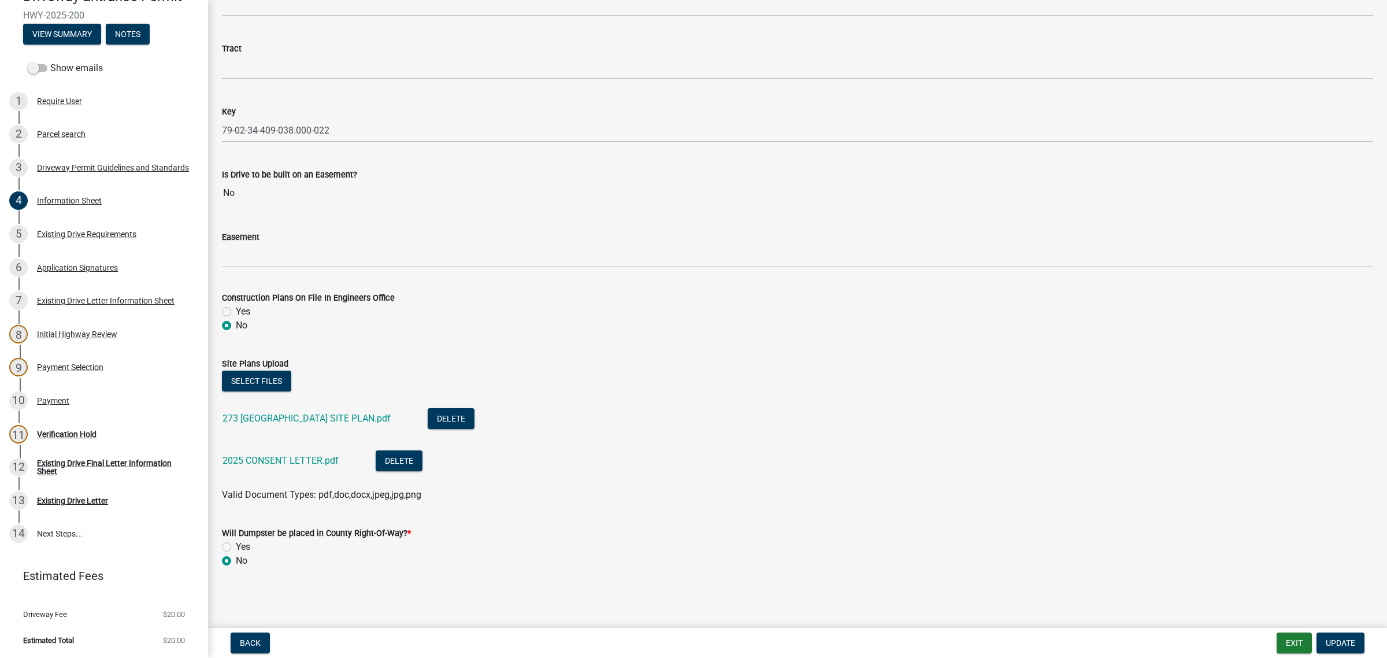
scroll to position [2223, 0]
click at [365, 413] on link "273 [GEOGRAPHIC_DATA] SITE PLAN.pdf" at bounding box center [307, 418] width 168 height 11
click at [287, 455] on link "2025 CONSENT LETTER.pdf" at bounding box center [281, 460] width 116 height 11
click at [73, 205] on div "Information Sheet" at bounding box center [69, 201] width 65 height 8
click at [102, 205] on div "Information Sheet" at bounding box center [69, 201] width 65 height 8
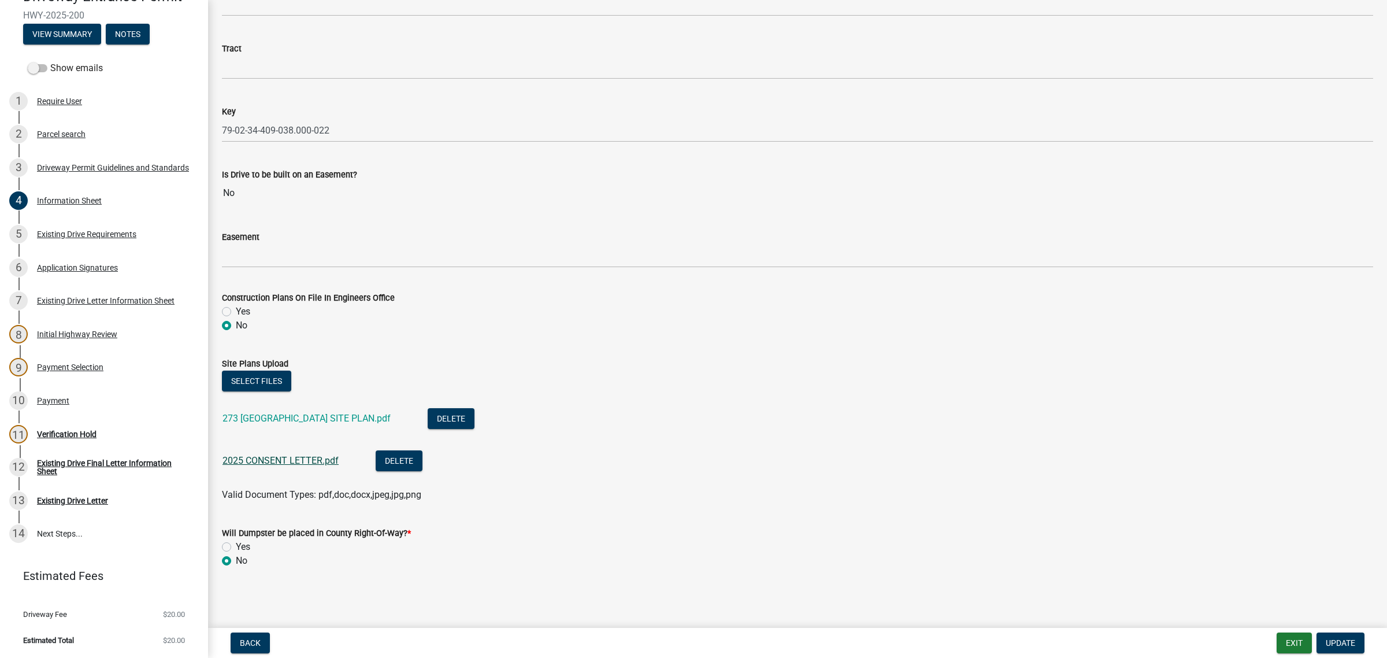
click at [316, 455] on link "2025 CONSENT LETTER.pdf" at bounding box center [281, 460] width 116 height 11
click at [94, 438] on div "Verification Hold" at bounding box center [67, 434] width 60 height 8
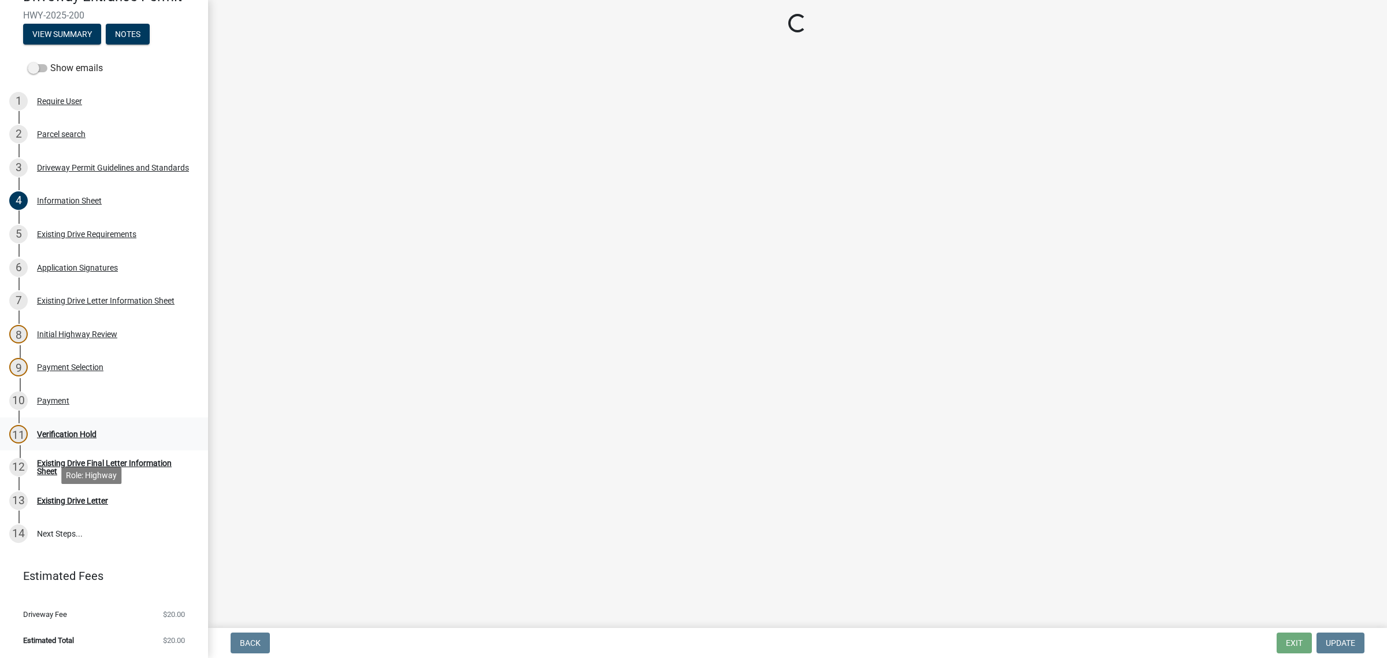
scroll to position [0, 0]
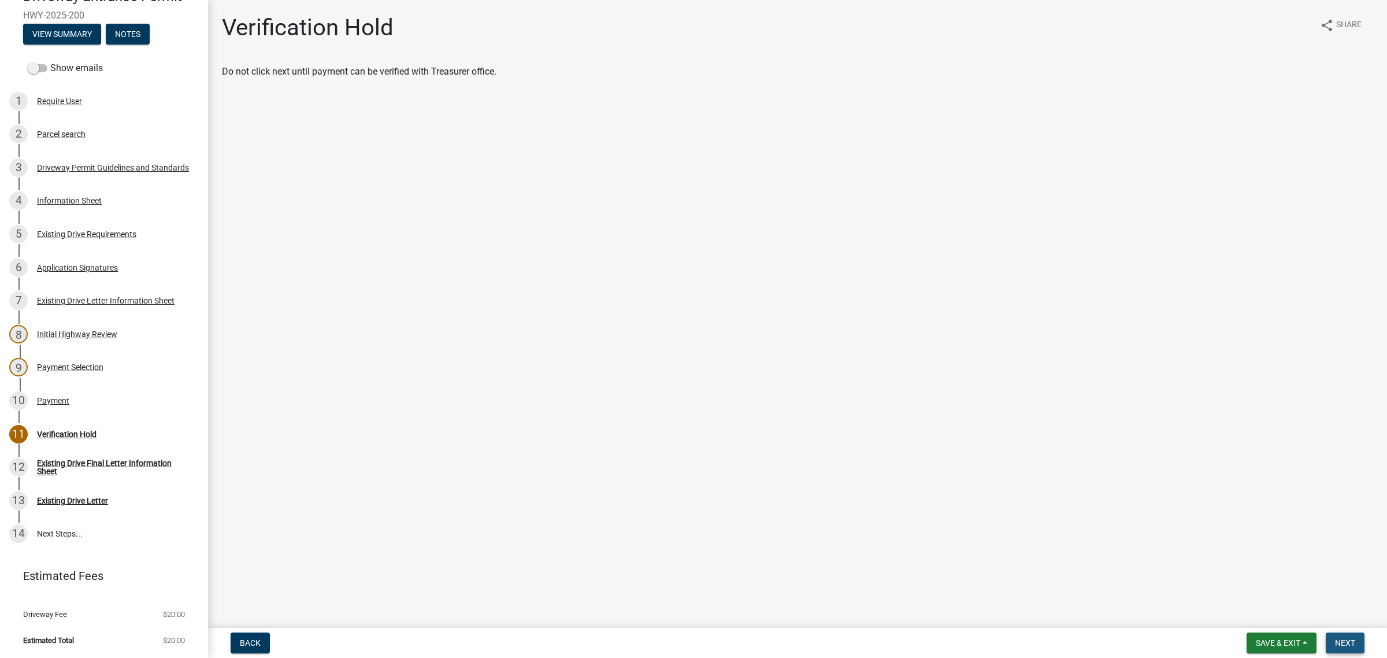
click at [1348, 639] on span "Next" at bounding box center [1345, 642] width 20 height 9
